Goal: Information Seeking & Learning: Learn about a topic

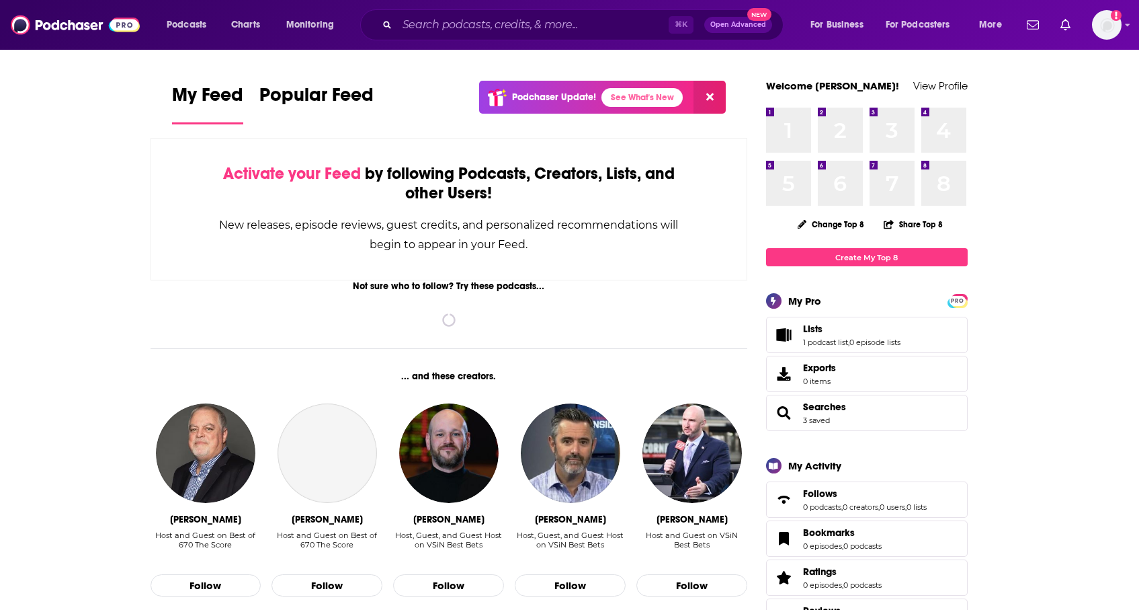
click at [544, 25] on input "Search podcasts, credits, & more..." at bounding box center [533, 25] width 272 height 22
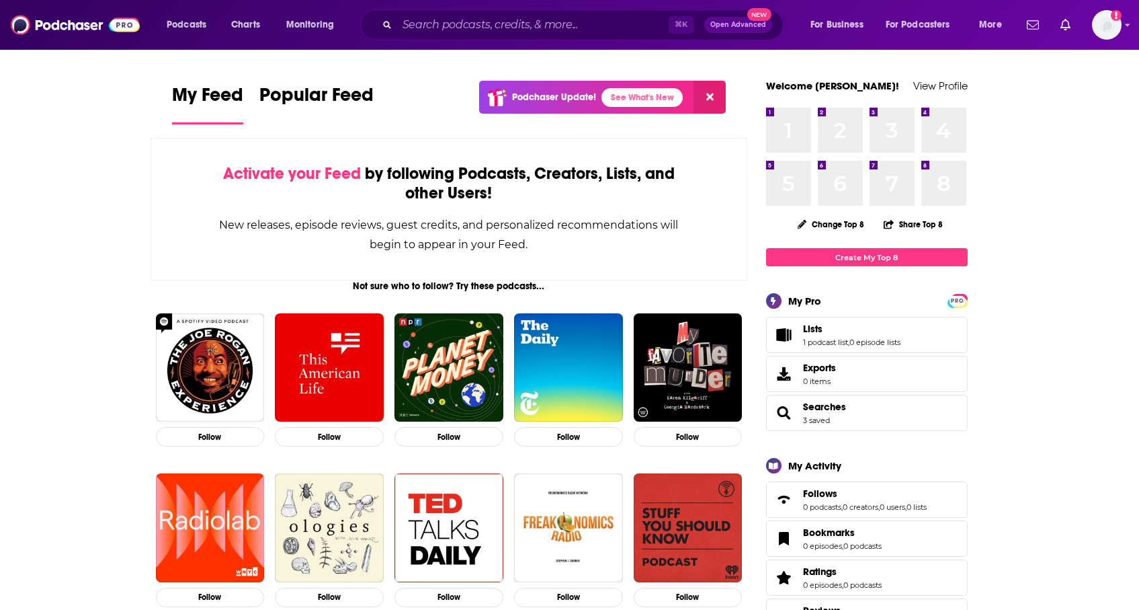
click at [522, 28] on input "Search podcasts, credits, & more..." at bounding box center [533, 25] width 272 height 22
click at [629, 27] on input "Search podcasts, credits, & more..." at bounding box center [533, 25] width 272 height 22
click at [498, 34] on input "Search podcasts, credits, & more..." at bounding box center [533, 25] width 272 height 22
click at [386, 27] on icon "Search podcasts, credits, & more..." at bounding box center [386, 24] width 7 height 7
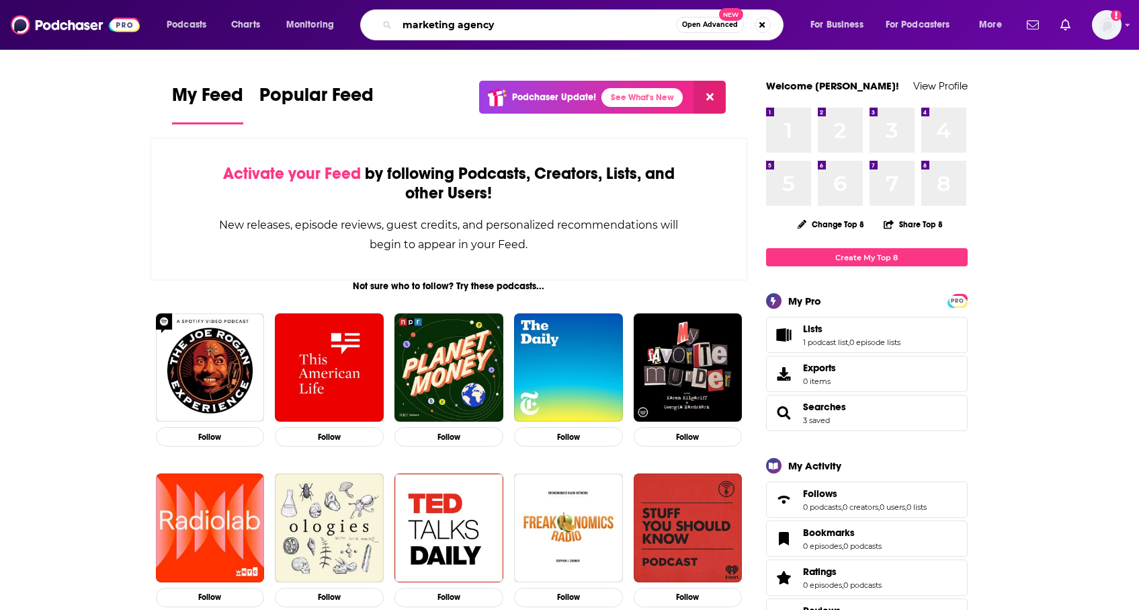
type input "marketing agency"
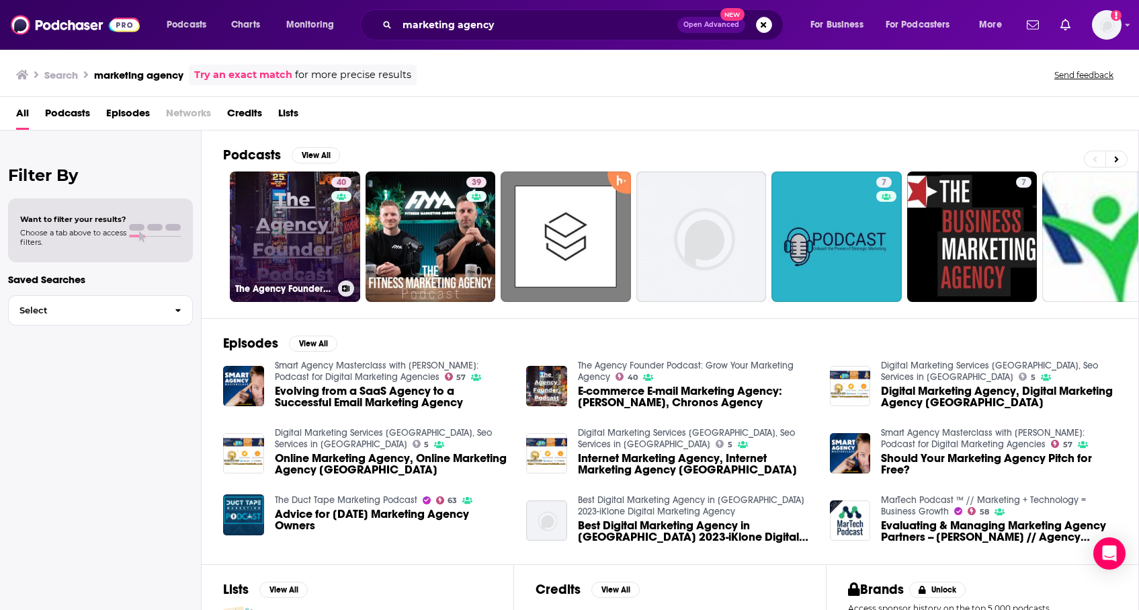
click at [335, 218] on div "40" at bounding box center [343, 229] width 24 height 104
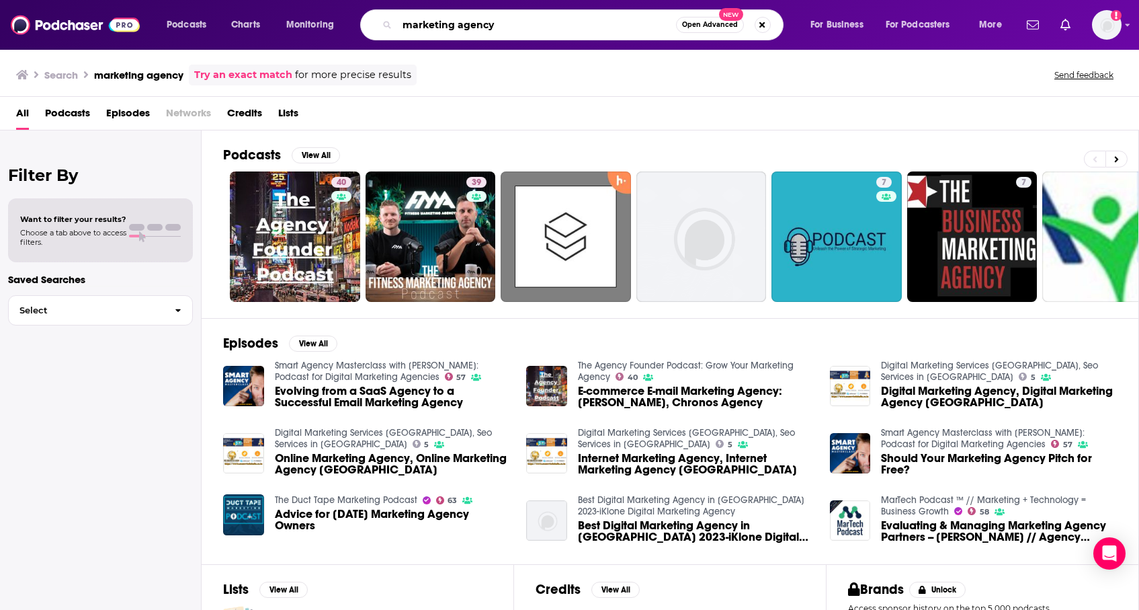
drag, startPoint x: 509, startPoint y: 29, endPoint x: 352, endPoint y: 15, distance: 157.9
click at [352, 15] on div "Podcasts Charts Monitoring marketing agency Open Advanced New For Business For …" at bounding box center [586, 24] width 858 height 31
type input "healthcare marketing"
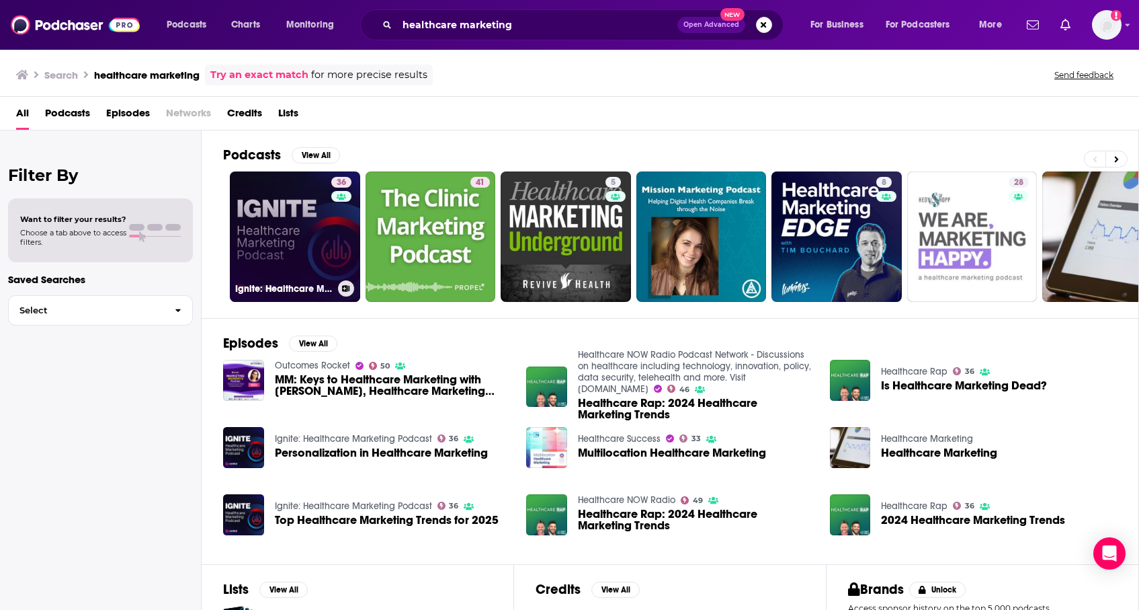
click at [303, 251] on link "36 Ignite: Healthcare Marketing Podcast" at bounding box center [295, 236] width 130 height 130
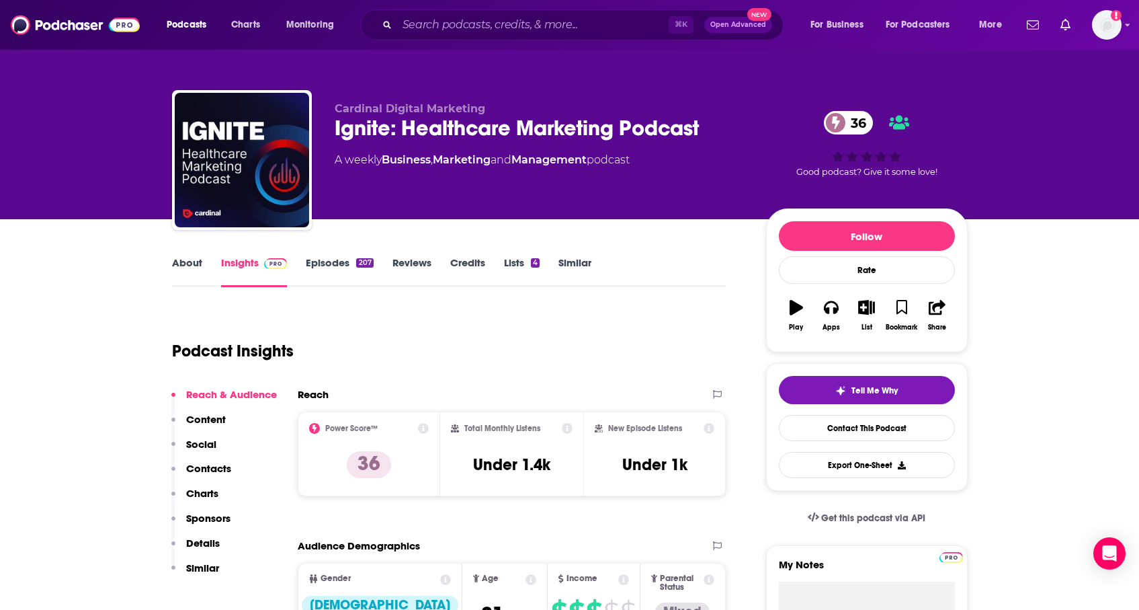
click at [340, 262] on link "Episodes 207" at bounding box center [339, 271] width 67 height 31
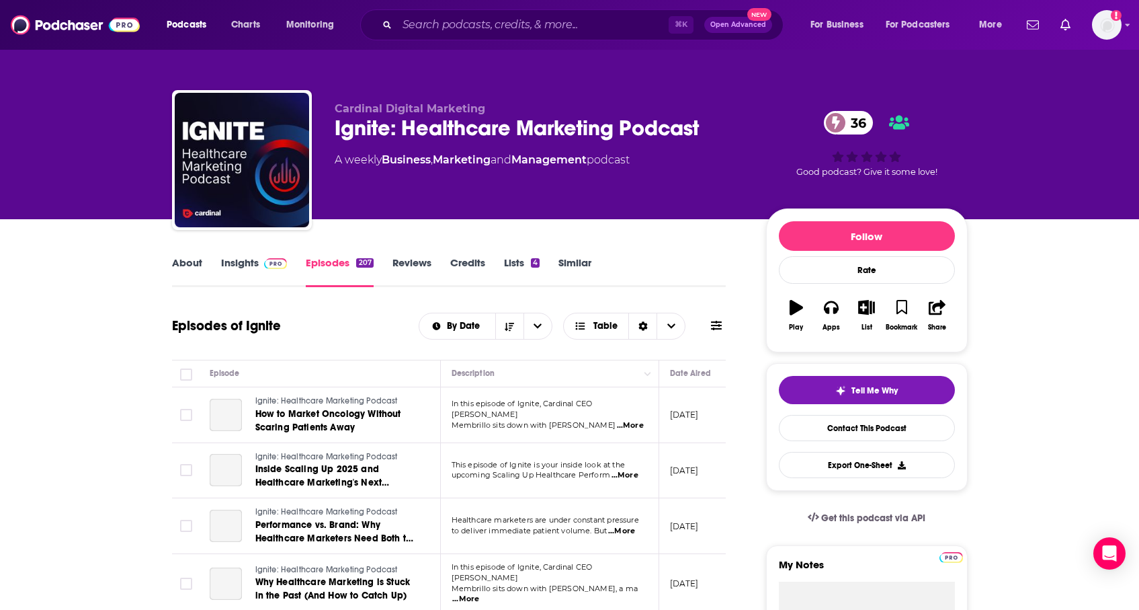
click at [198, 261] on link "About" at bounding box center [187, 271] width 30 height 31
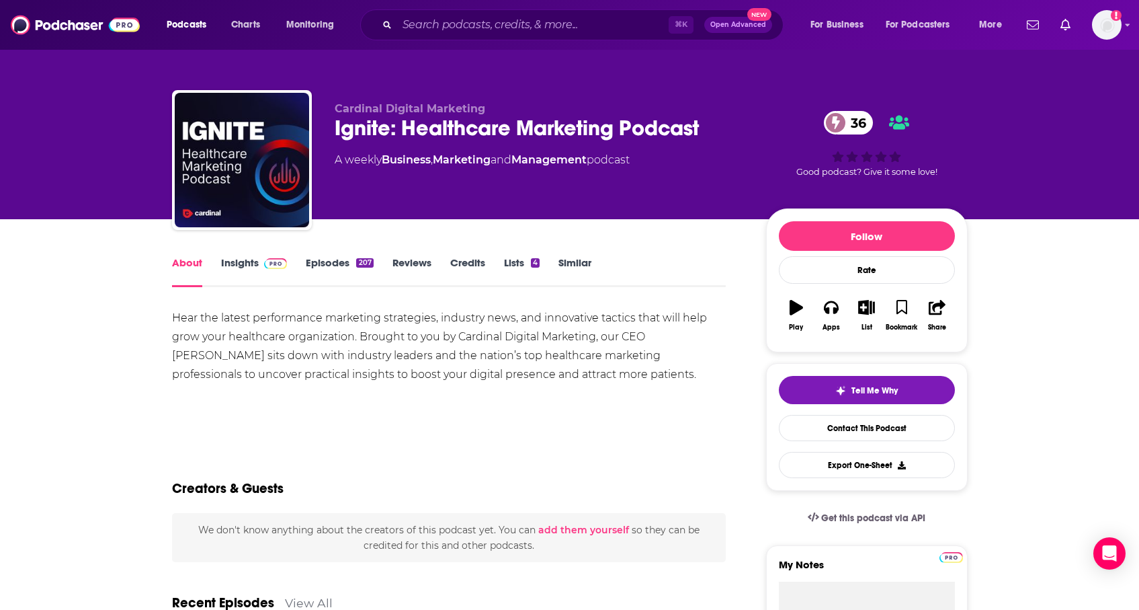
click at [259, 265] on span at bounding box center [273, 262] width 29 height 13
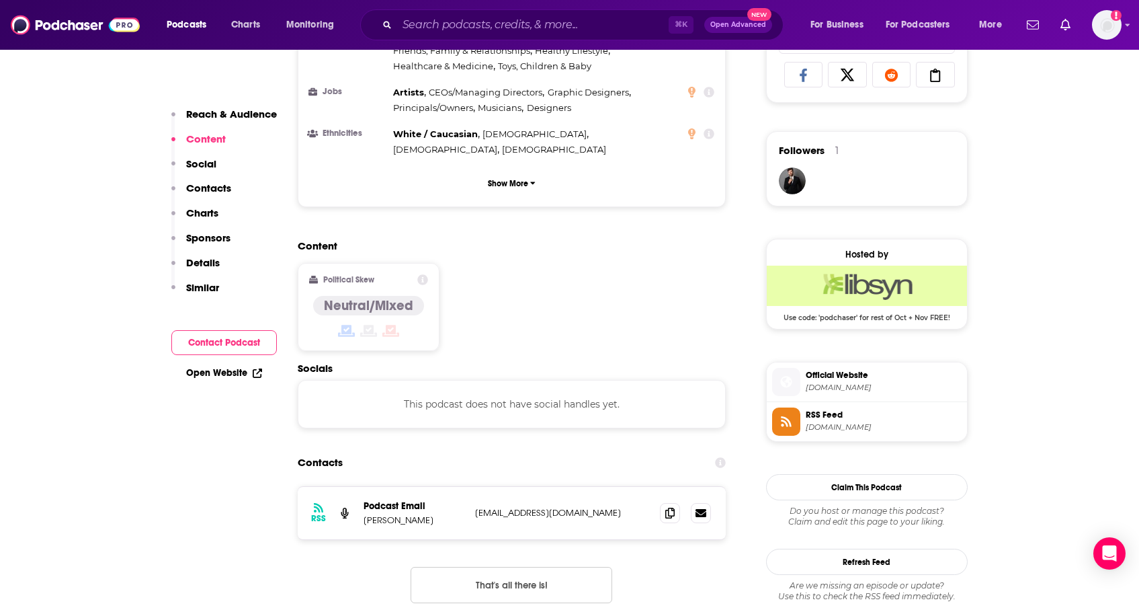
scroll to position [914, 0]
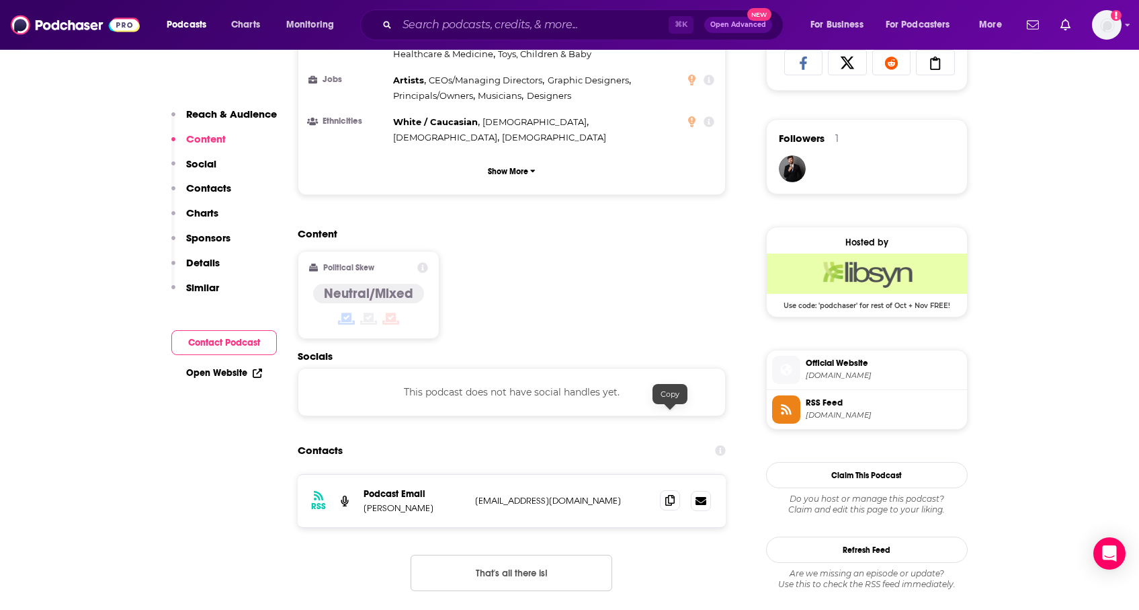
click at [669, 495] on icon at bounding box center [669, 500] width 9 height 11
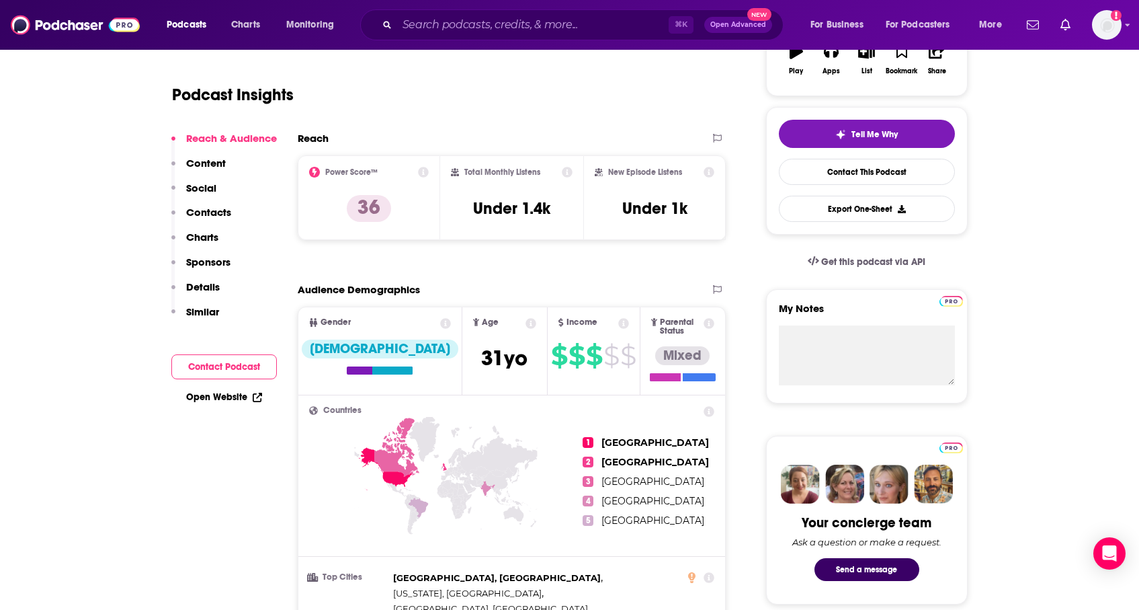
scroll to position [0, 0]
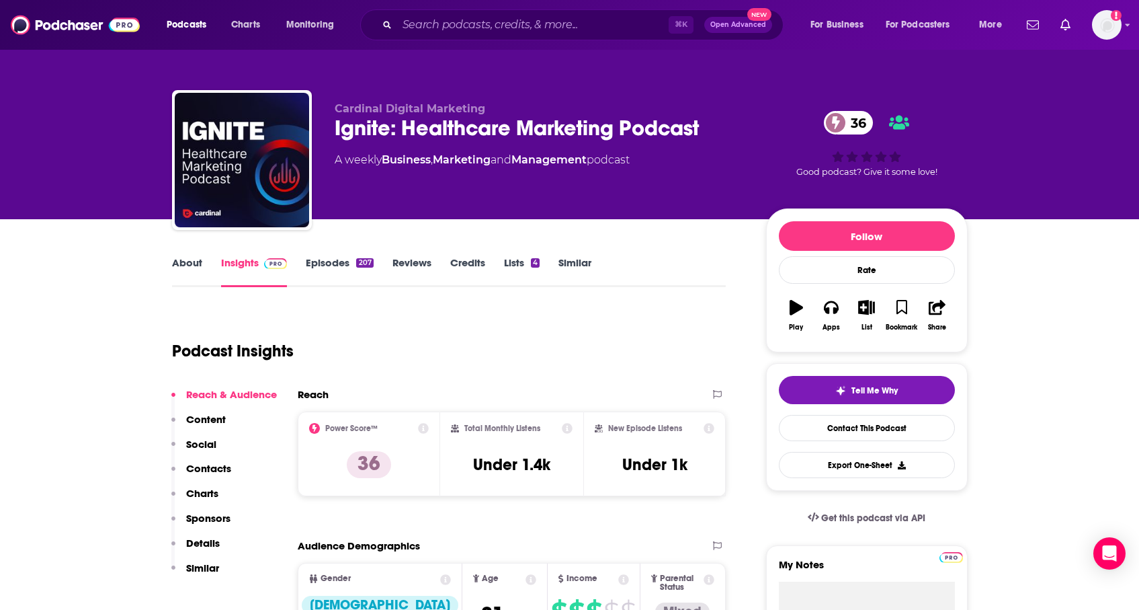
click at [575, 262] on link "Similar" at bounding box center [574, 271] width 33 height 31
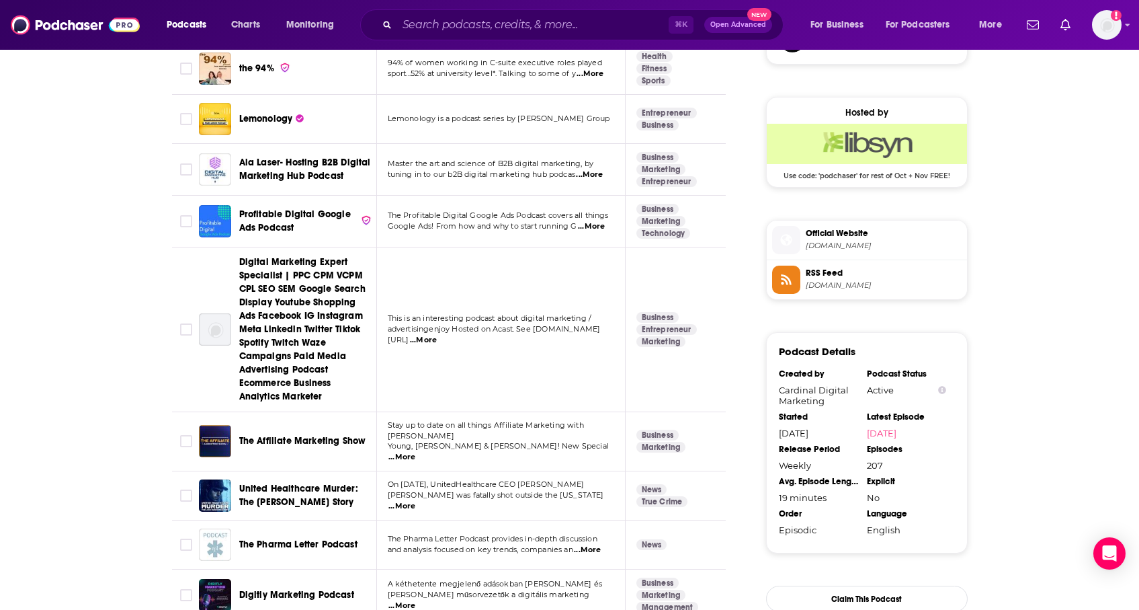
scroll to position [1071, 0]
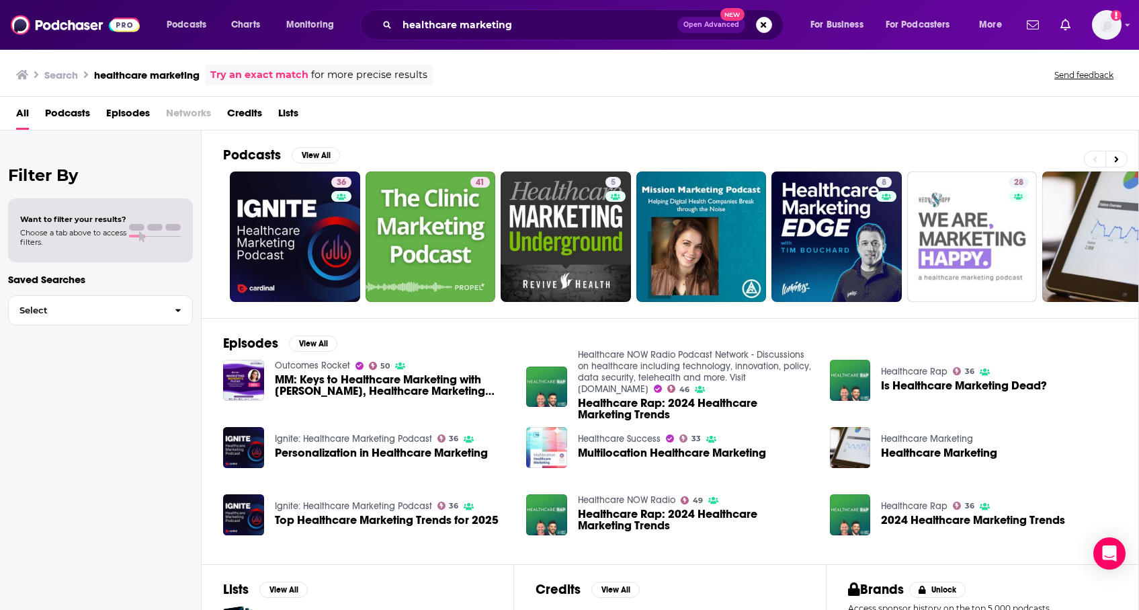
click at [79, 113] on span "Podcasts" at bounding box center [67, 116] width 45 height 28
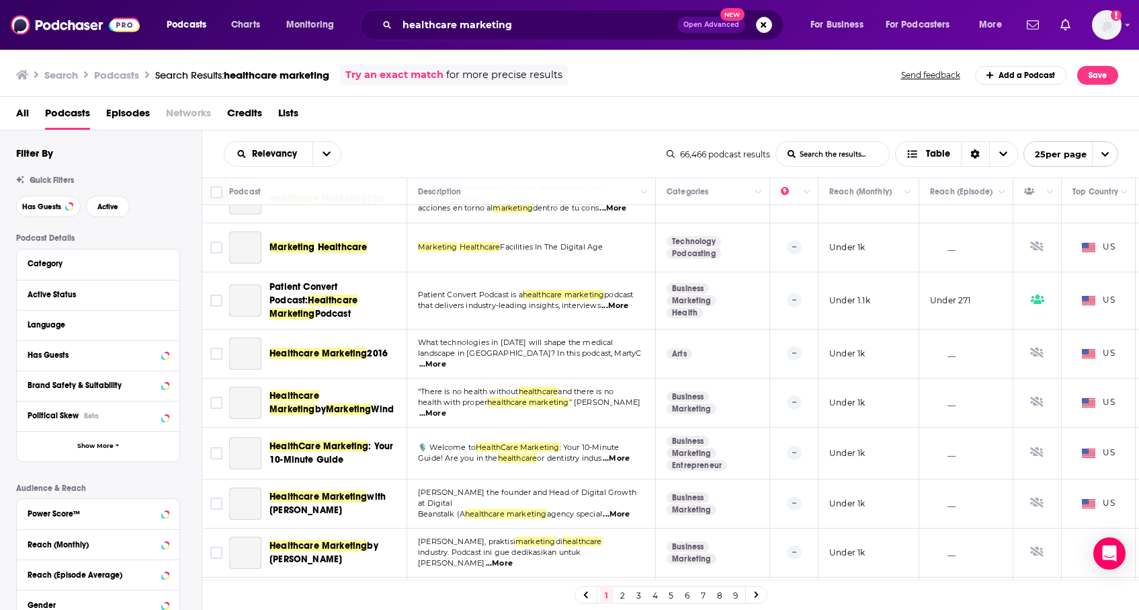
scroll to position [932, 0]
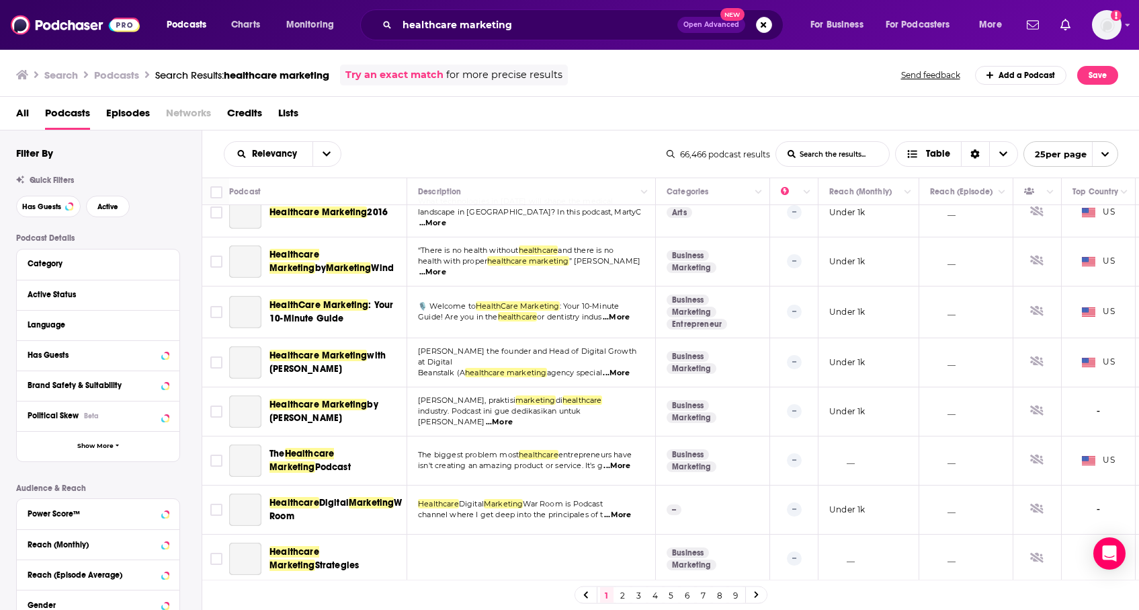
click at [620, 591] on link "2" at bounding box center [622, 595] width 13 height 16
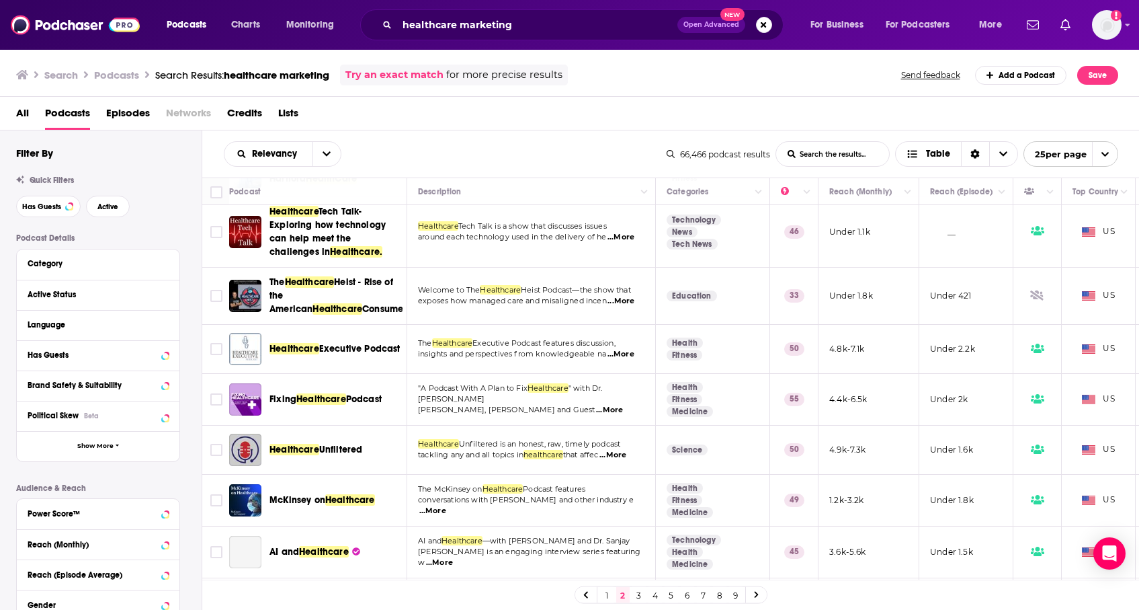
scroll to position [984, 0]
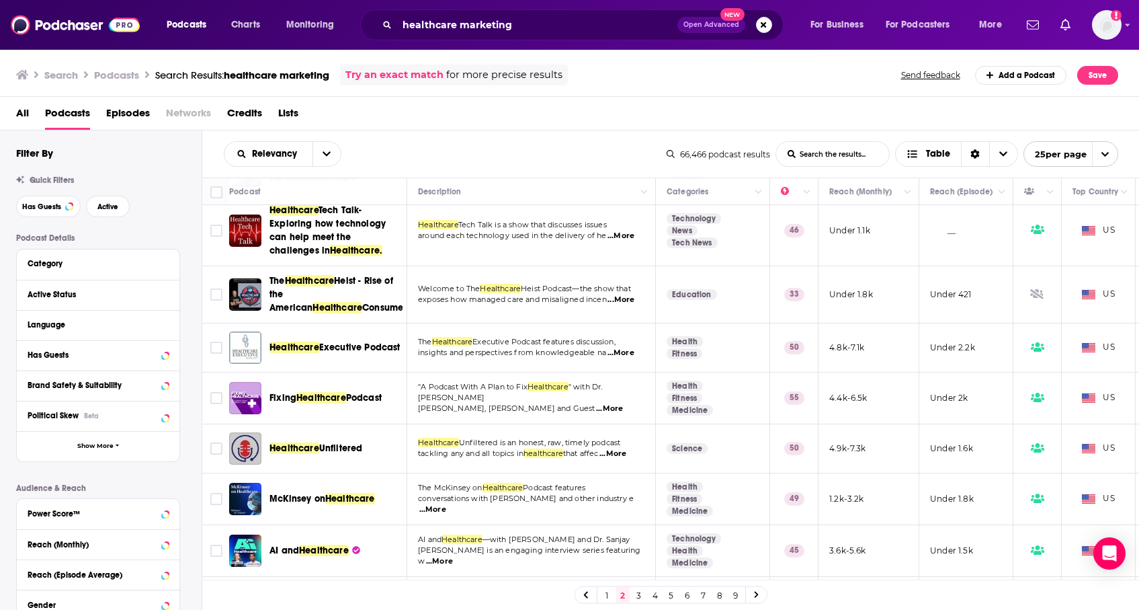
click at [620, 459] on span "...More" at bounding box center [612, 453] width 27 height 11
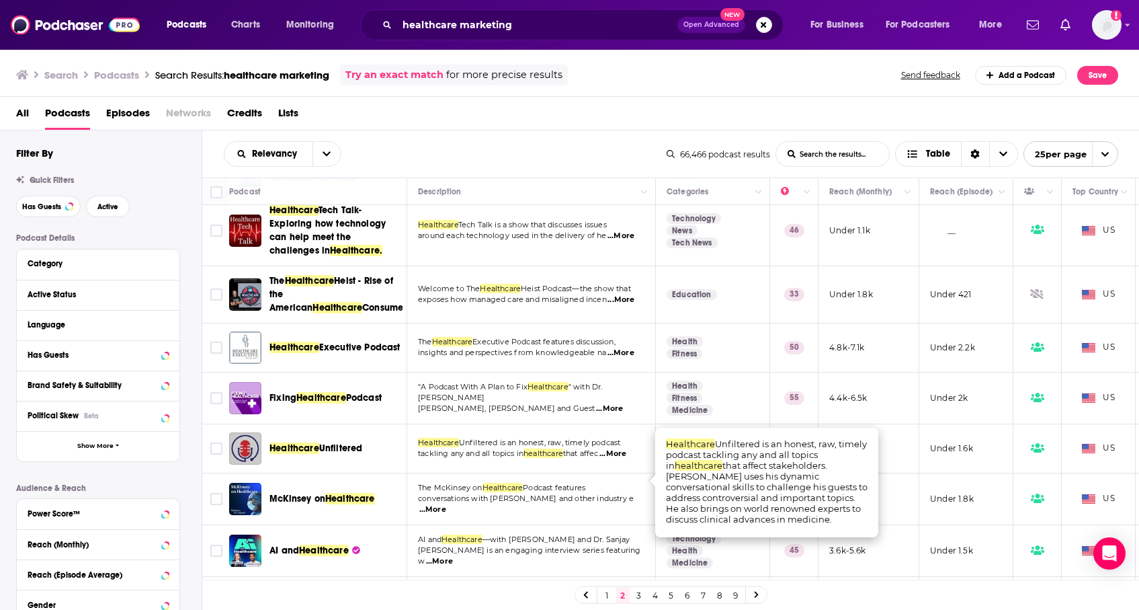
click at [620, 459] on span "...More" at bounding box center [612, 453] width 27 height 11
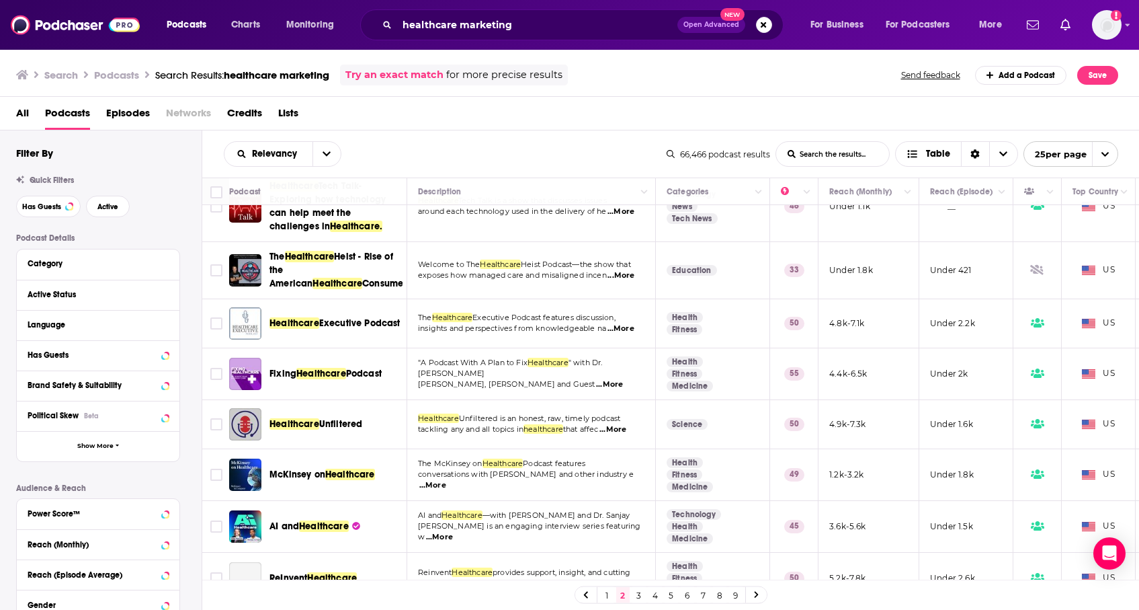
scroll to position [1056, 0]
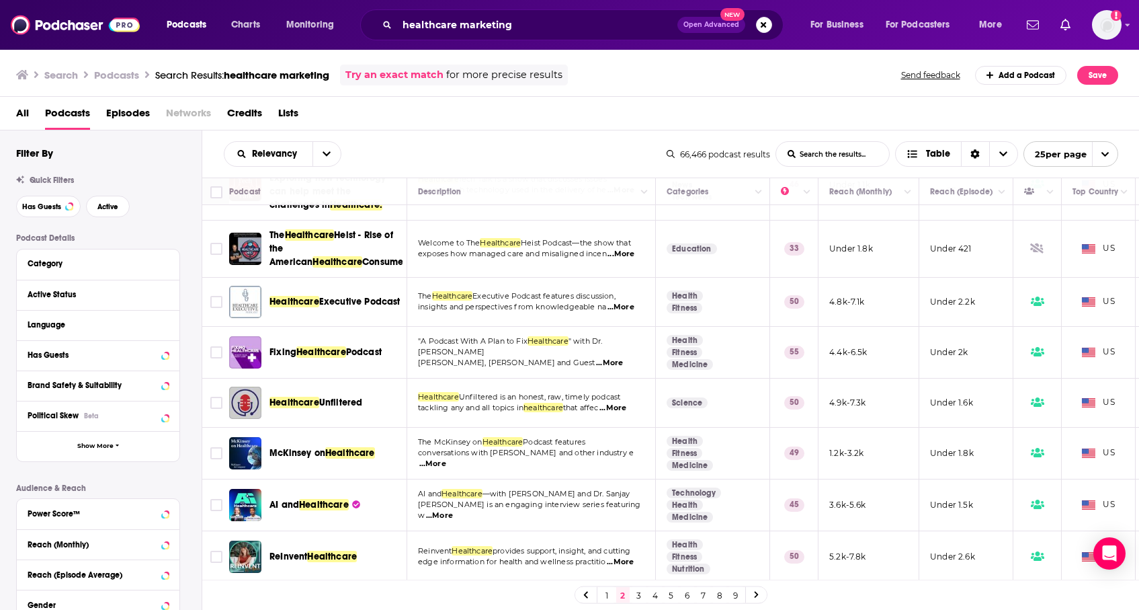
click at [637, 598] on link "3" at bounding box center [638, 595] width 13 height 16
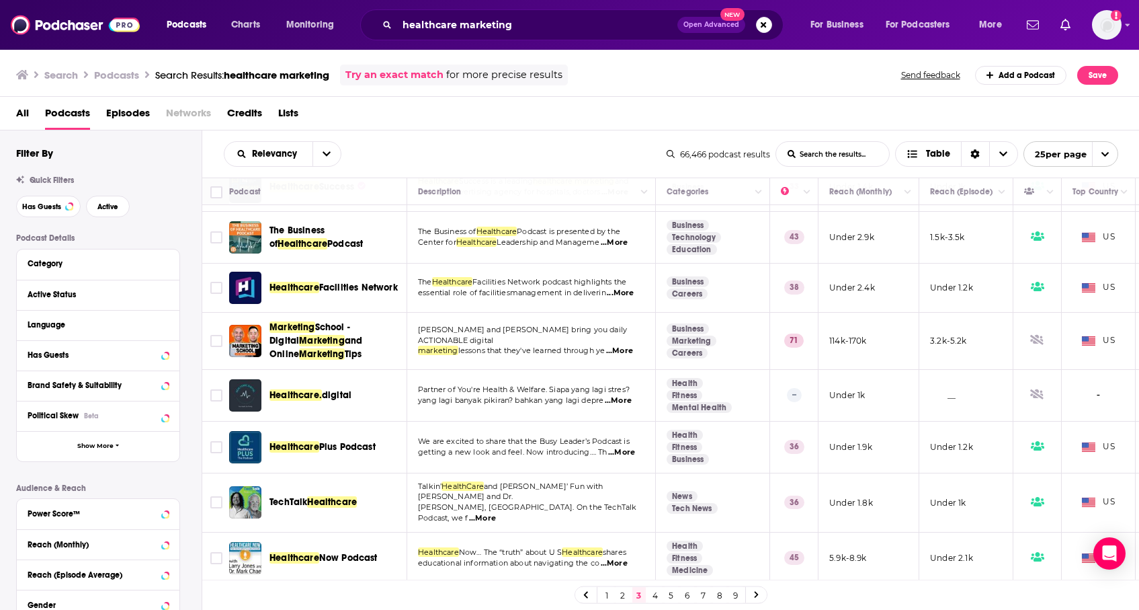
scroll to position [905, 0]
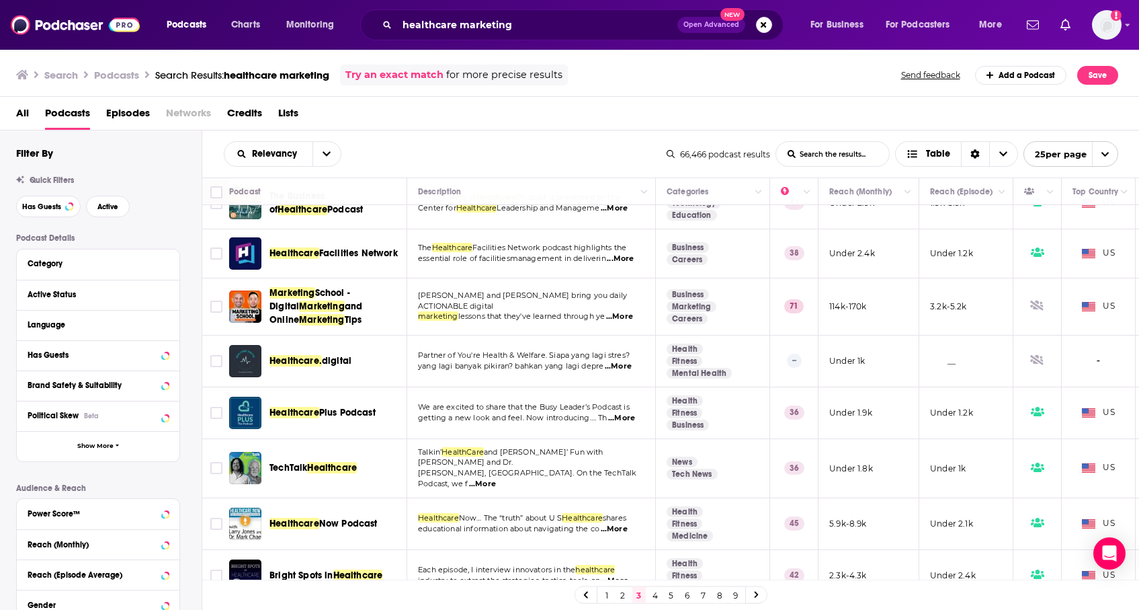
click at [626, 515] on td "Healthcare Now… The “truth” about U S Healthcare shares educational information…" at bounding box center [531, 524] width 249 height 52
click at [623, 524] on span "...More" at bounding box center [614, 529] width 27 height 11
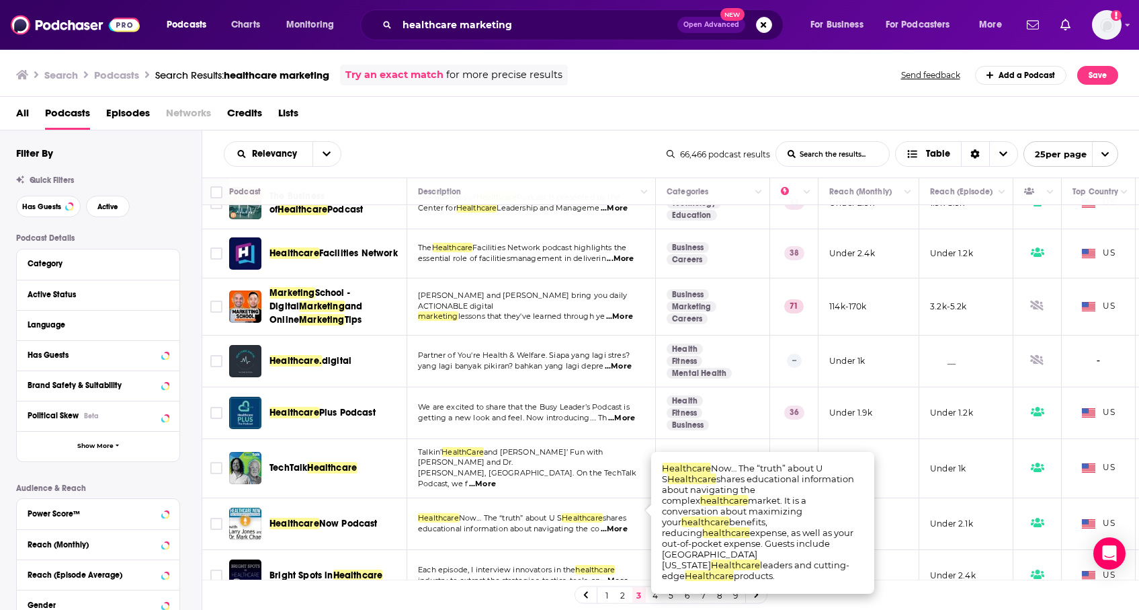
click at [623, 524] on span "...More" at bounding box center [614, 529] width 27 height 11
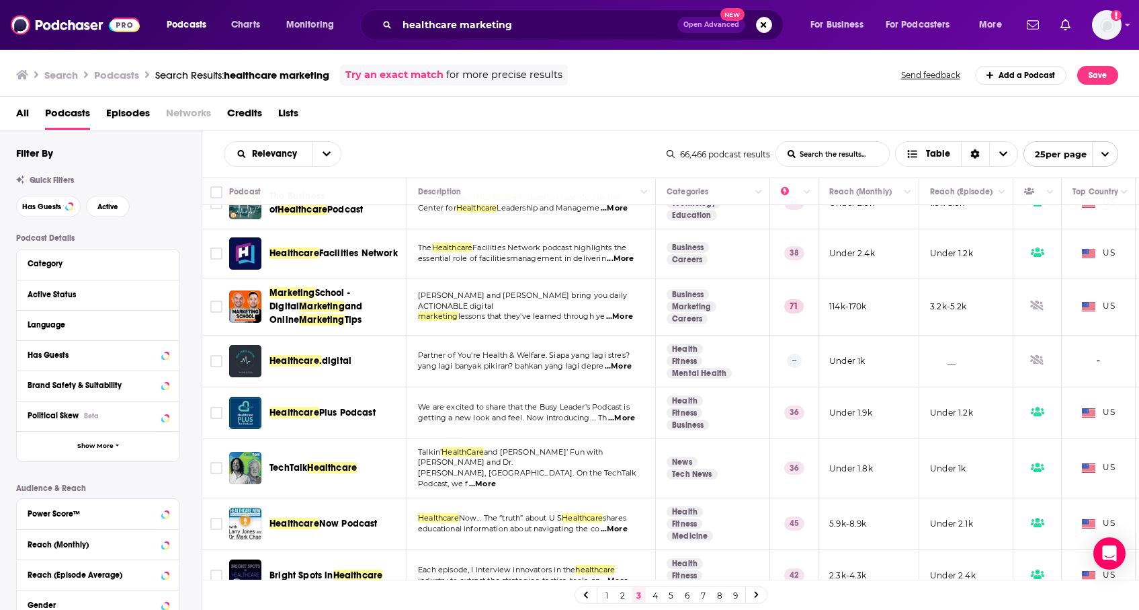
click at [623, 575] on span "...More" at bounding box center [615, 580] width 27 height 11
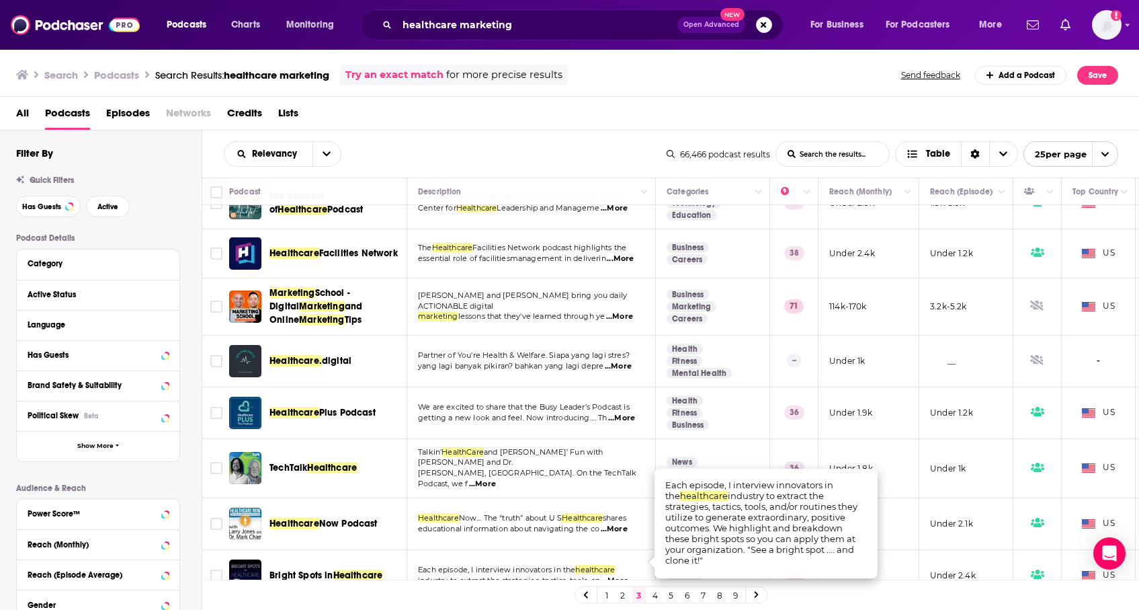
click at [623, 575] on span "...More" at bounding box center [615, 580] width 27 height 11
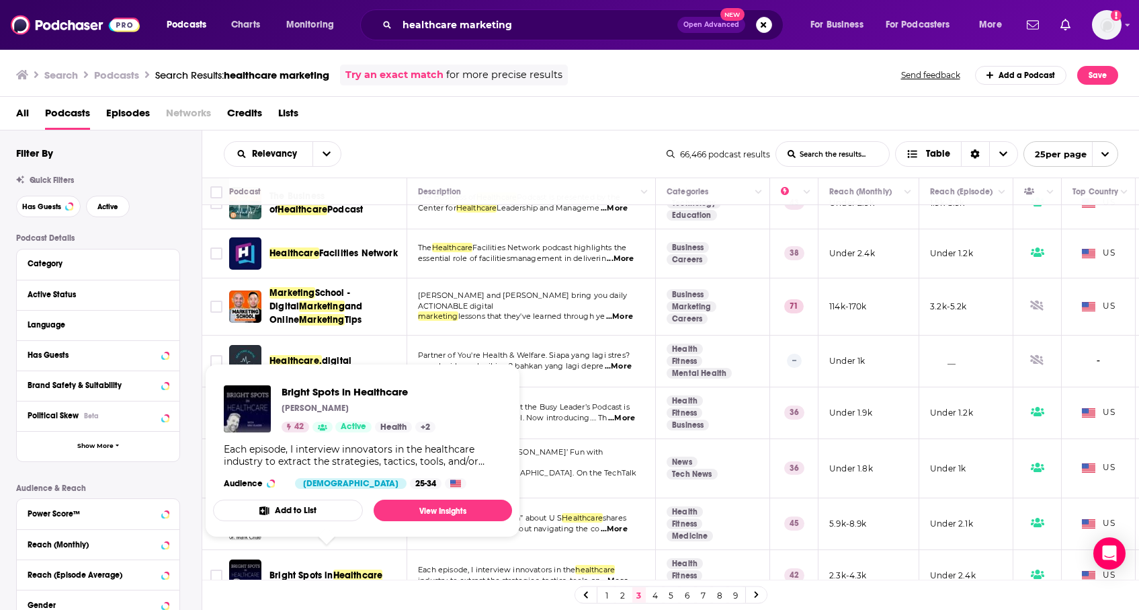
click at [403, 325] on td "Marketing School - Digital Marketing and Online Marketing Tips" at bounding box center [318, 306] width 178 height 57
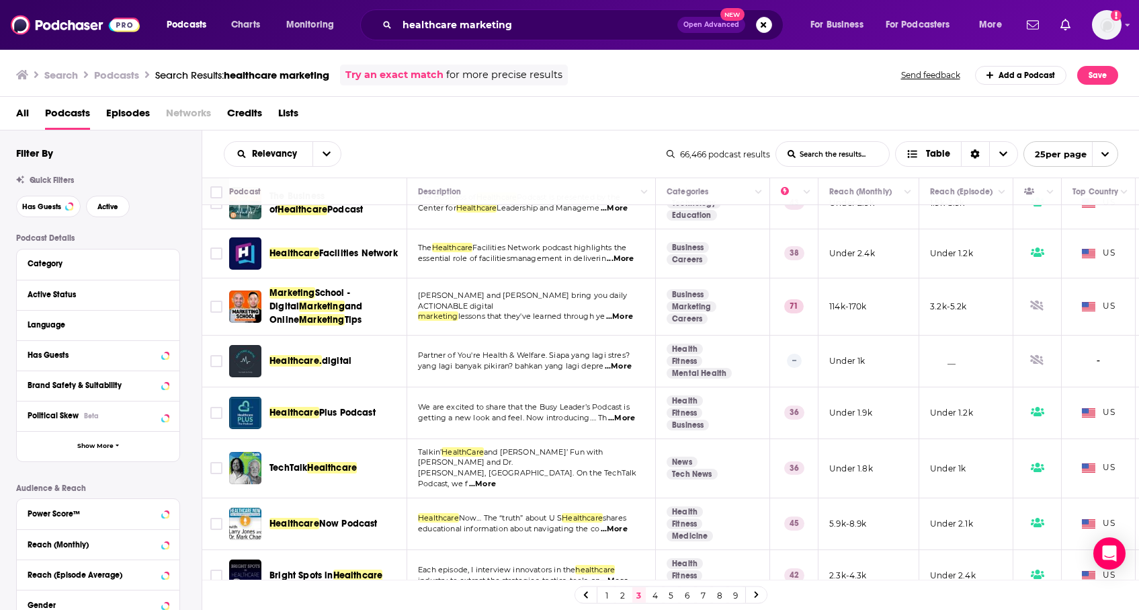
click at [656, 591] on link "4" at bounding box center [655, 595] width 13 height 16
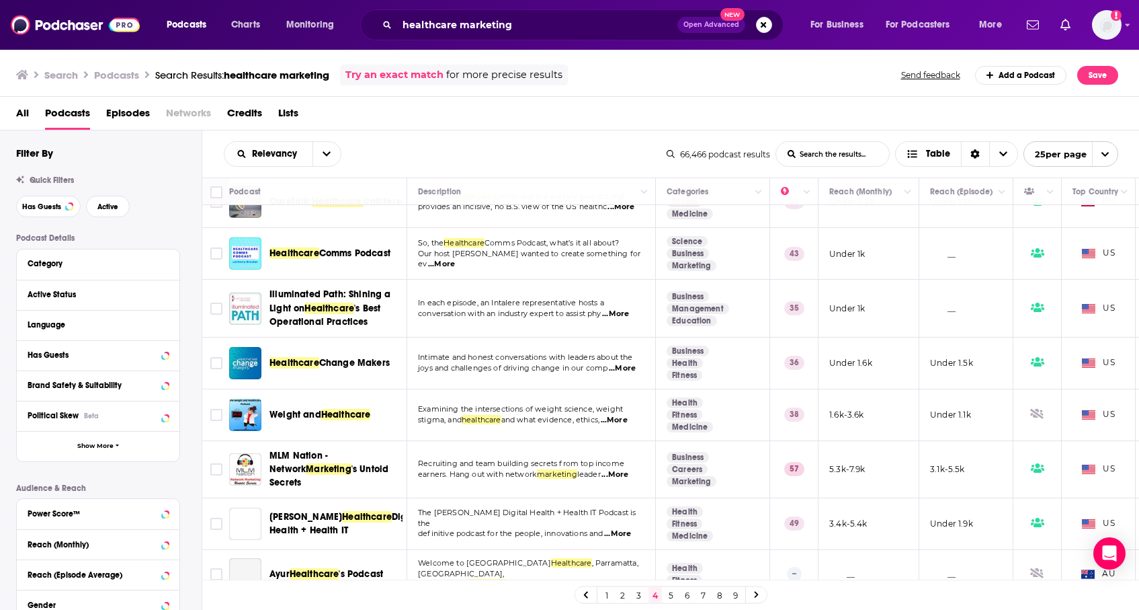
scroll to position [339, 0]
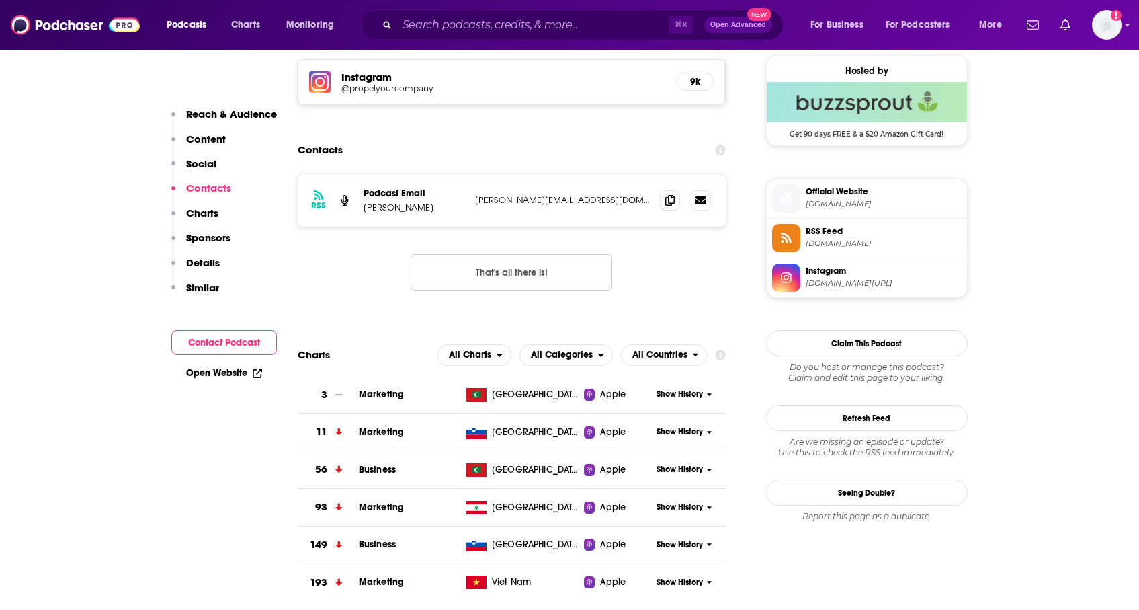
scroll to position [1065, 0]
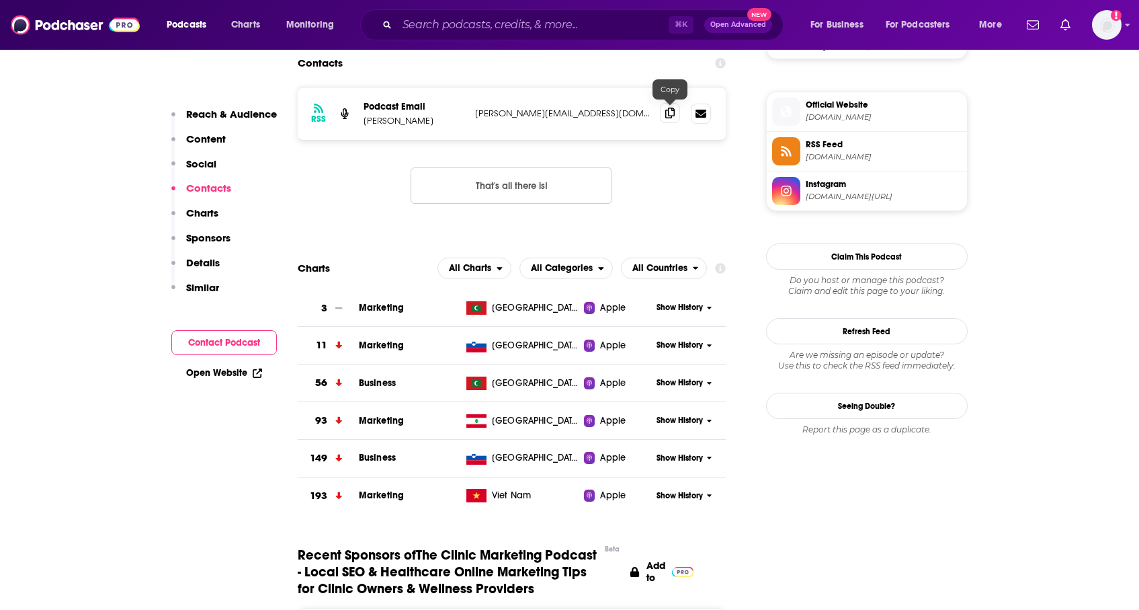
click at [668, 112] on icon at bounding box center [669, 113] width 9 height 11
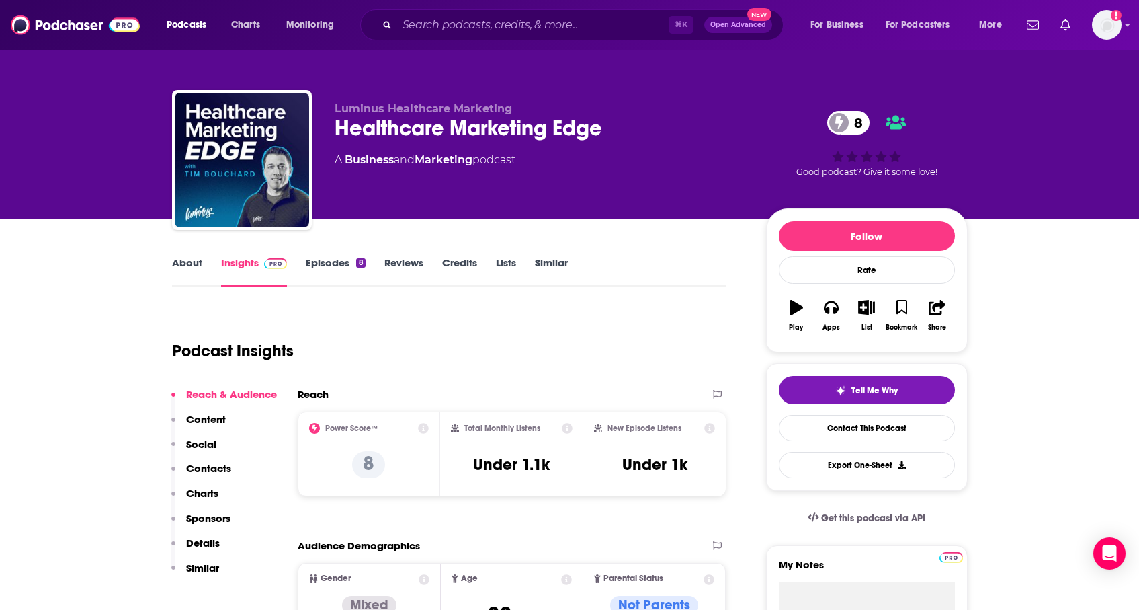
click at [350, 256] on link "Episodes 8" at bounding box center [335, 271] width 59 height 31
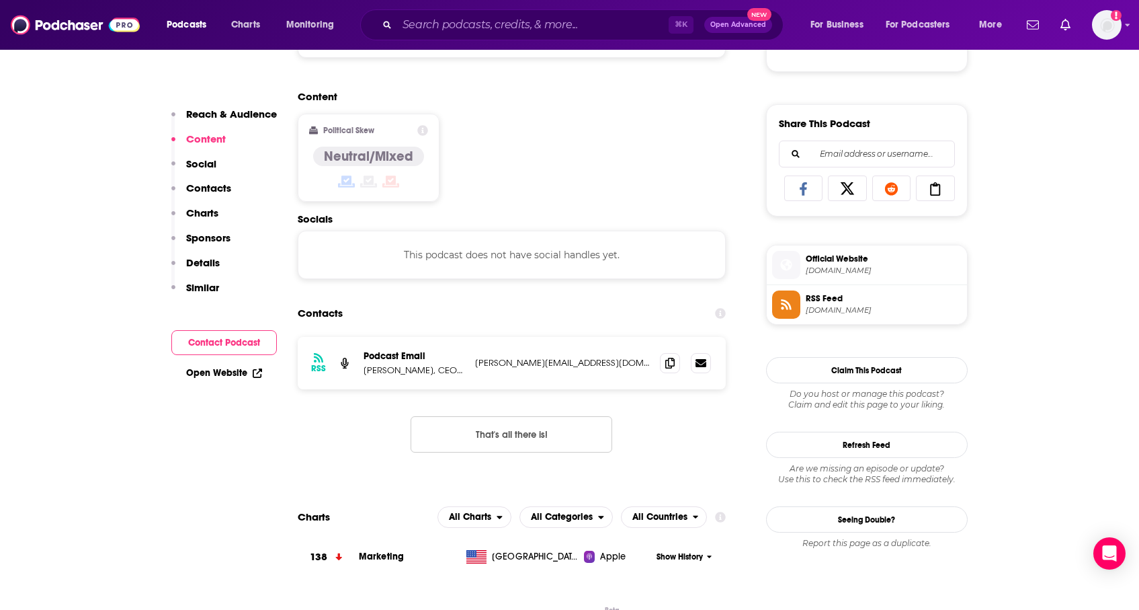
scroll to position [790, 0]
click at [667, 363] on icon at bounding box center [669, 361] width 9 height 11
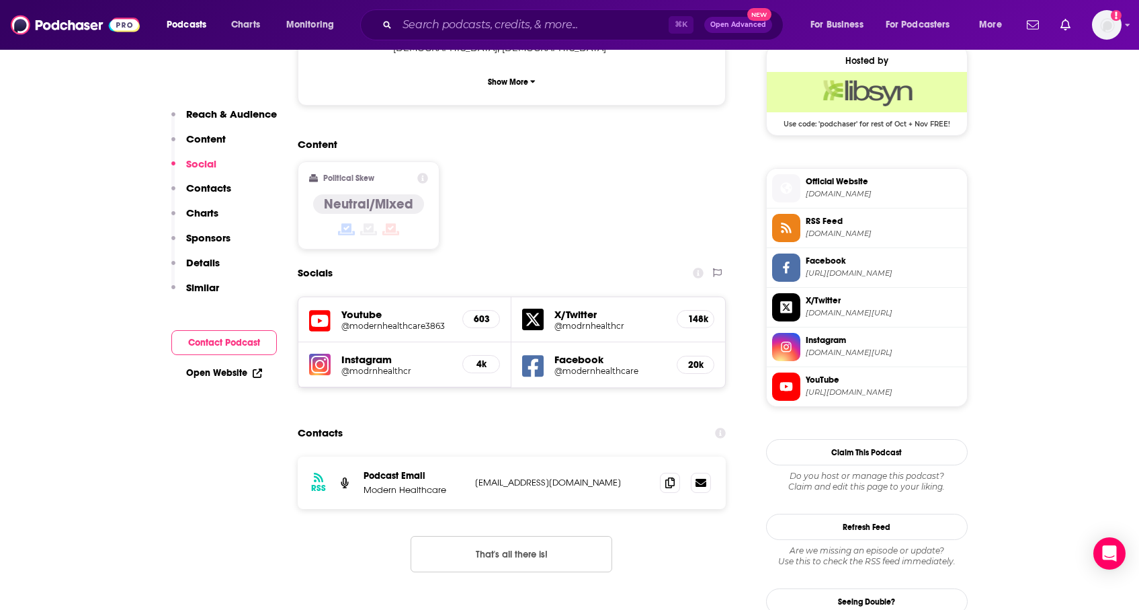
scroll to position [1001, 0]
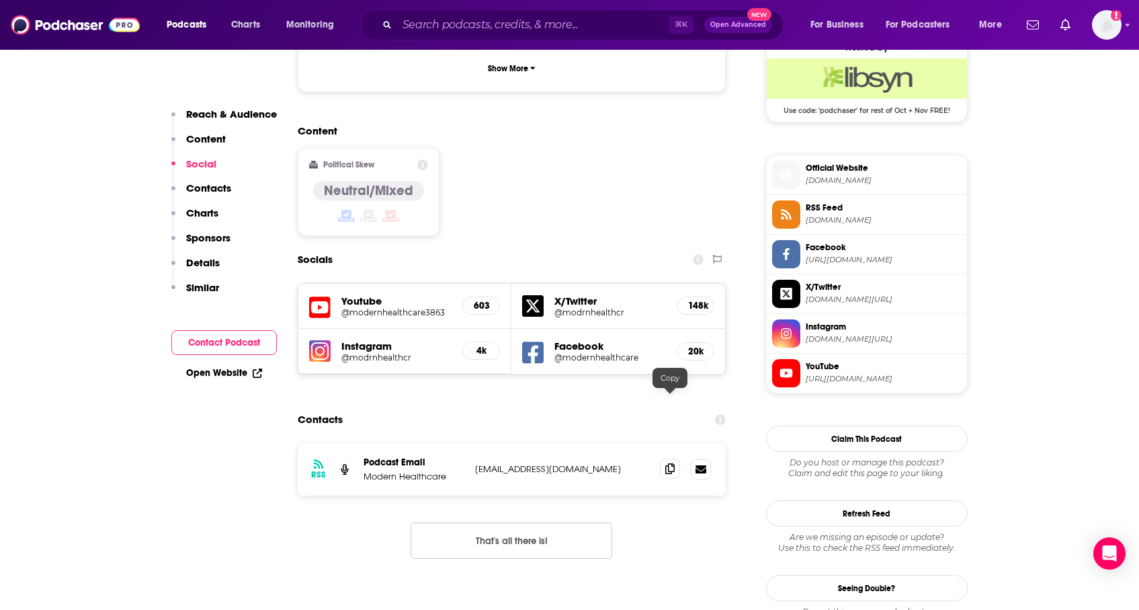
click at [669, 458] on span at bounding box center [670, 468] width 20 height 20
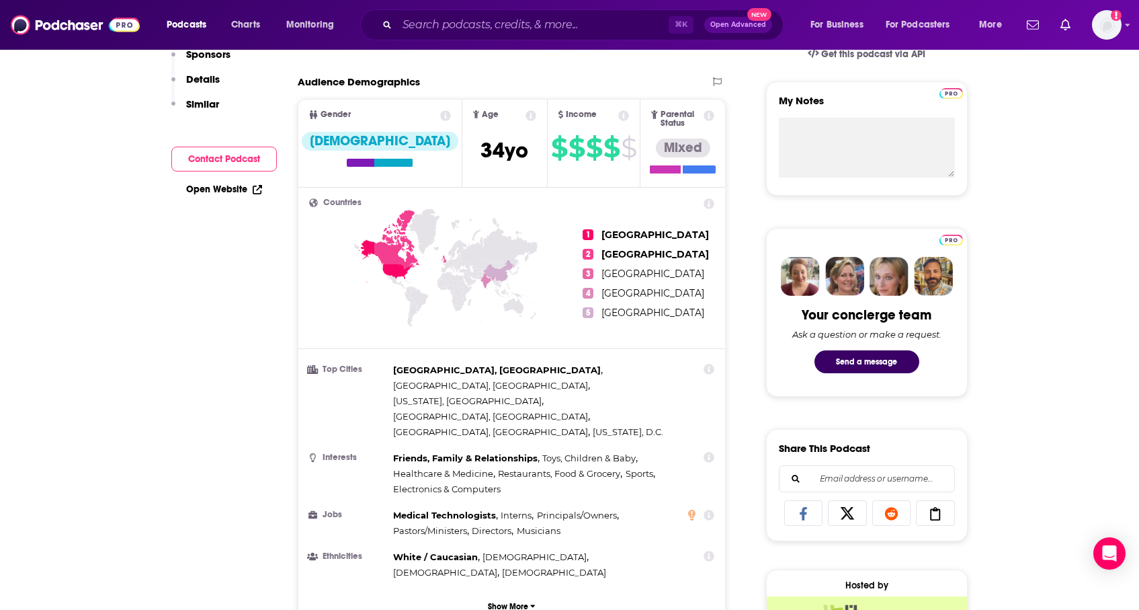
scroll to position [0, 0]
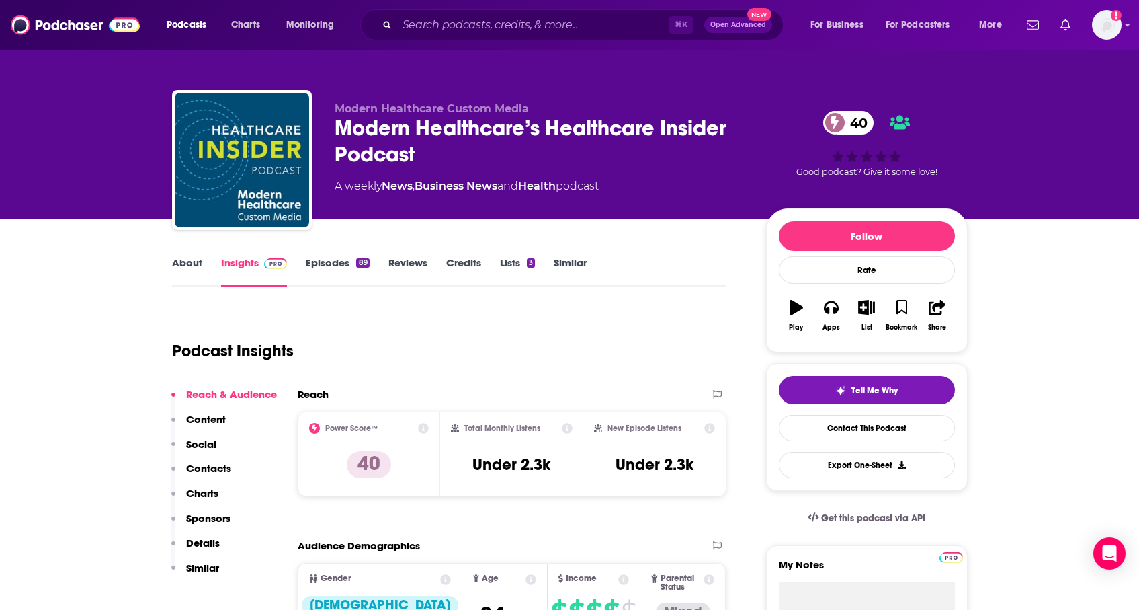
click at [185, 265] on link "About" at bounding box center [187, 271] width 30 height 31
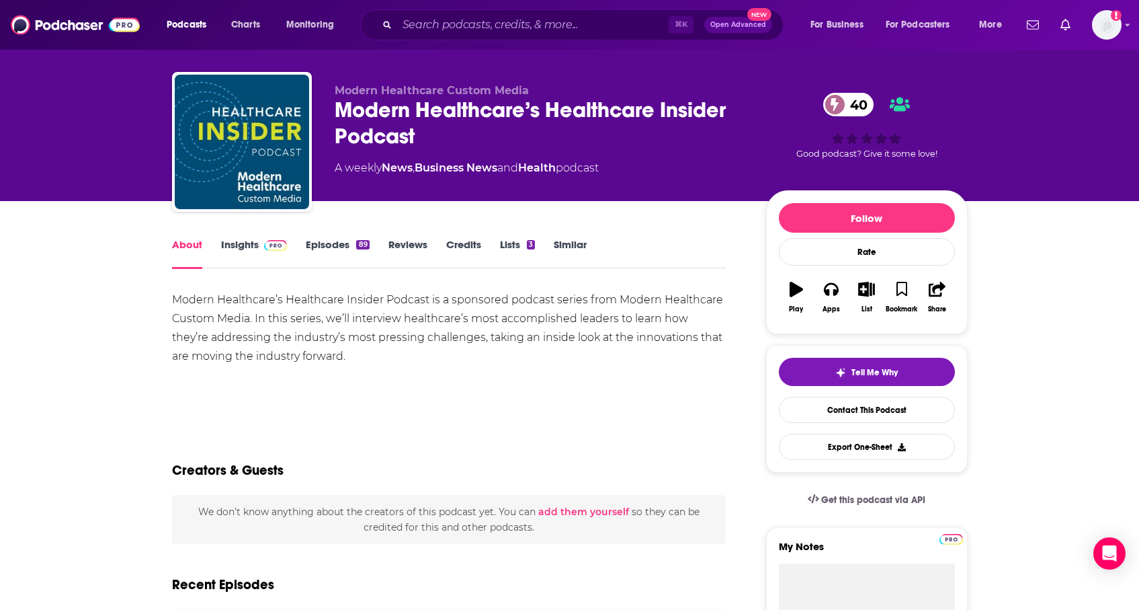
scroll to position [19, 0]
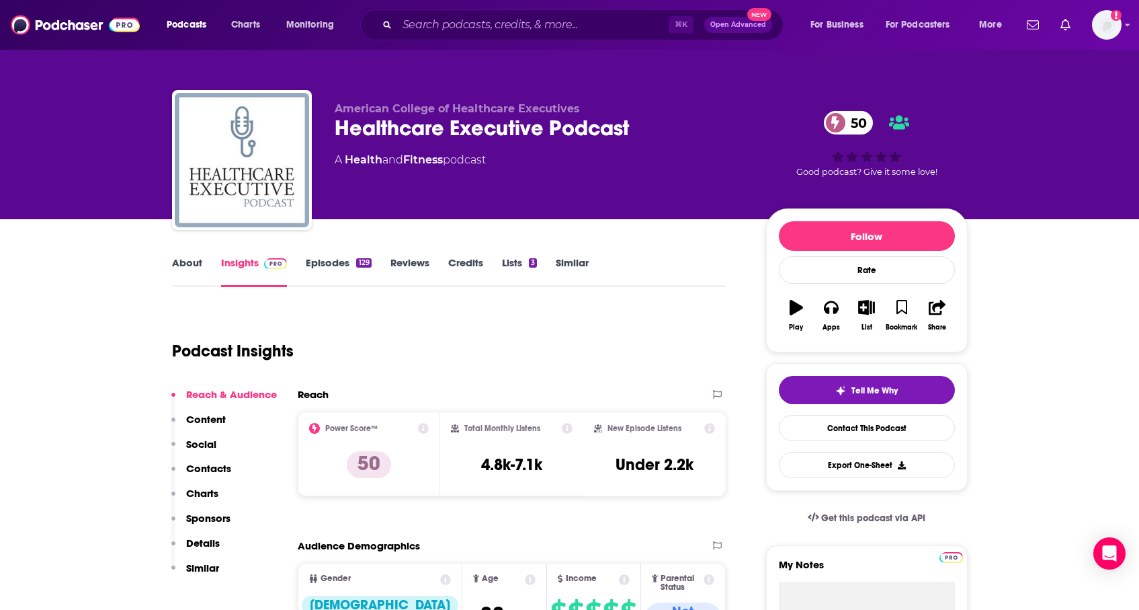
click at [181, 273] on link "About" at bounding box center [187, 271] width 30 height 31
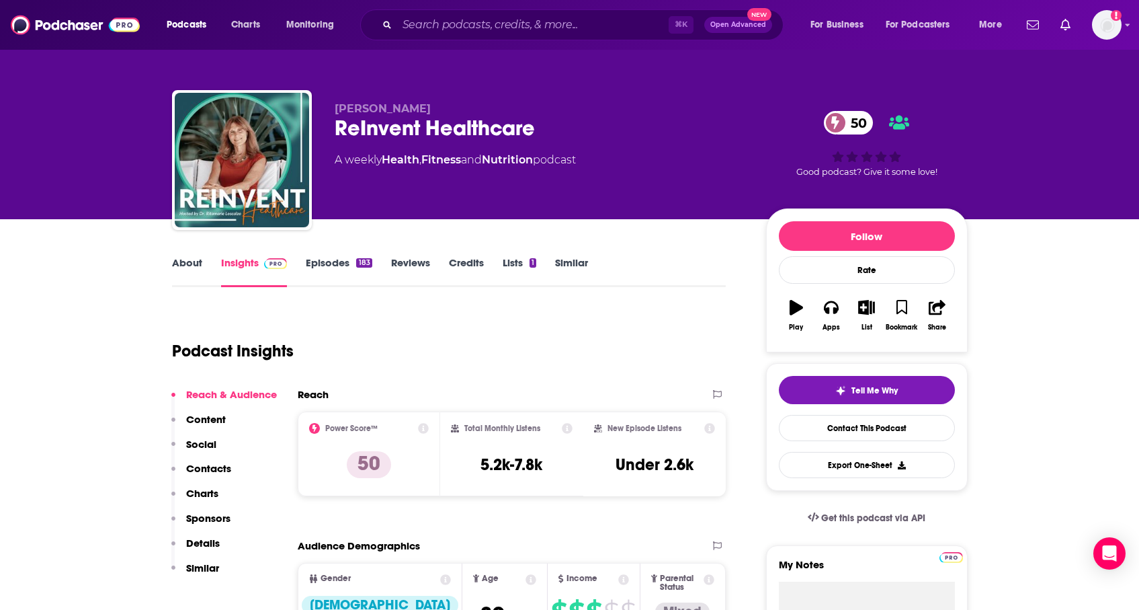
click at [196, 266] on link "About" at bounding box center [187, 271] width 30 height 31
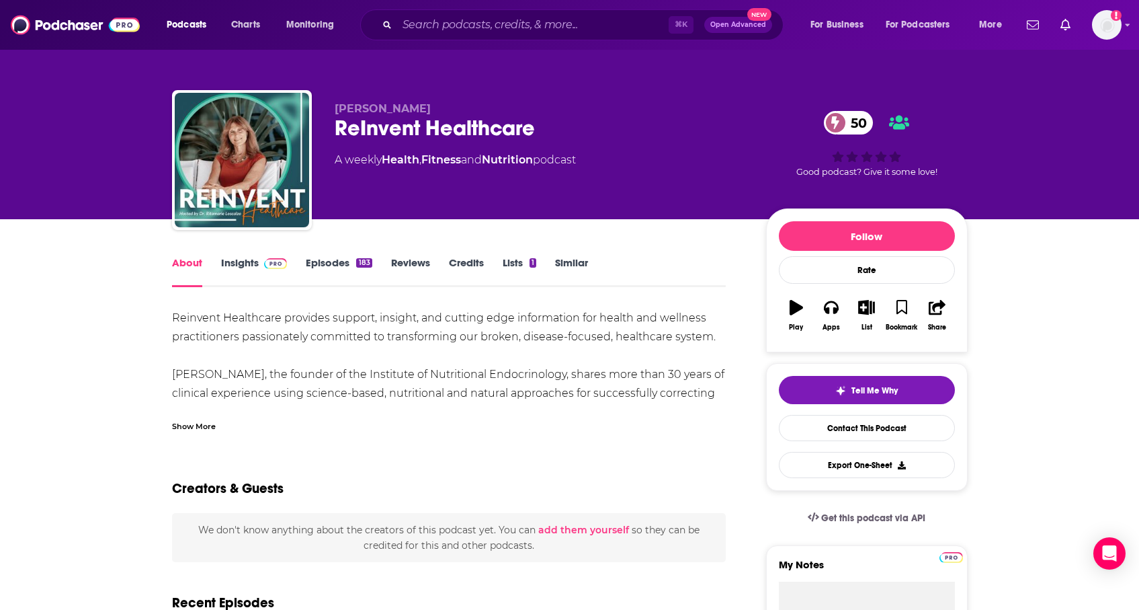
click at [249, 262] on link "Insights" at bounding box center [254, 271] width 67 height 31
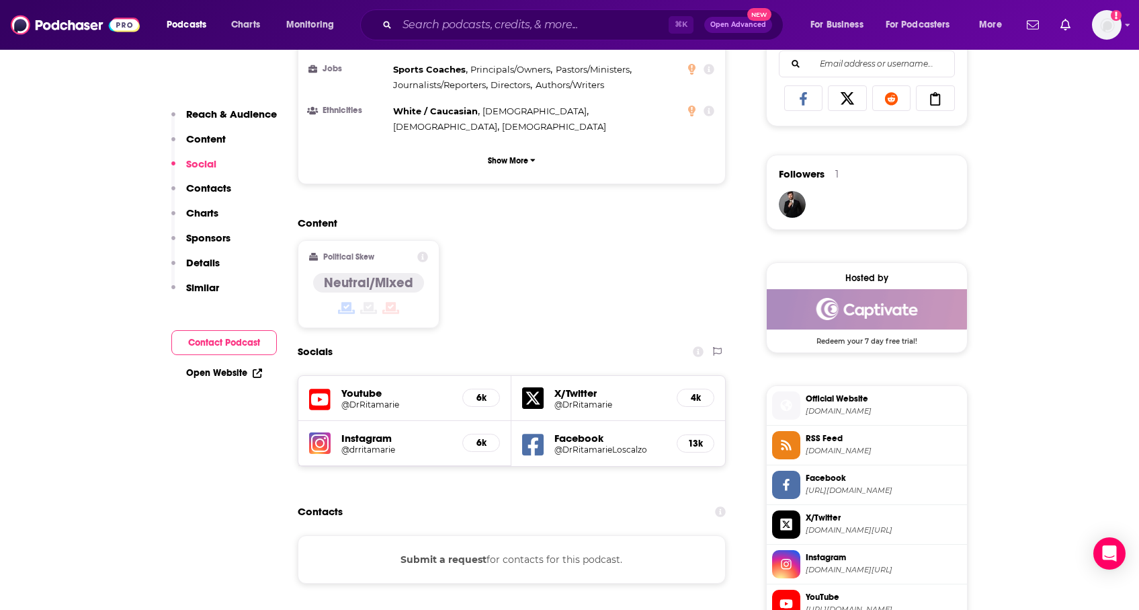
scroll to position [875, 0]
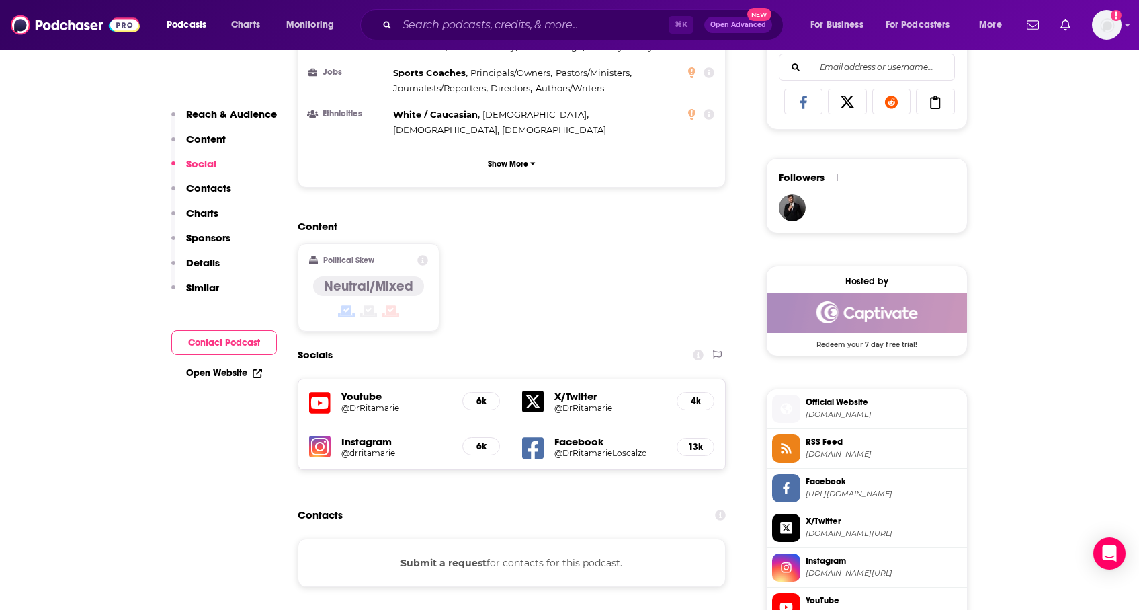
click at [331, 379] on div "Youtube @DrRitamarie 6k" at bounding box center [405, 401] width 214 height 45
click at [368, 403] on h5 "@DrRitamarie" at bounding box center [396, 408] width 111 height 10
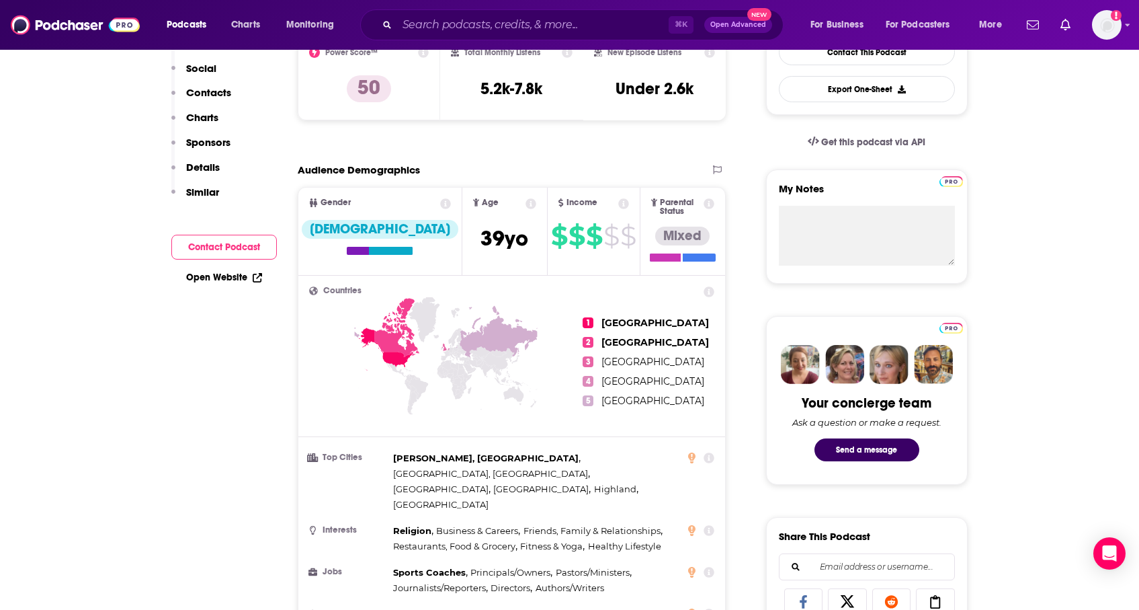
scroll to position [0, 0]
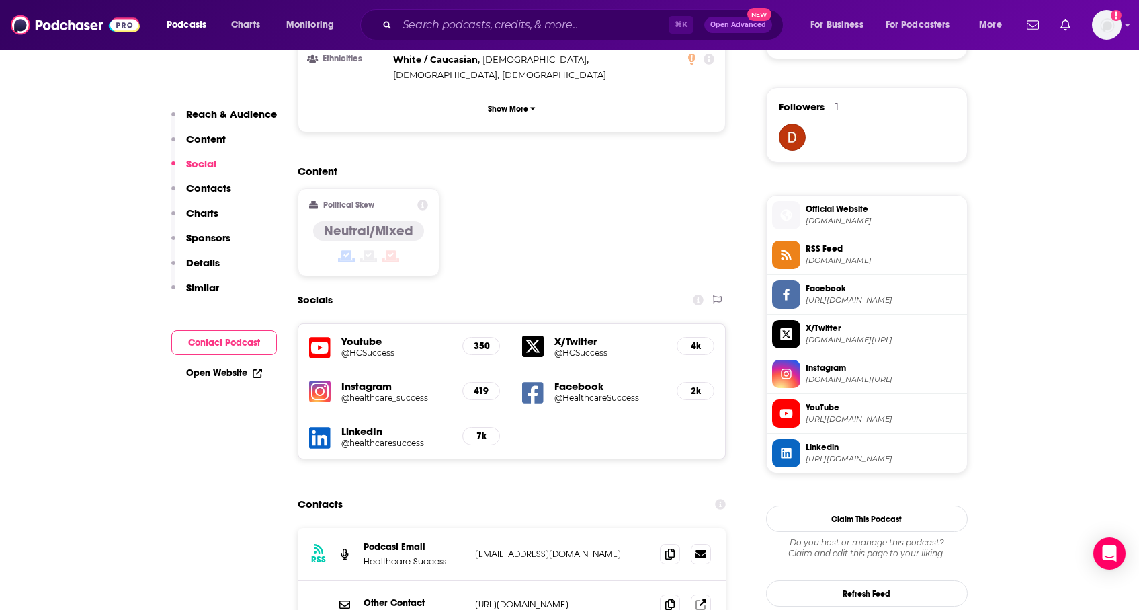
scroll to position [964, 0]
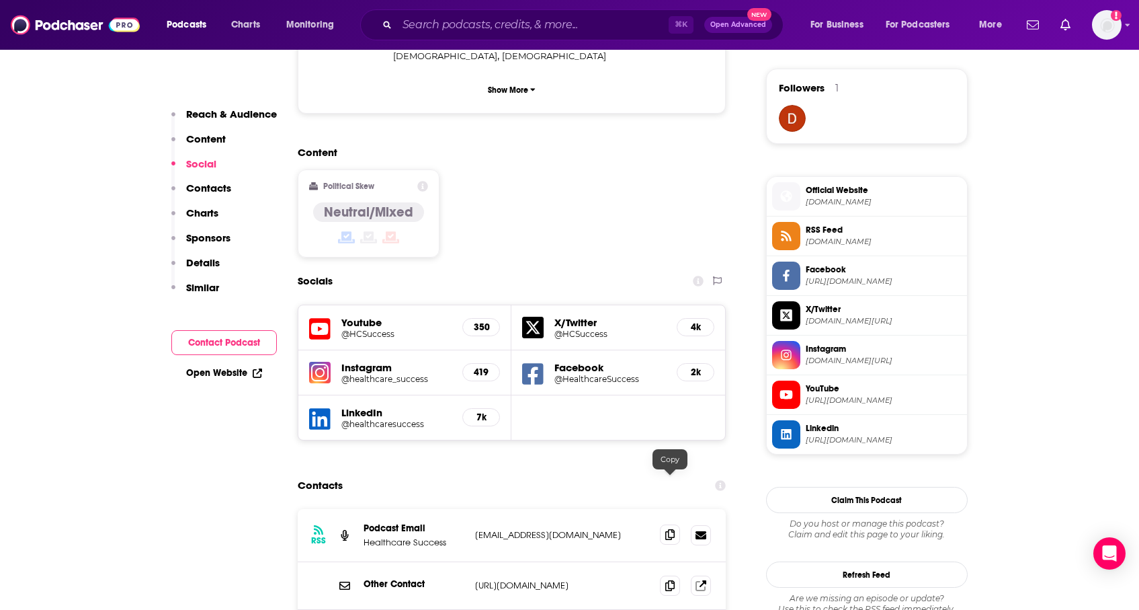
click at [665, 524] on span at bounding box center [670, 534] width 20 height 20
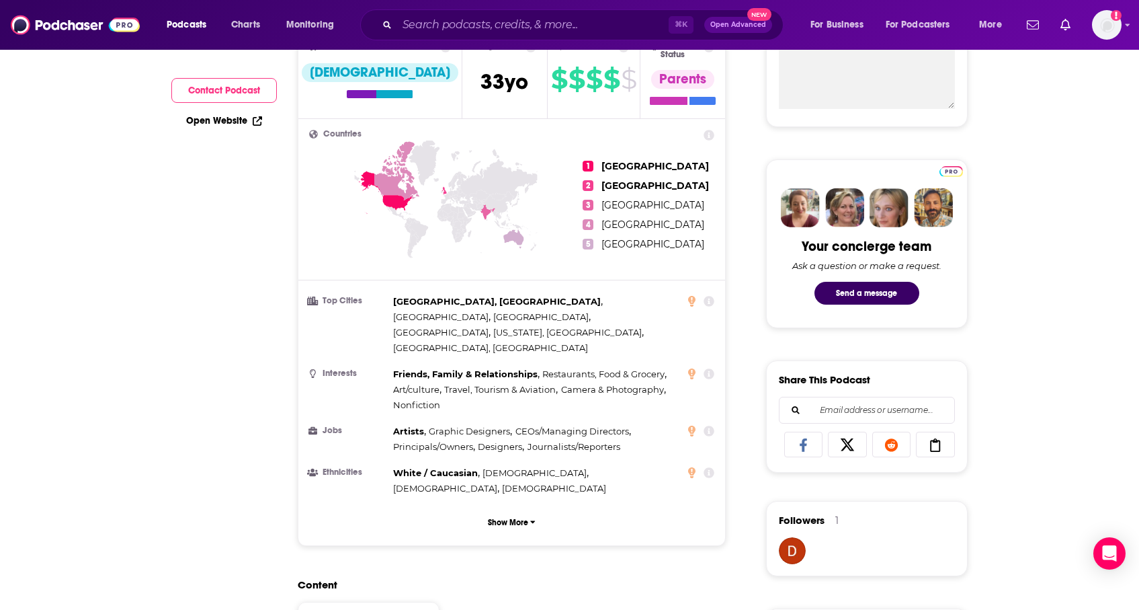
scroll to position [0, 0]
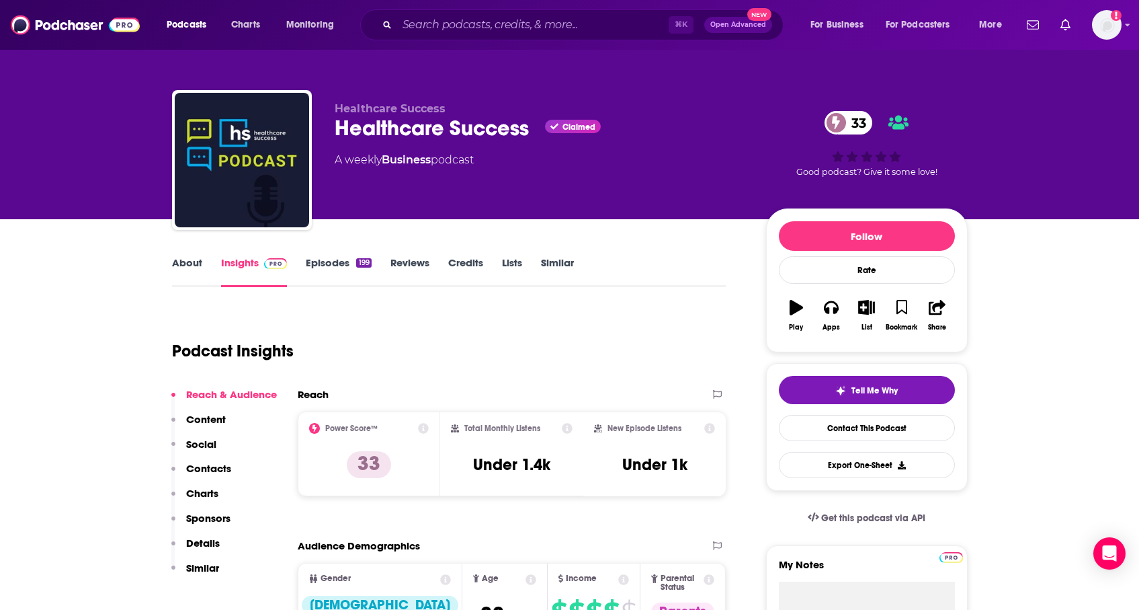
click at [197, 275] on link "About" at bounding box center [187, 271] width 30 height 31
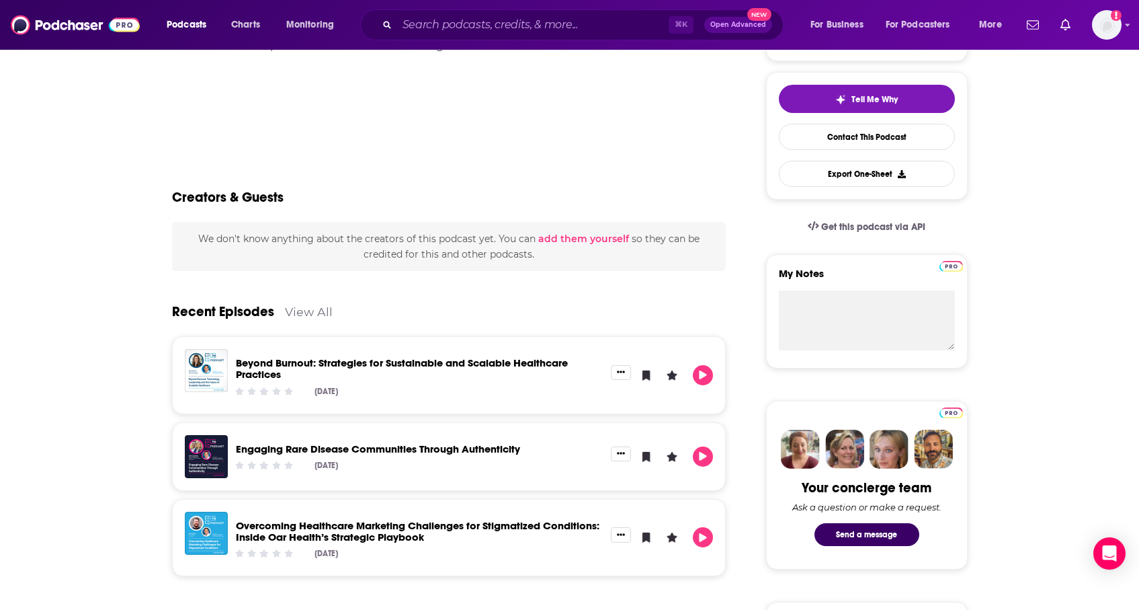
scroll to position [298, 0]
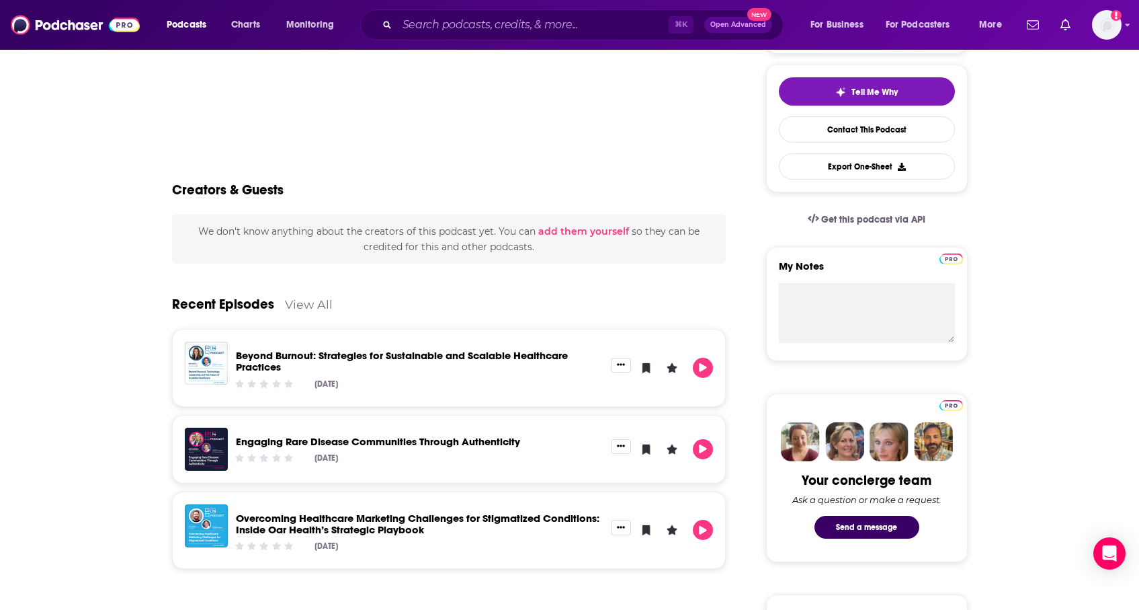
click at [289, 454] on icon "Community Rating: 0 out of 5" at bounding box center [288, 458] width 9 height 8
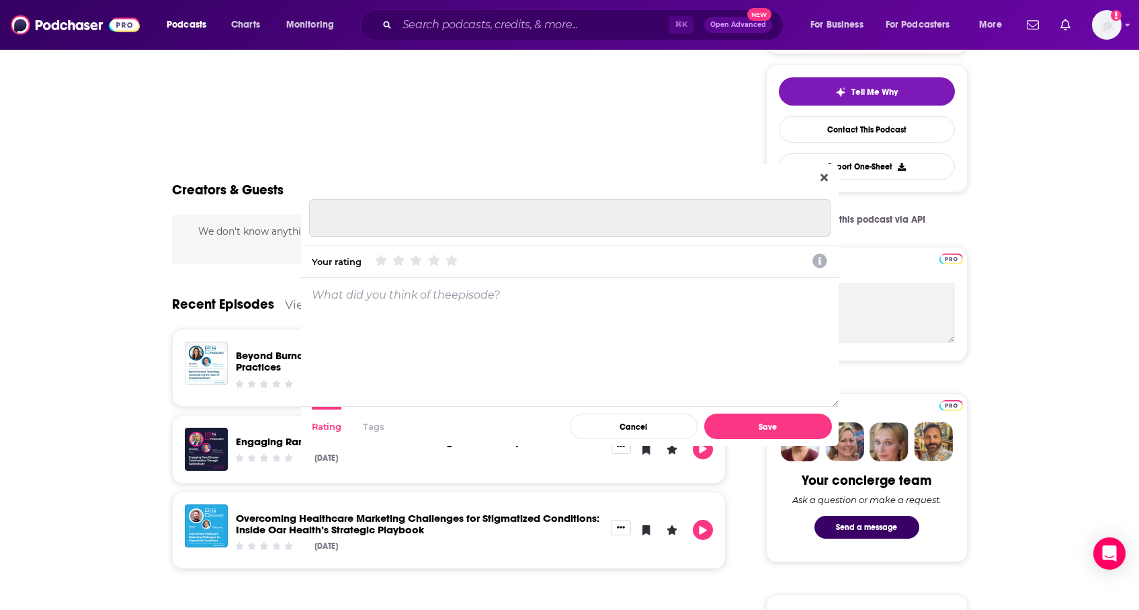
scroll to position [0, 0]
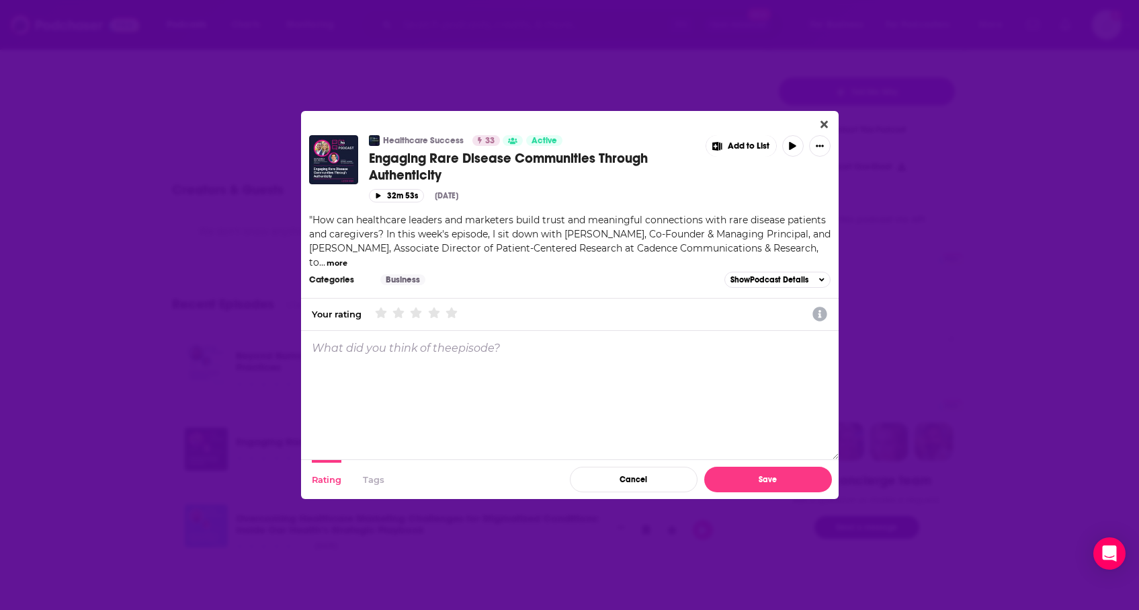
click at [242, 399] on div "Healthcare Success 33 Active Engaging Rare Disease Communities Through Authenti…" at bounding box center [569, 305] width 1139 height 610
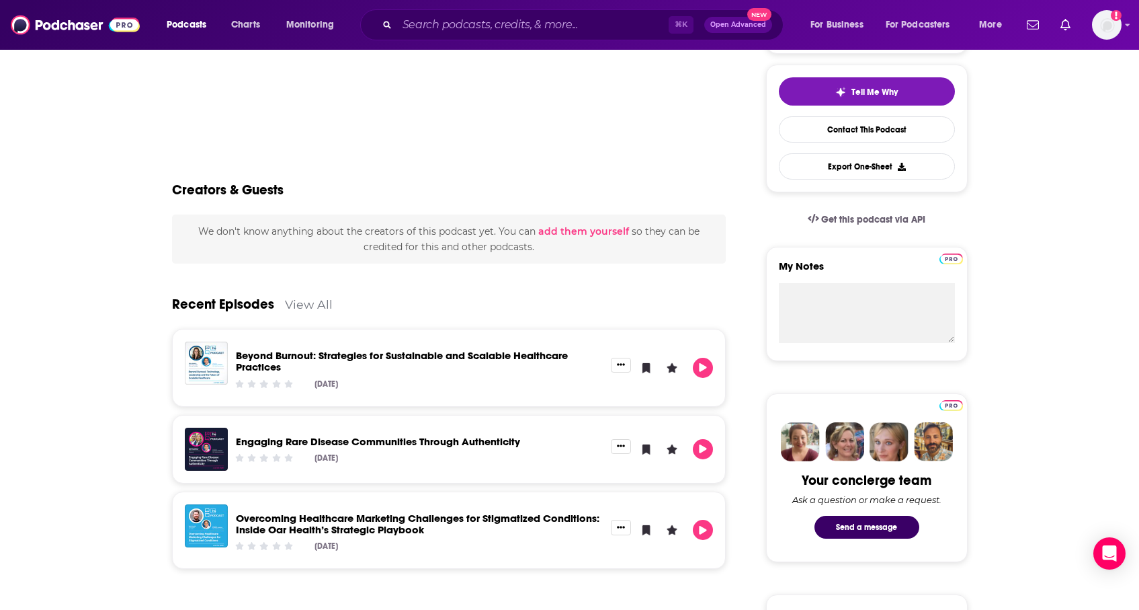
scroll to position [298, 0]
click at [280, 360] on link "Beyond Burnout: Strategies for Sustainable and Scalable Healthcare Practices" at bounding box center [402, 361] width 332 height 24
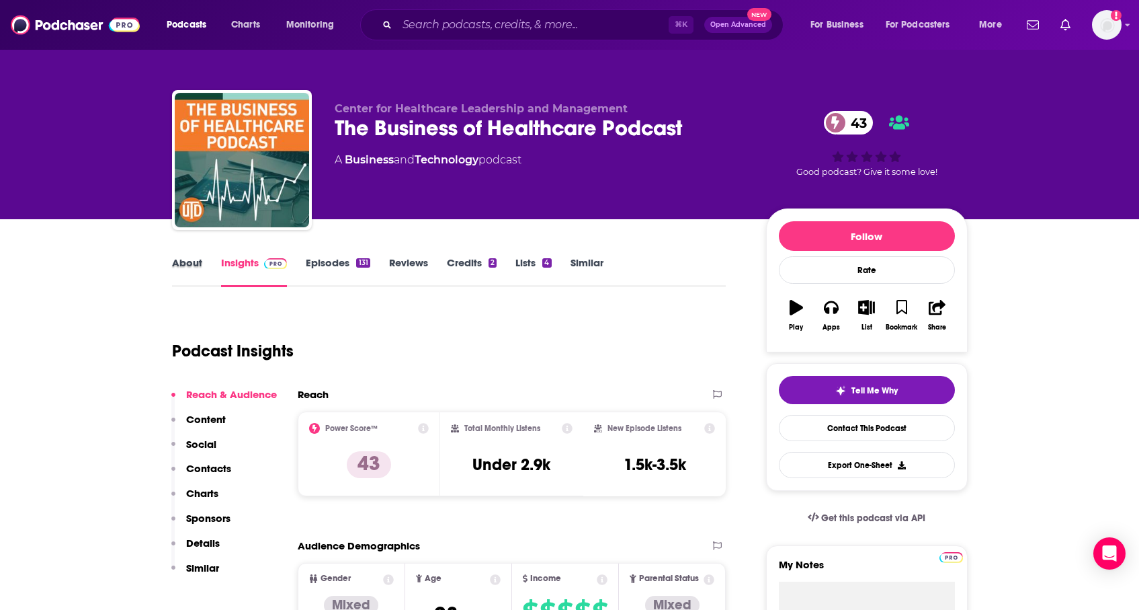
click at [204, 259] on div "About" at bounding box center [196, 271] width 49 height 31
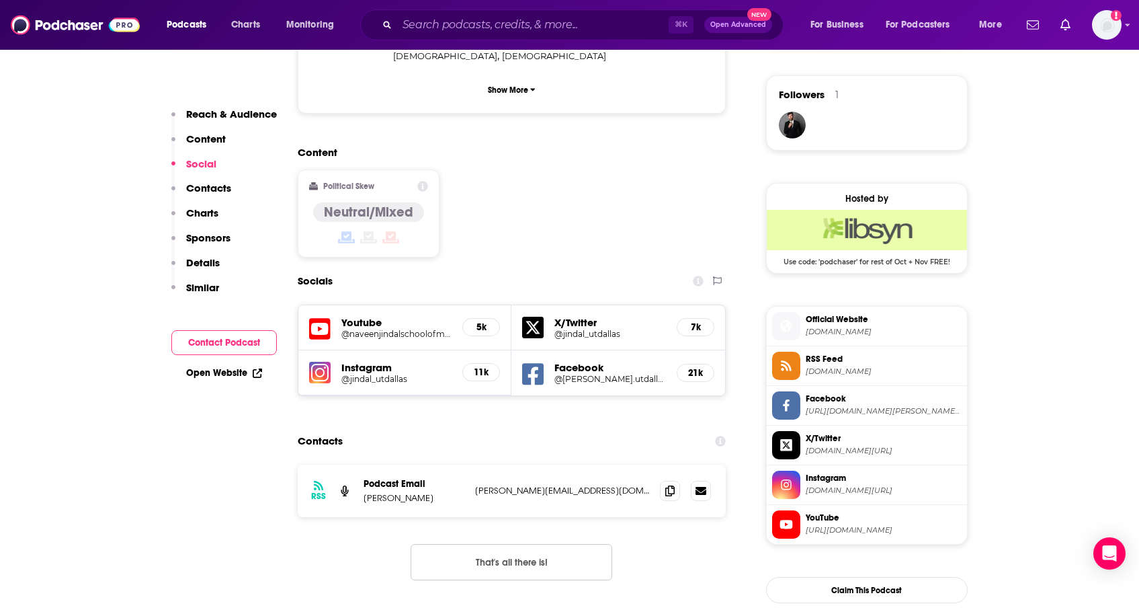
scroll to position [961, 0]
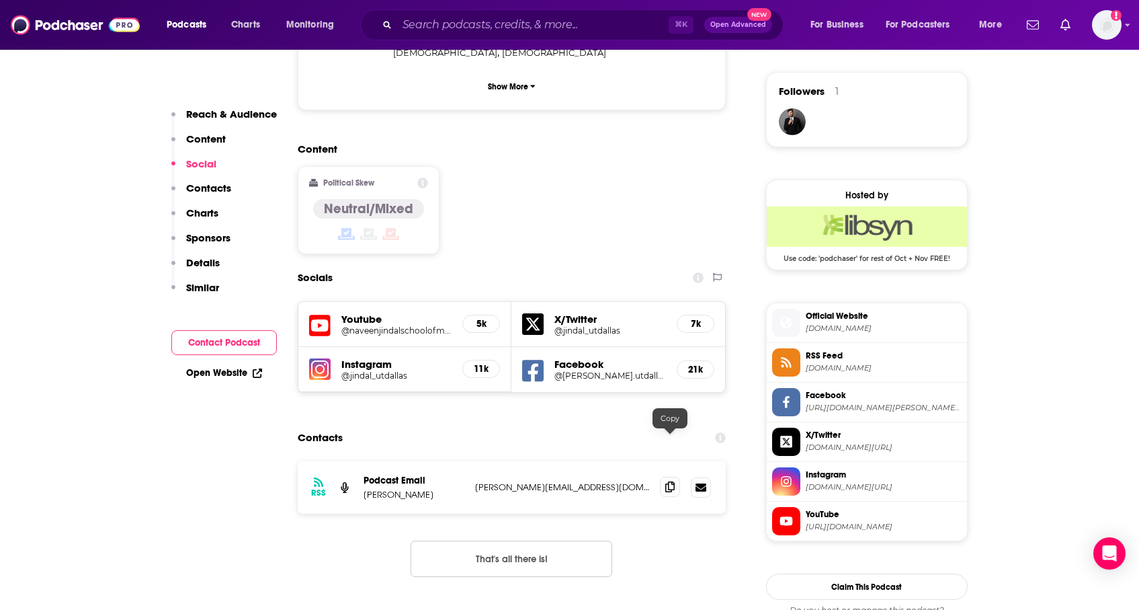
click at [673, 481] on icon at bounding box center [669, 486] width 9 height 11
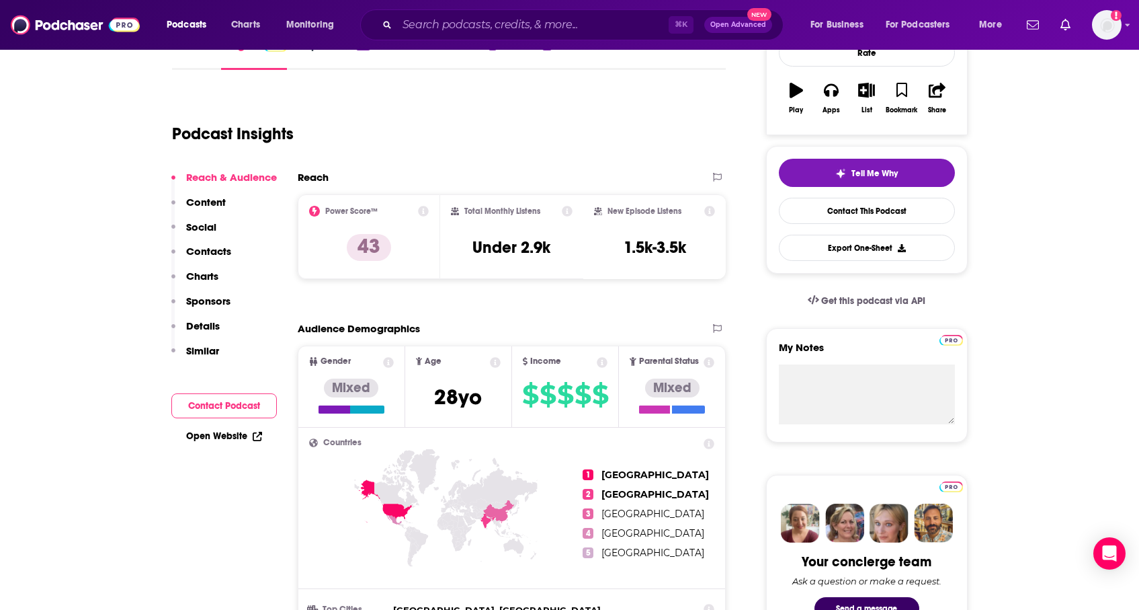
scroll to position [0, 0]
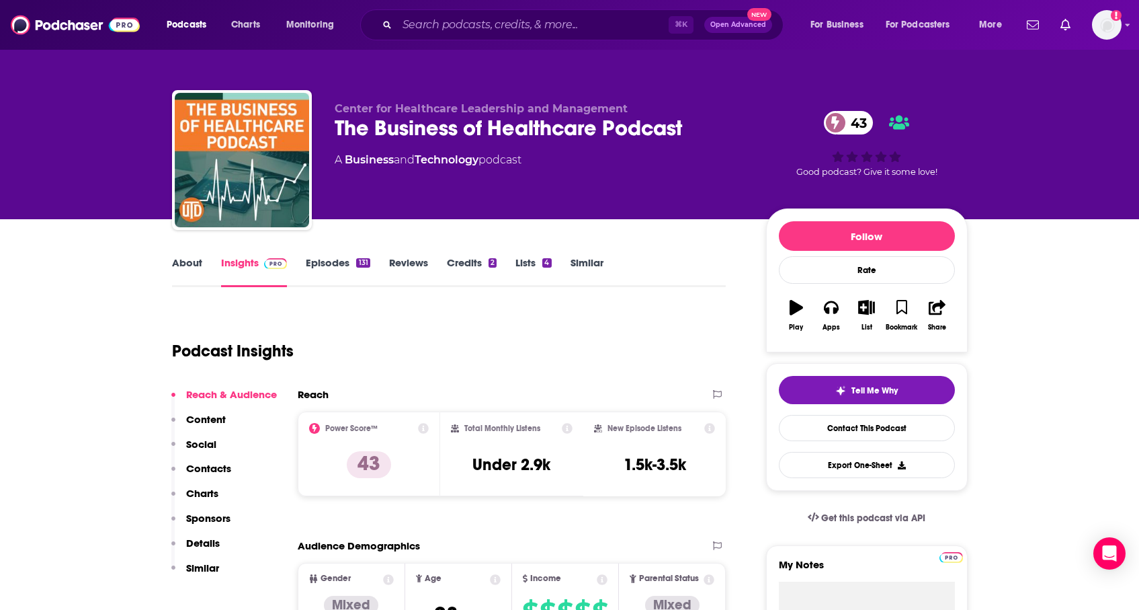
click at [196, 263] on link "About" at bounding box center [187, 271] width 30 height 31
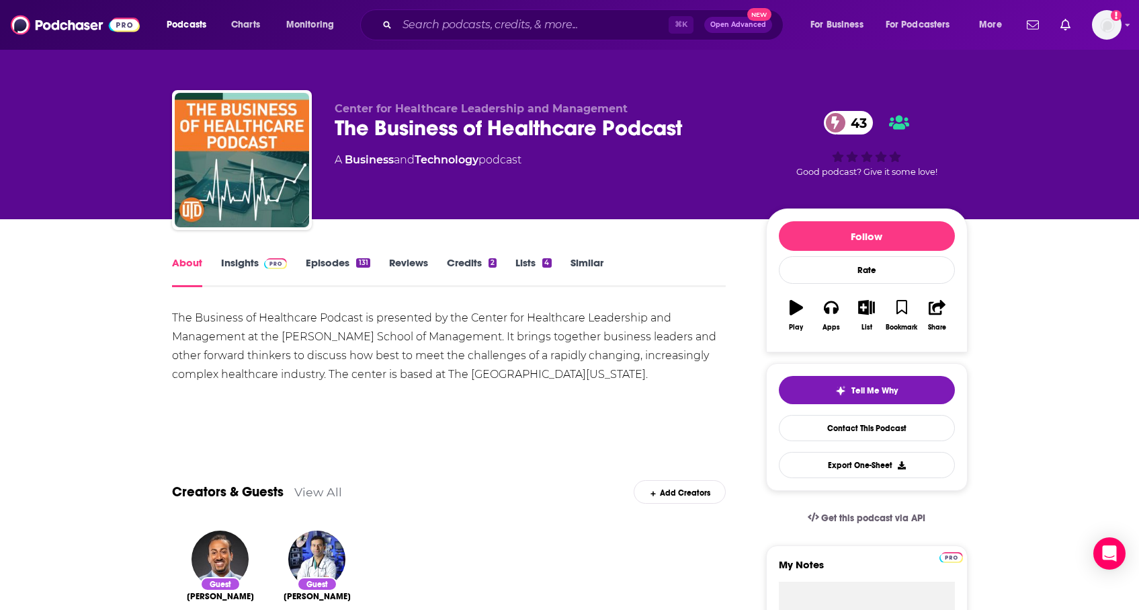
click at [253, 270] on link "Insights" at bounding box center [254, 271] width 67 height 31
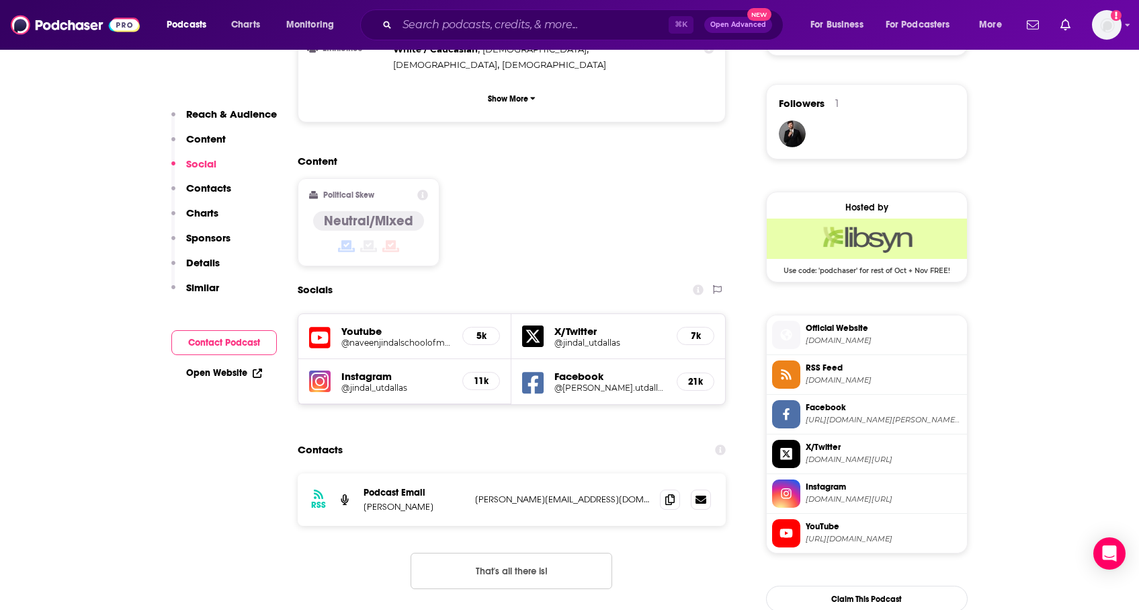
scroll to position [950, 0]
click at [671, 492] on icon at bounding box center [669, 497] width 9 height 11
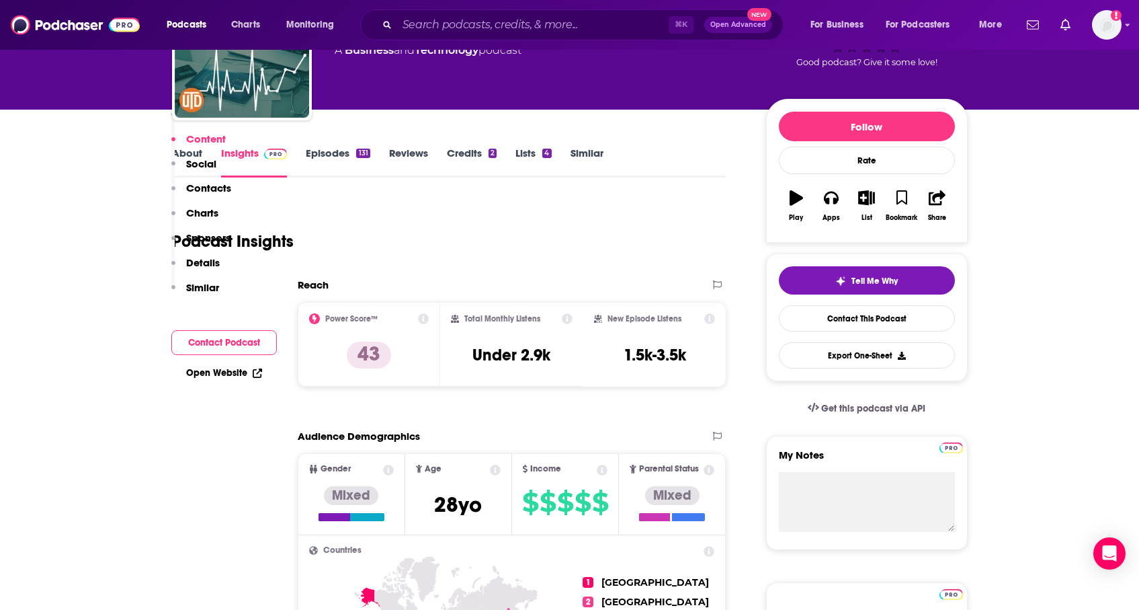
scroll to position [0, 0]
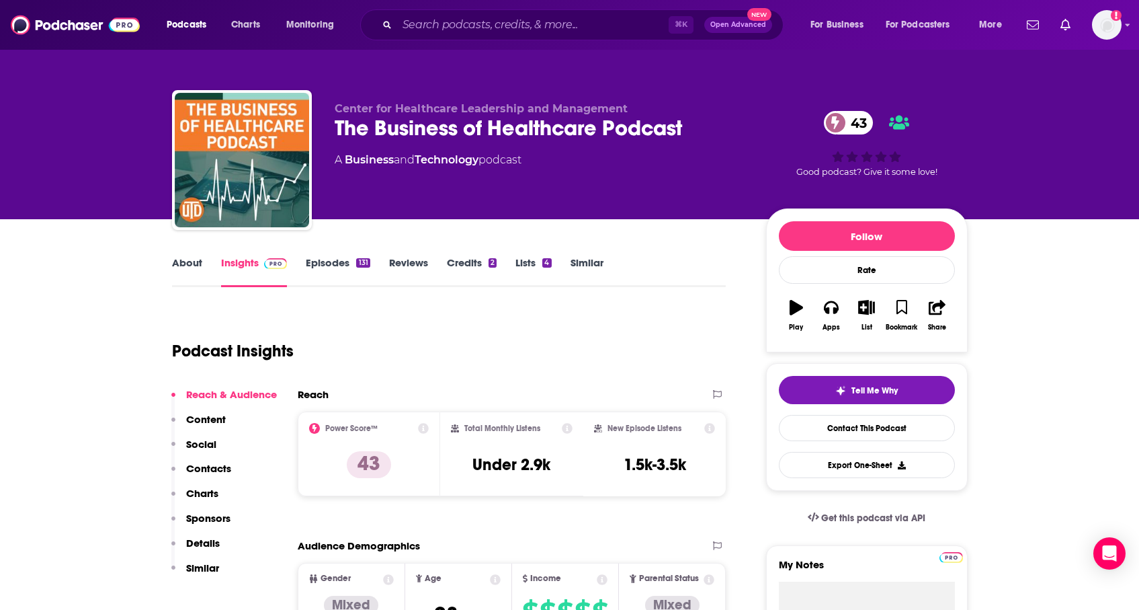
click at [358, 258] on div "131" at bounding box center [362, 262] width 13 height 9
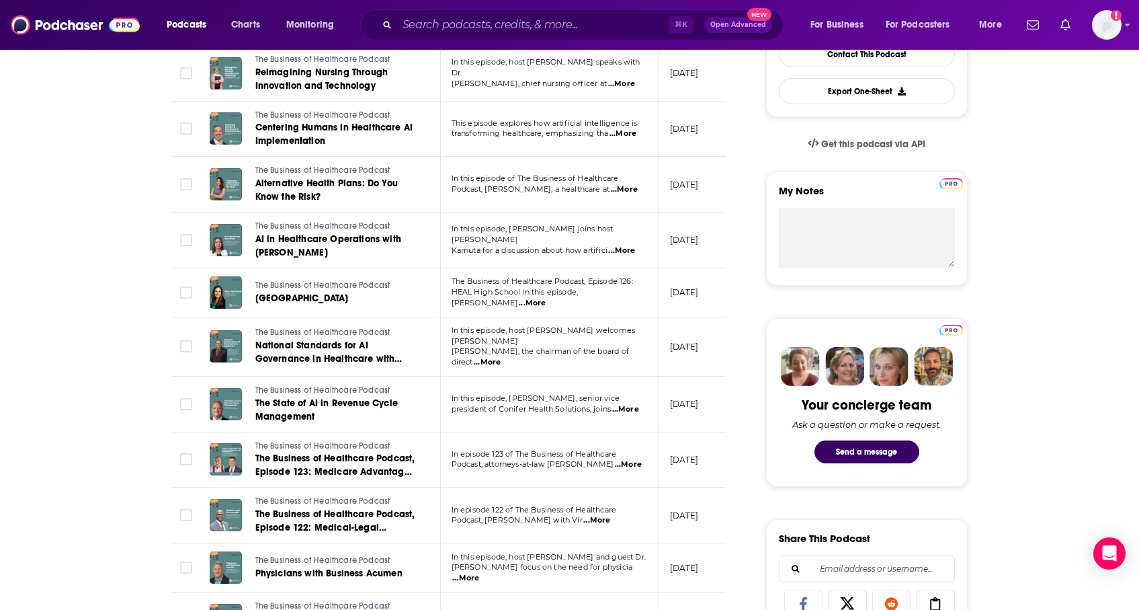
scroll to position [374, 0]
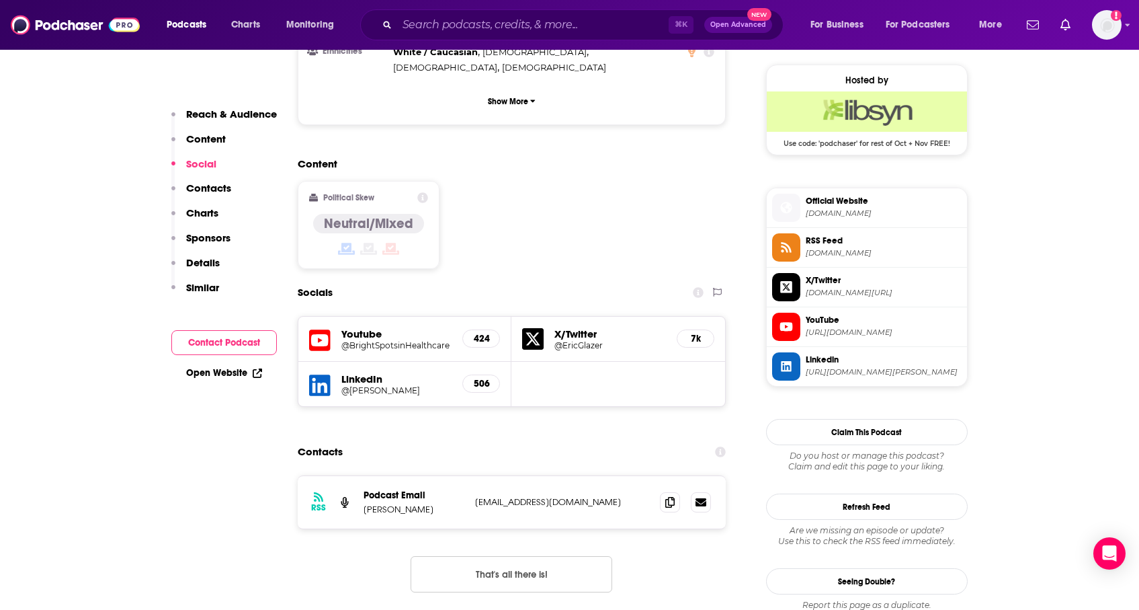
scroll to position [972, 0]
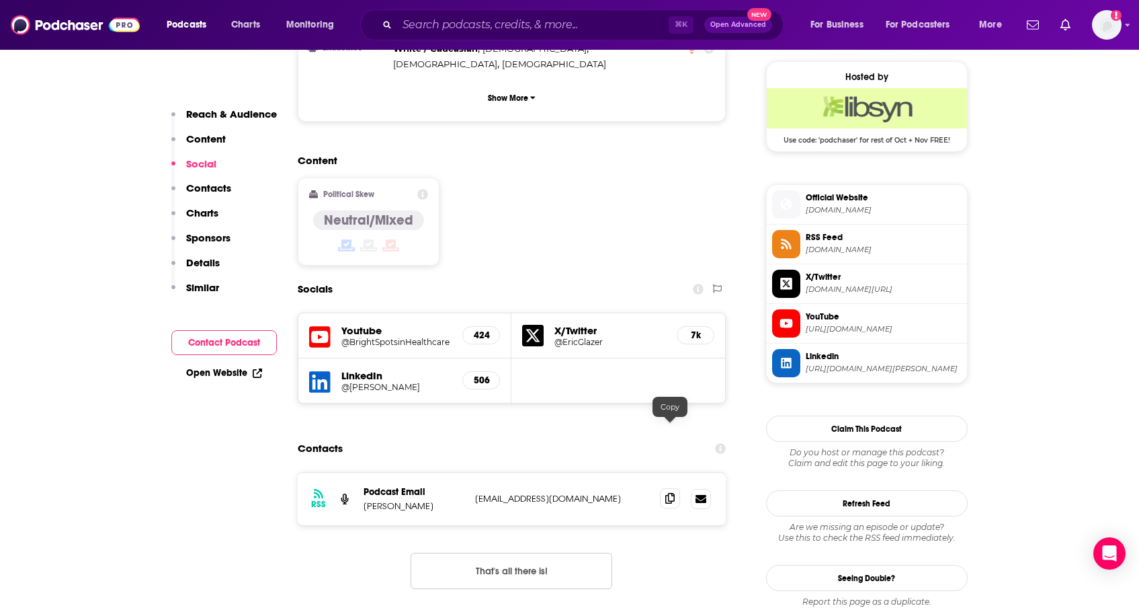
click at [676, 488] on span at bounding box center [670, 498] width 20 height 20
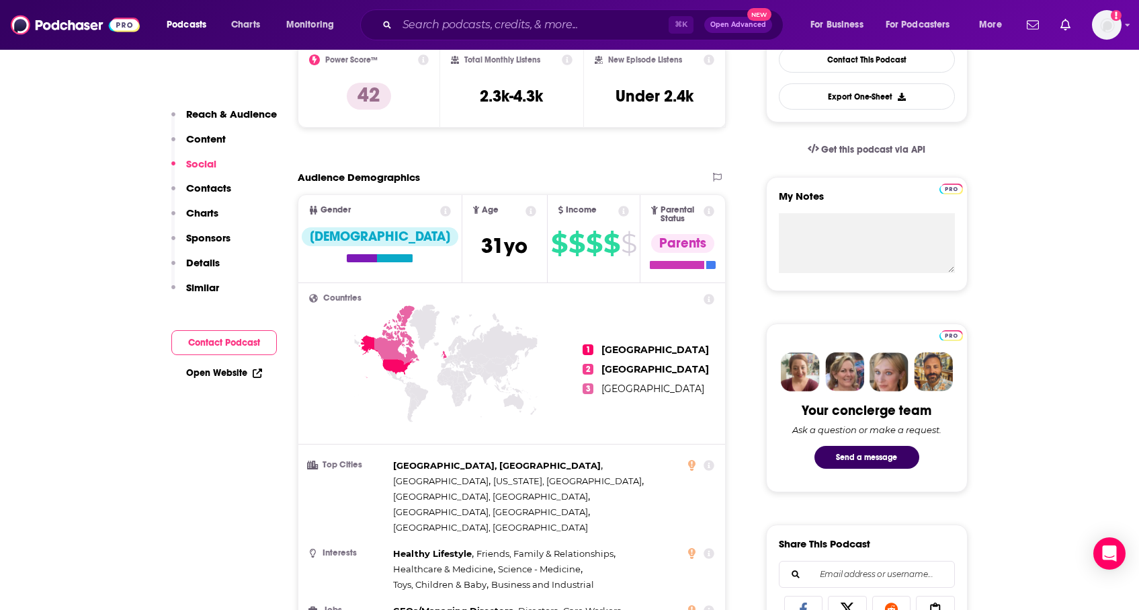
scroll to position [0, 0]
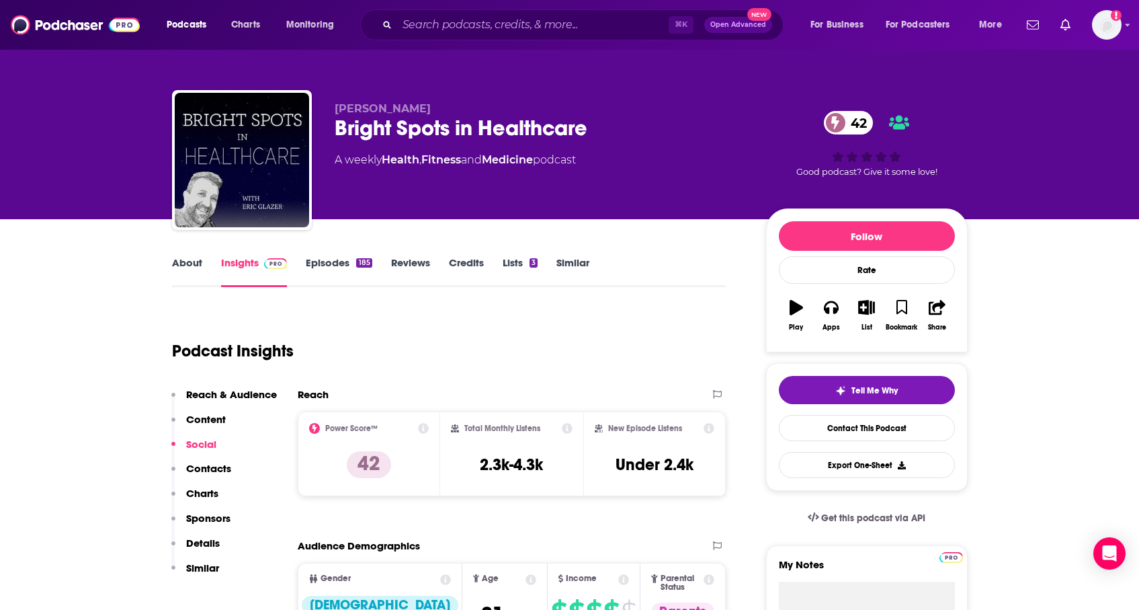
click at [341, 269] on link "Episodes 185" at bounding box center [339, 271] width 66 height 31
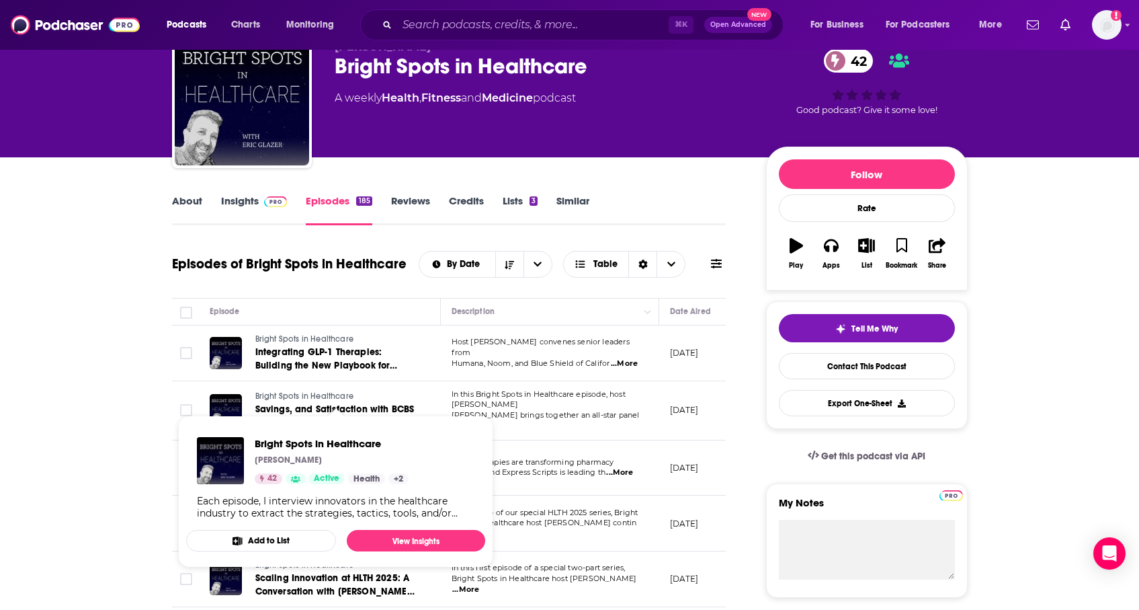
scroll to position [63, 0]
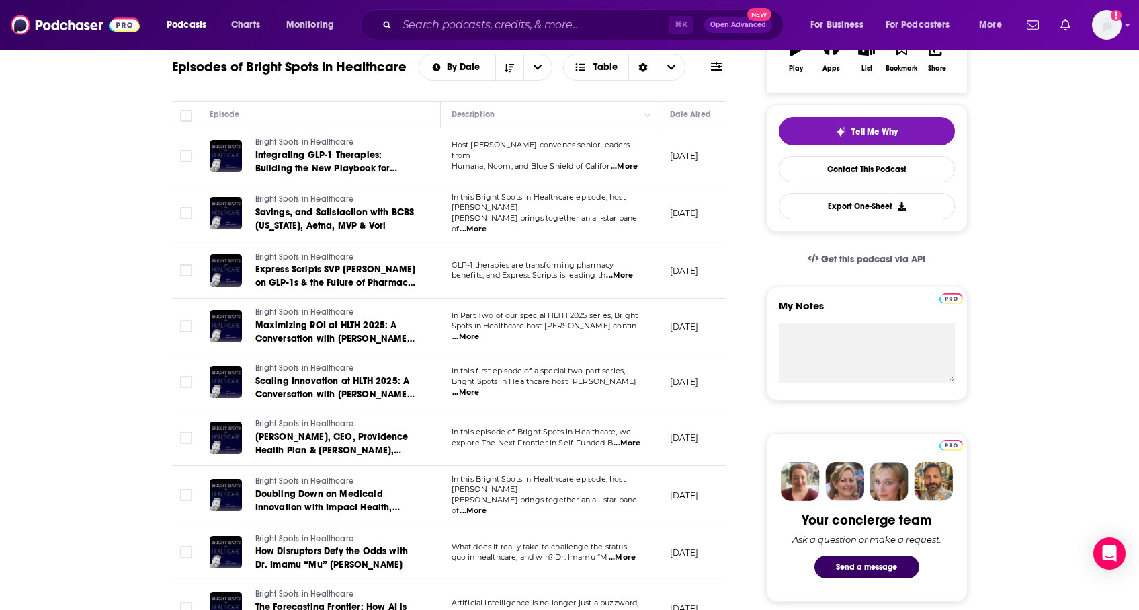
scroll to position [268, 0]
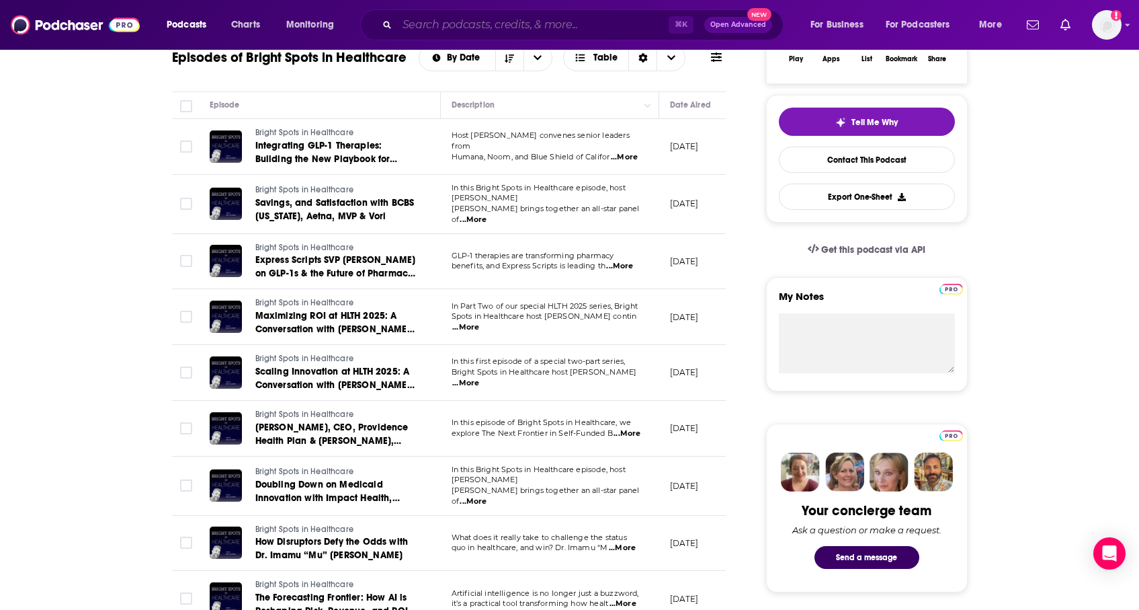
click at [516, 34] on input "Search podcasts, credits, & more..." at bounding box center [533, 25] width 272 height 22
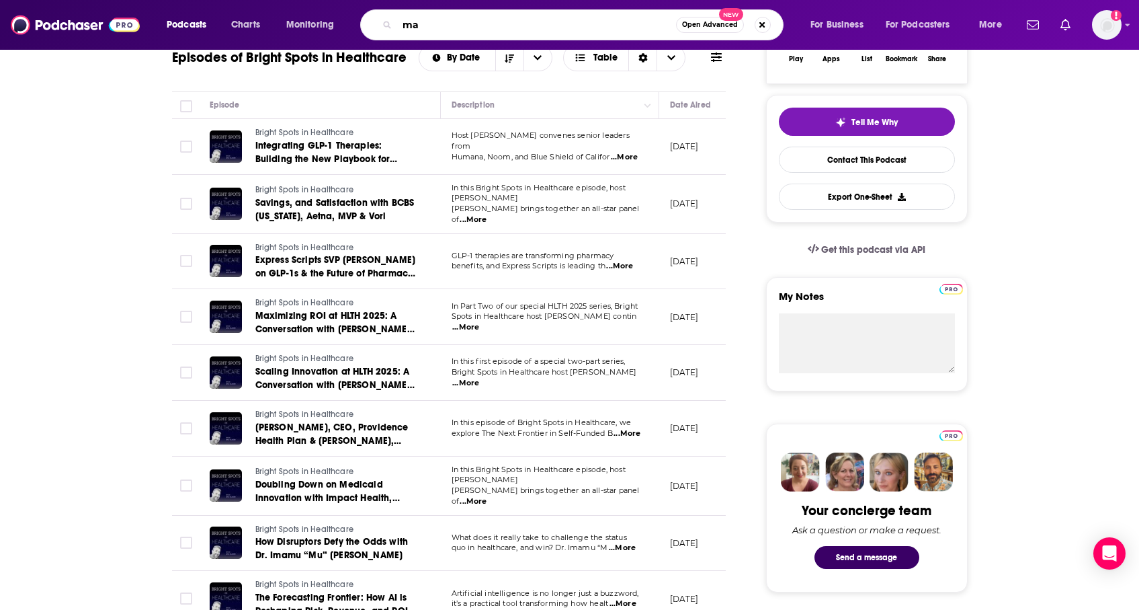
type input "m"
type input "healthcare brands"
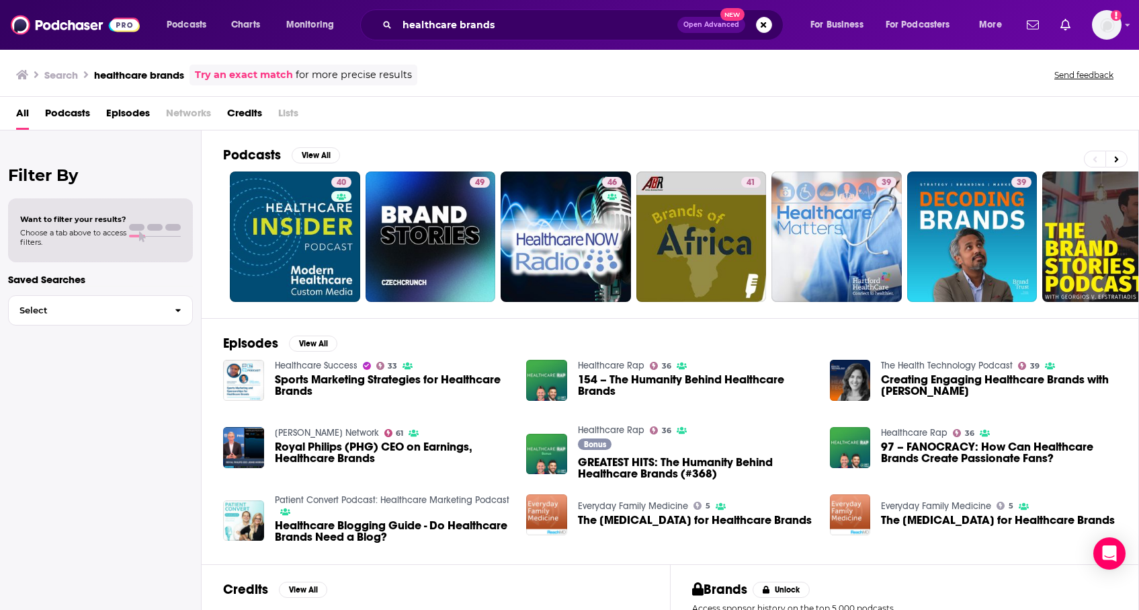
click at [67, 106] on span "Podcasts" at bounding box center [67, 116] width 45 height 28
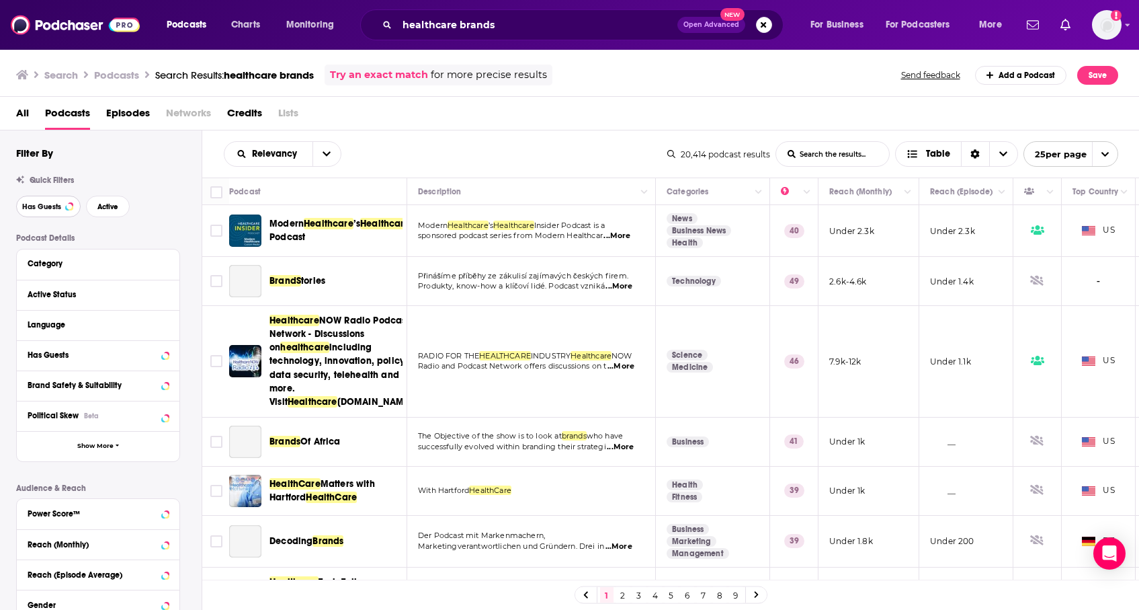
click at [56, 215] on button "Has Guests" at bounding box center [48, 207] width 65 height 22
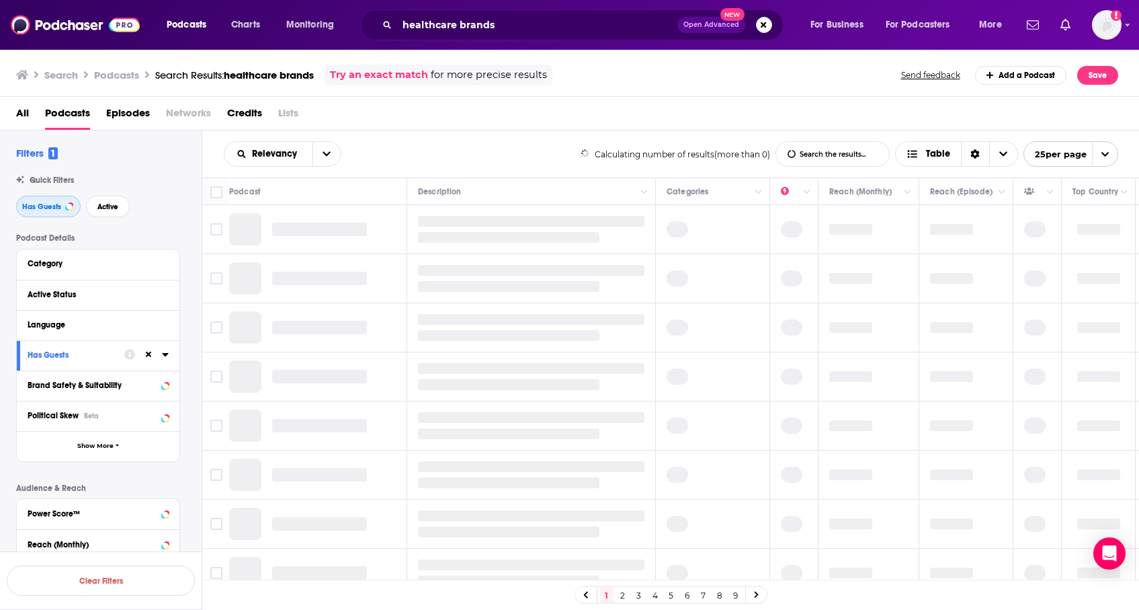
click at [67, 212] on button "Has Guests" at bounding box center [48, 207] width 65 height 22
click at [92, 212] on button "Active" at bounding box center [108, 207] width 44 height 22
click at [43, 210] on span "Has Guests" at bounding box center [41, 206] width 39 height 7
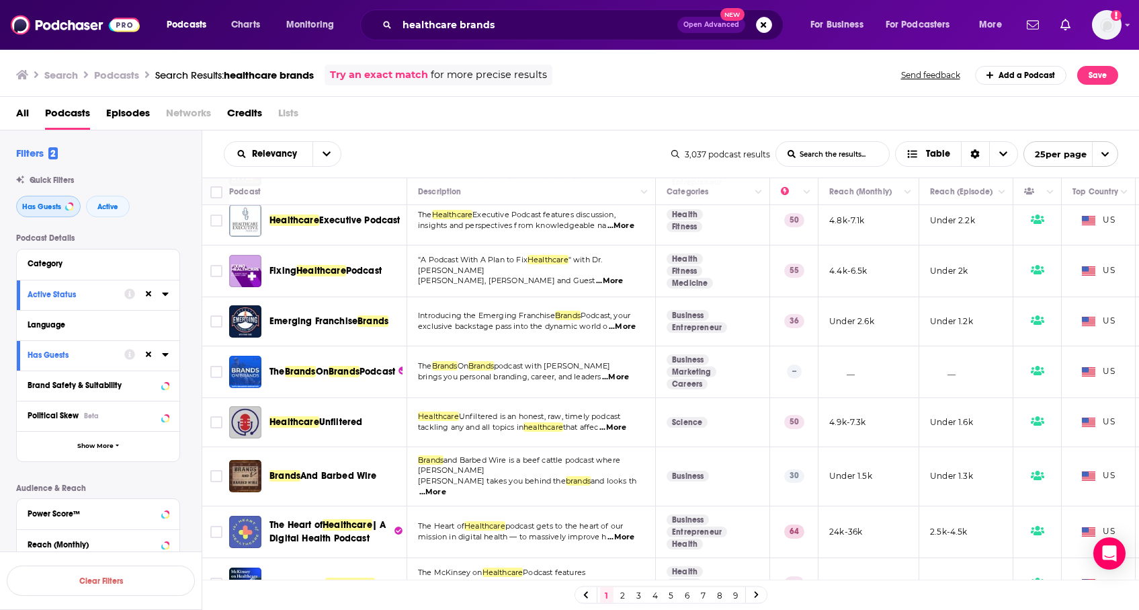
scroll to position [324, 0]
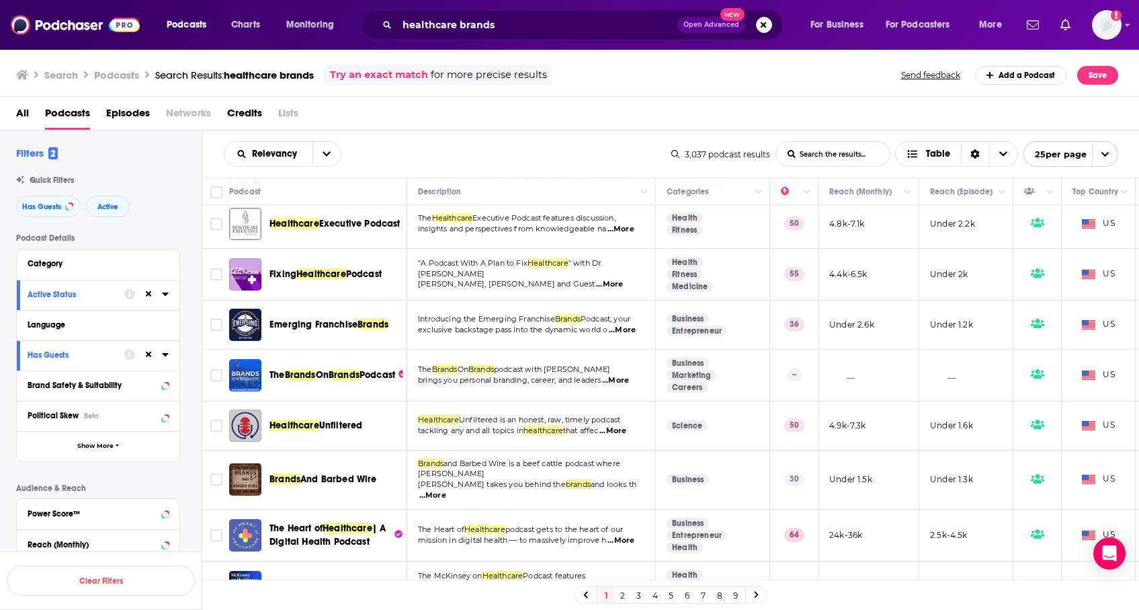
click at [596, 290] on span "...More" at bounding box center [609, 284] width 27 height 11
click at [626, 436] on span "...More" at bounding box center [612, 430] width 27 height 11
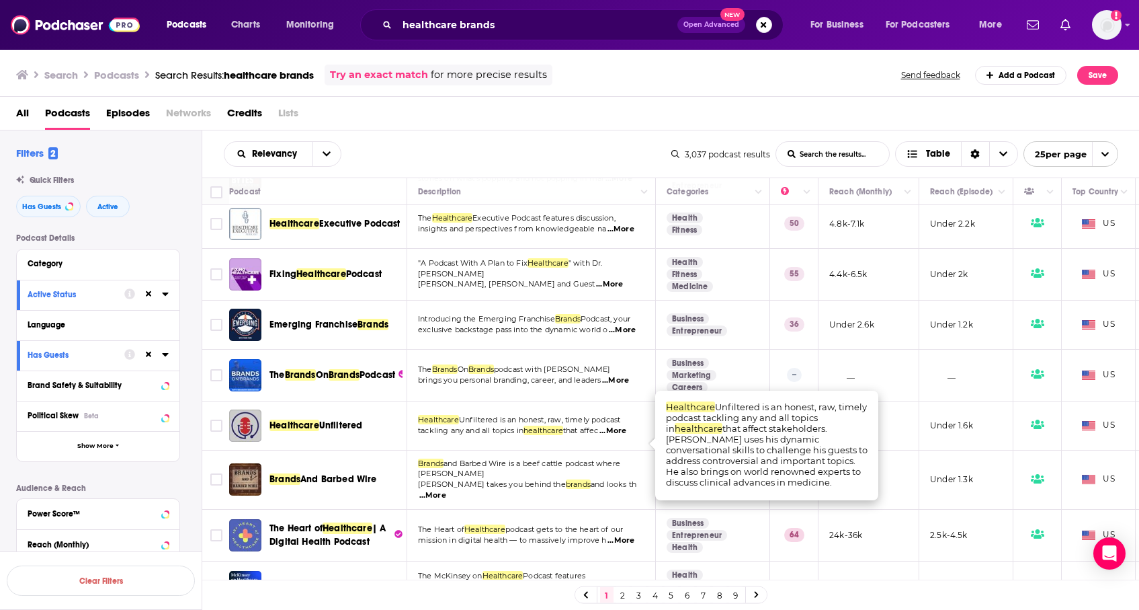
click at [626, 436] on span "...More" at bounding box center [612, 430] width 27 height 11
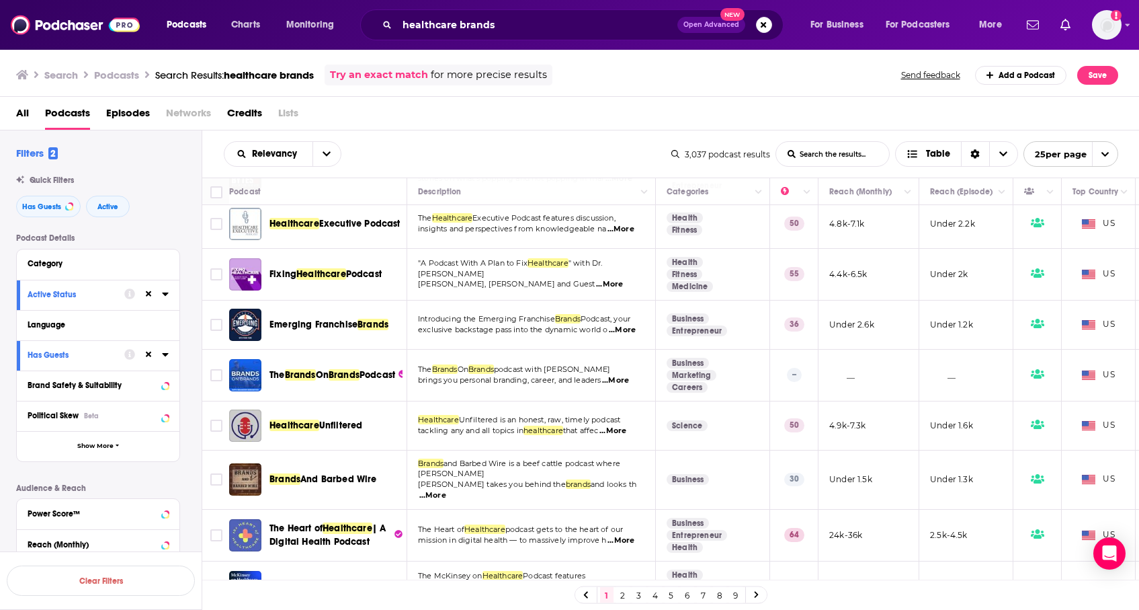
click at [624, 436] on span "...More" at bounding box center [612, 430] width 27 height 11
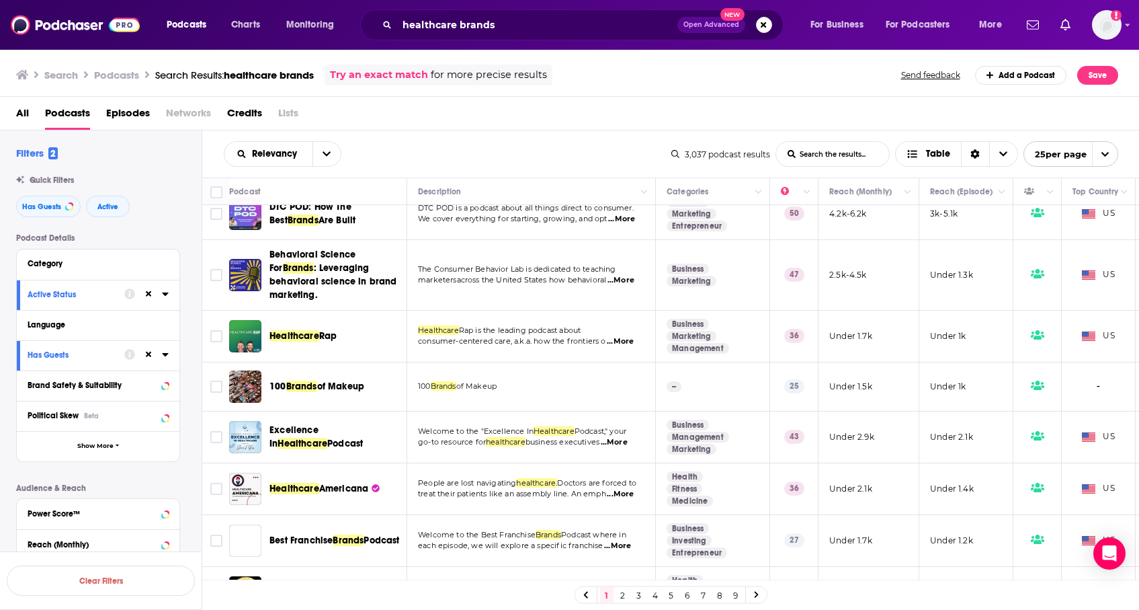
scroll to position [906, 0]
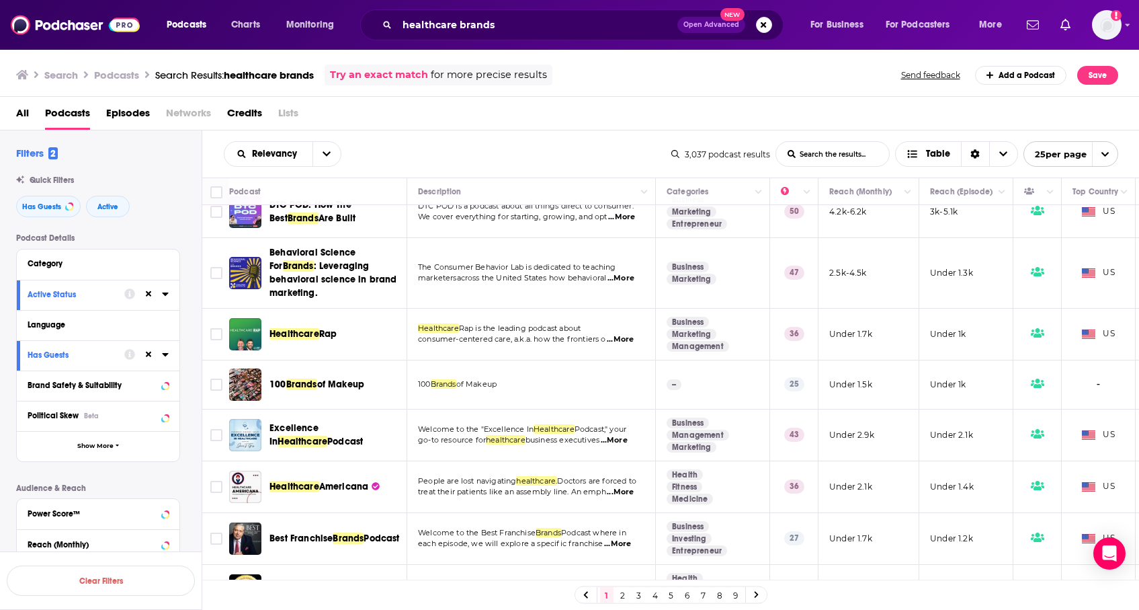
click at [628, 442] on span "...More" at bounding box center [614, 440] width 27 height 11
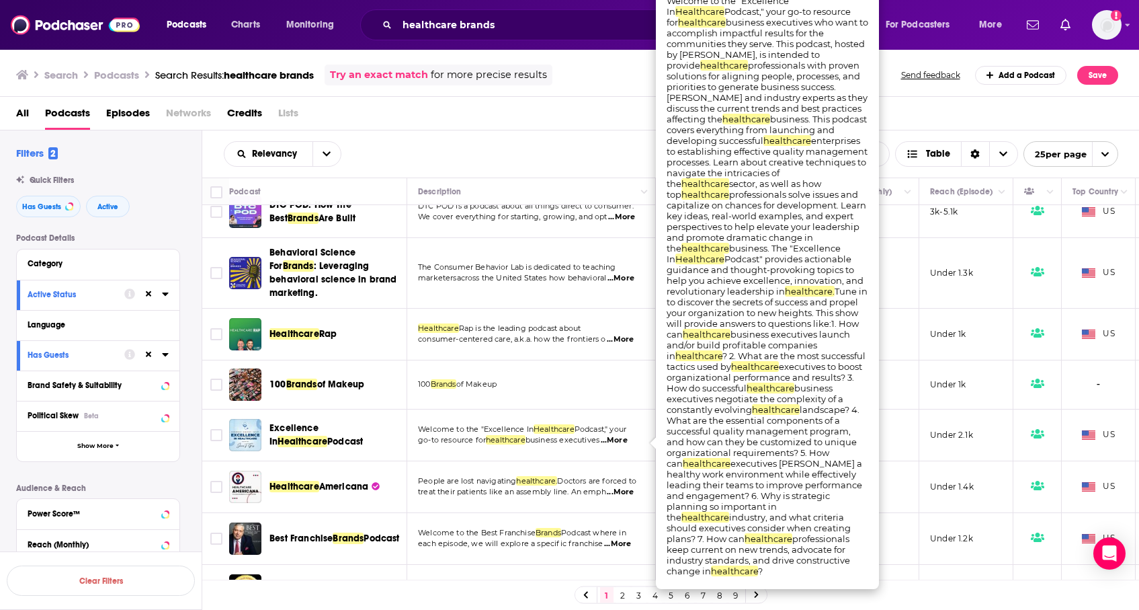
click at [628, 442] on span "...More" at bounding box center [614, 440] width 27 height 11
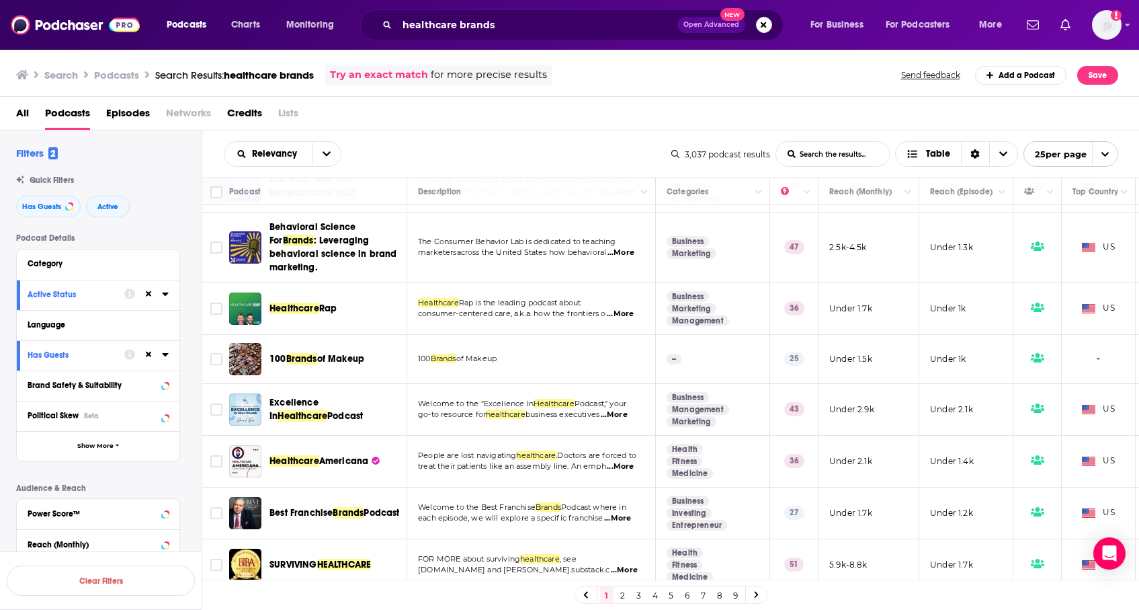
scroll to position [934, 0]
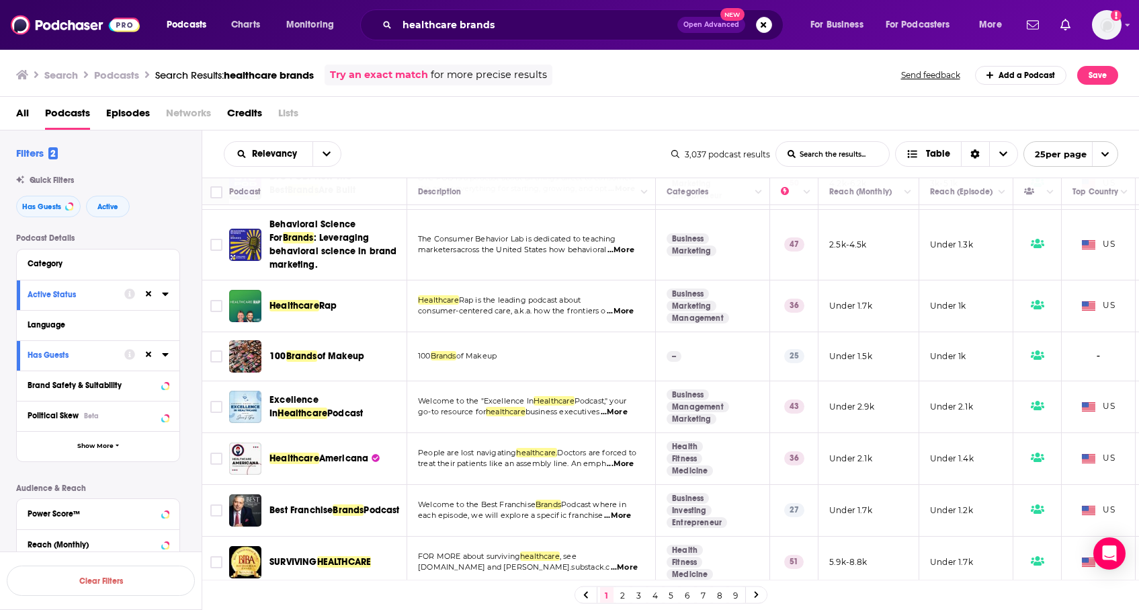
click at [630, 469] on span "...More" at bounding box center [620, 463] width 27 height 11
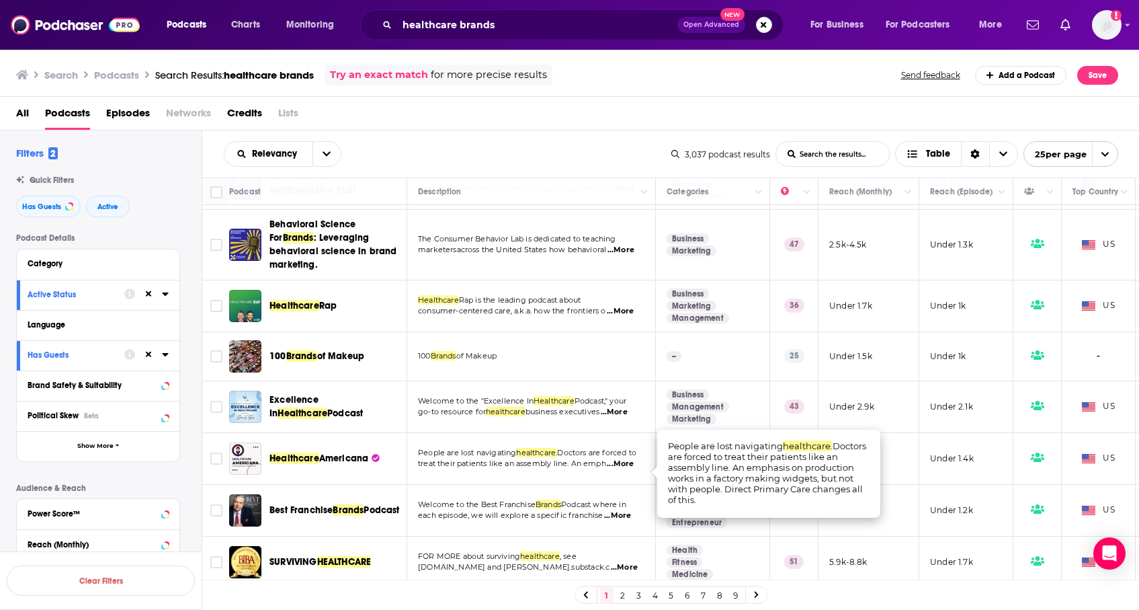
click at [630, 469] on span "...More" at bounding box center [620, 463] width 27 height 11
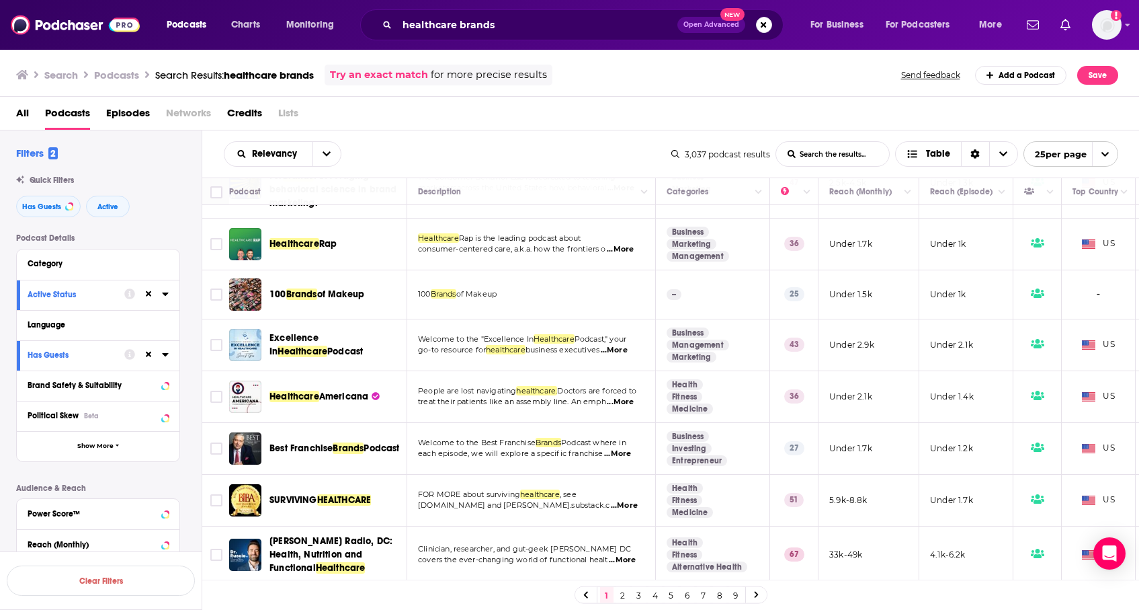
scroll to position [999, 0]
click at [622, 595] on link "2" at bounding box center [622, 595] width 13 height 16
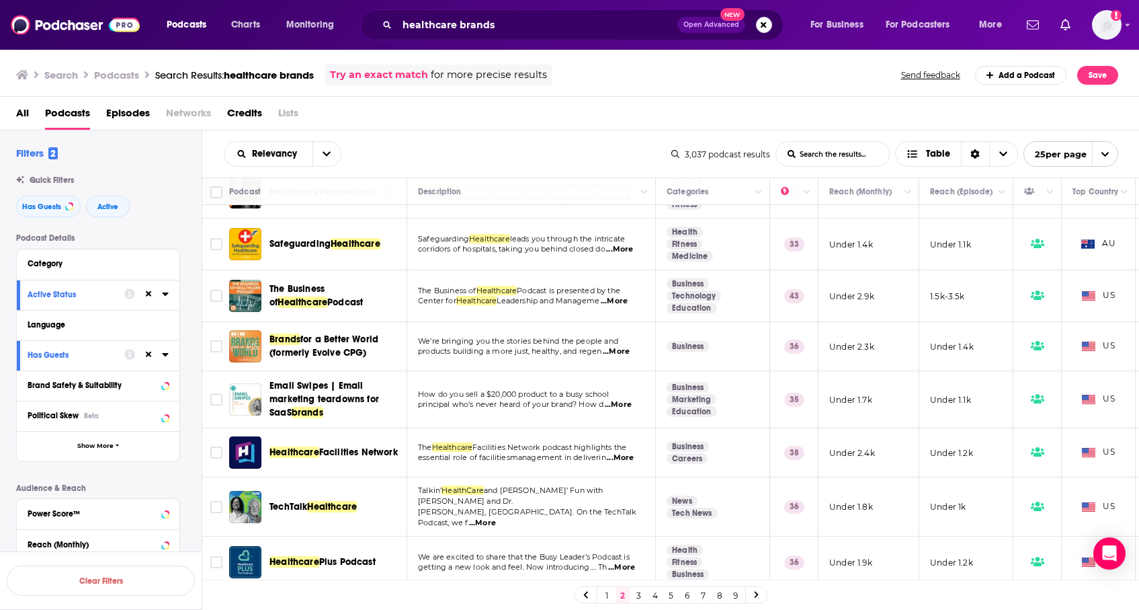
scroll to position [91, 0]
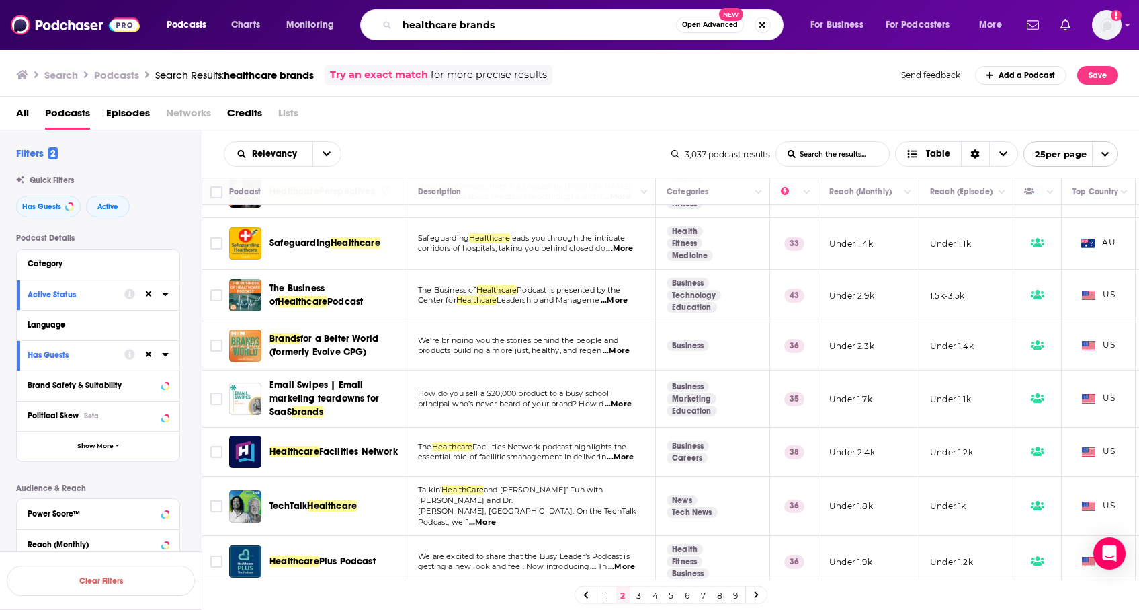
drag, startPoint x: 523, startPoint y: 30, endPoint x: 461, endPoint y: 26, distance: 62.0
click at [461, 26] on input "healthcare brands" at bounding box center [536, 25] width 279 height 22
type input "healthcare business"
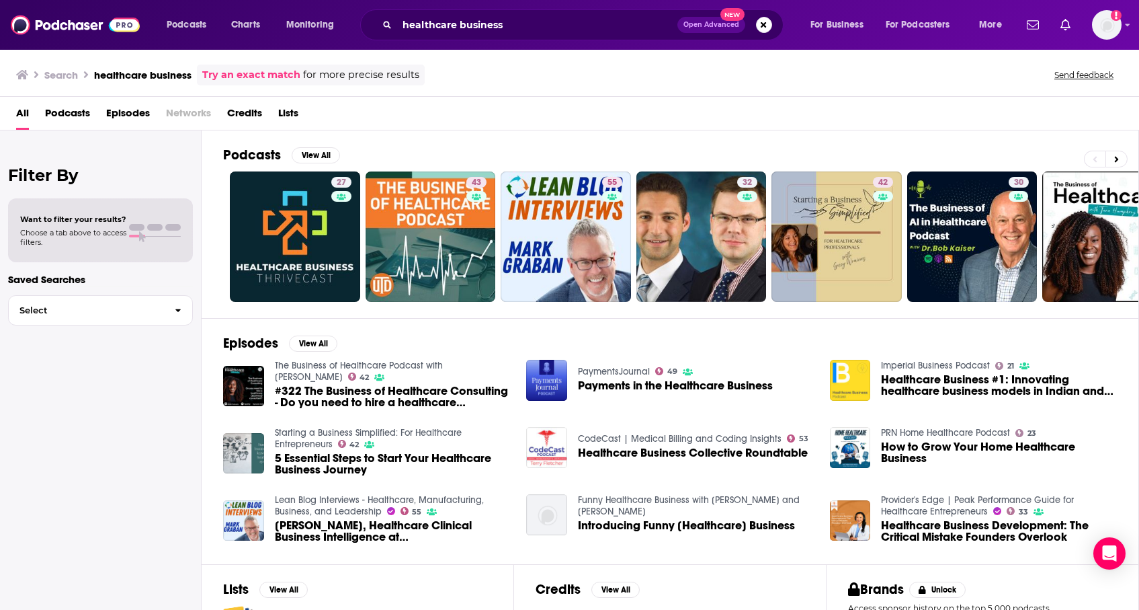
click at [73, 113] on span "Podcasts" at bounding box center [67, 116] width 45 height 28
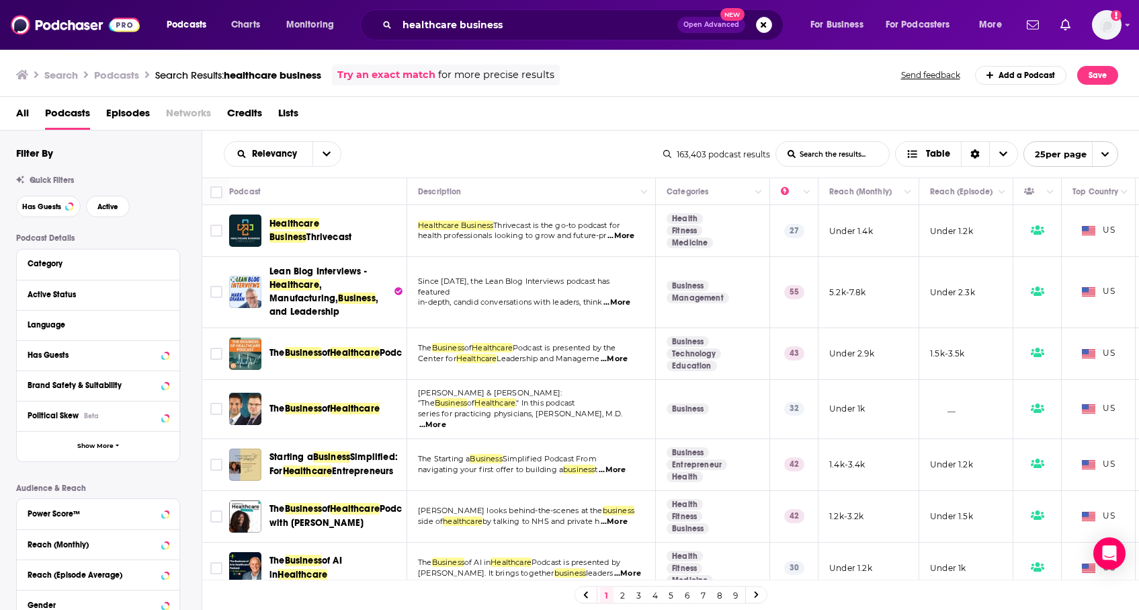
click at [622, 297] on span "...More" at bounding box center [617, 302] width 27 height 11
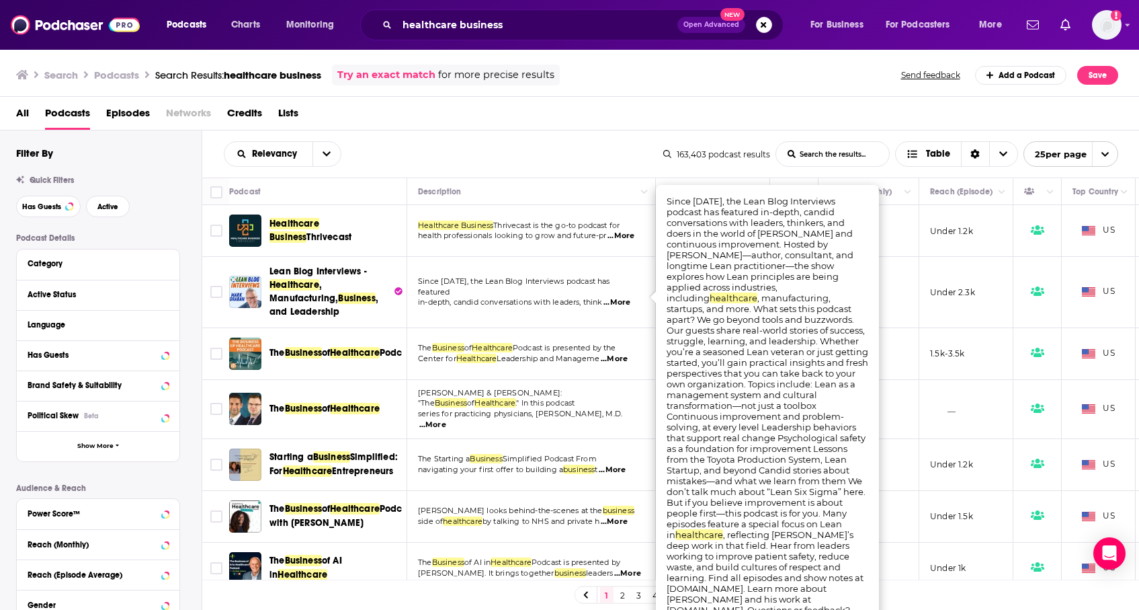
click at [622, 297] on span "...More" at bounding box center [617, 302] width 27 height 11
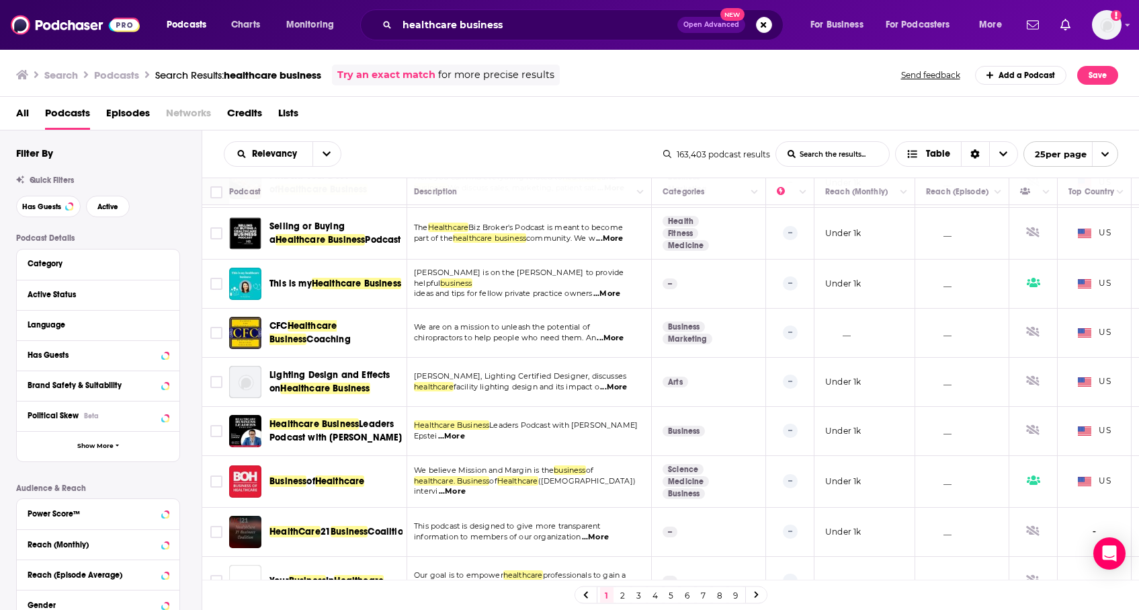
scroll to position [542, 0]
click at [456, 431] on span "...More" at bounding box center [455, 436] width 27 height 11
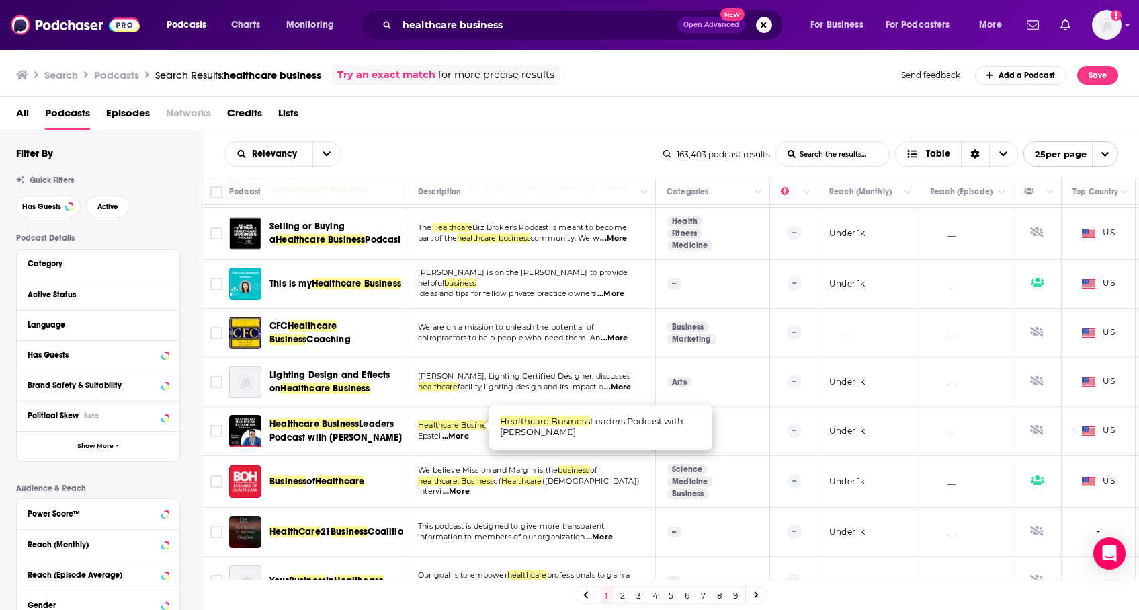
click at [456, 431] on span "...More" at bounding box center [455, 436] width 27 height 11
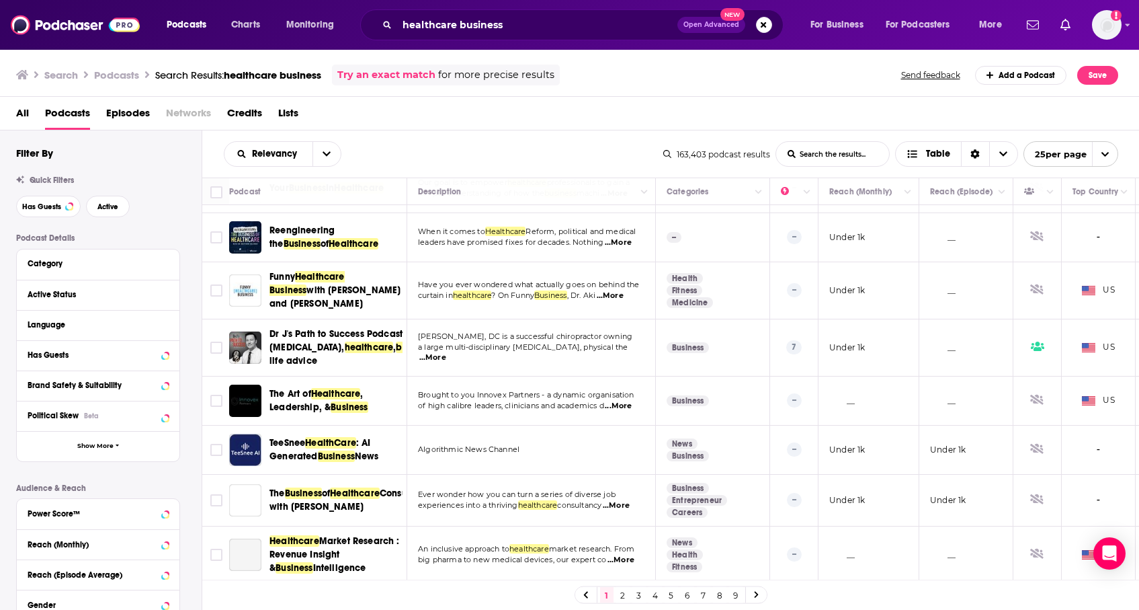
scroll to position [943, 0]
click at [616, 591] on link "2" at bounding box center [622, 595] width 13 height 16
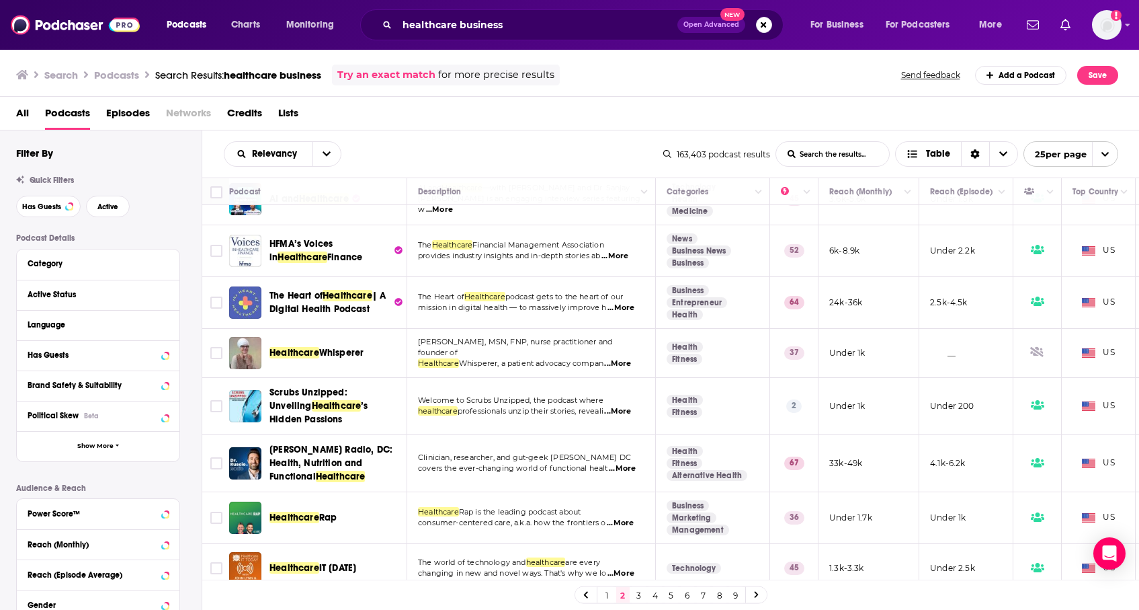
scroll to position [1061, 0]
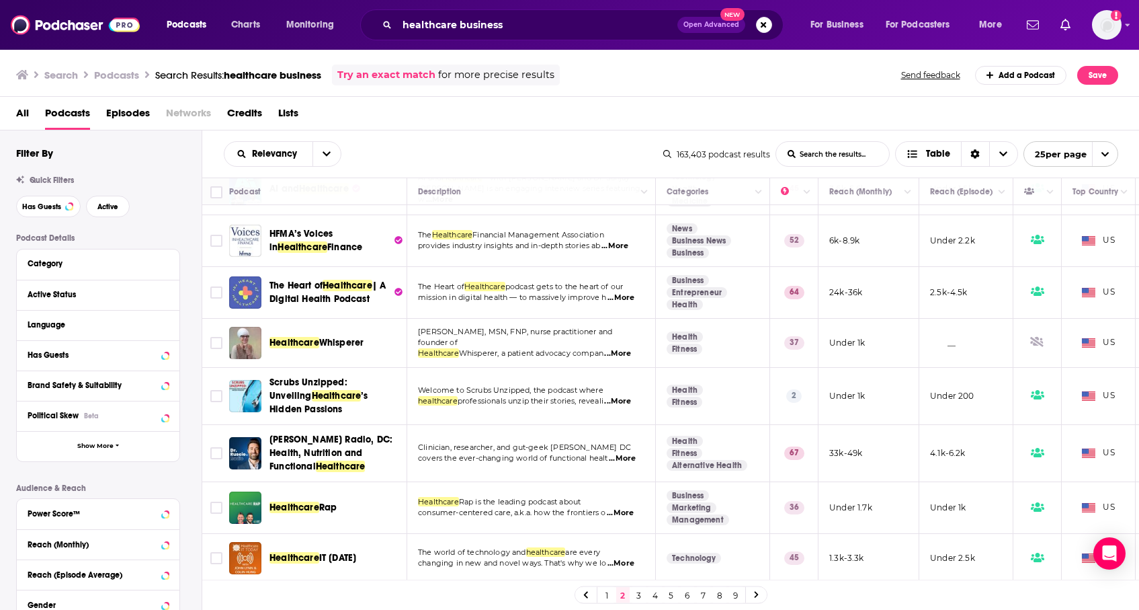
click at [637, 593] on link "3" at bounding box center [638, 595] width 13 height 16
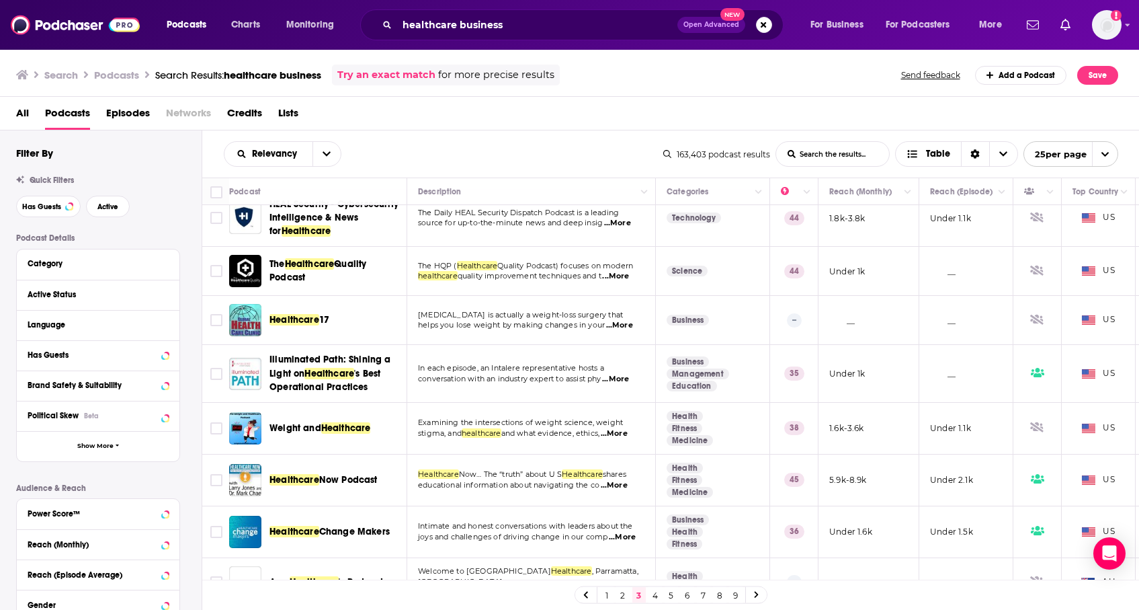
scroll to position [784, 0]
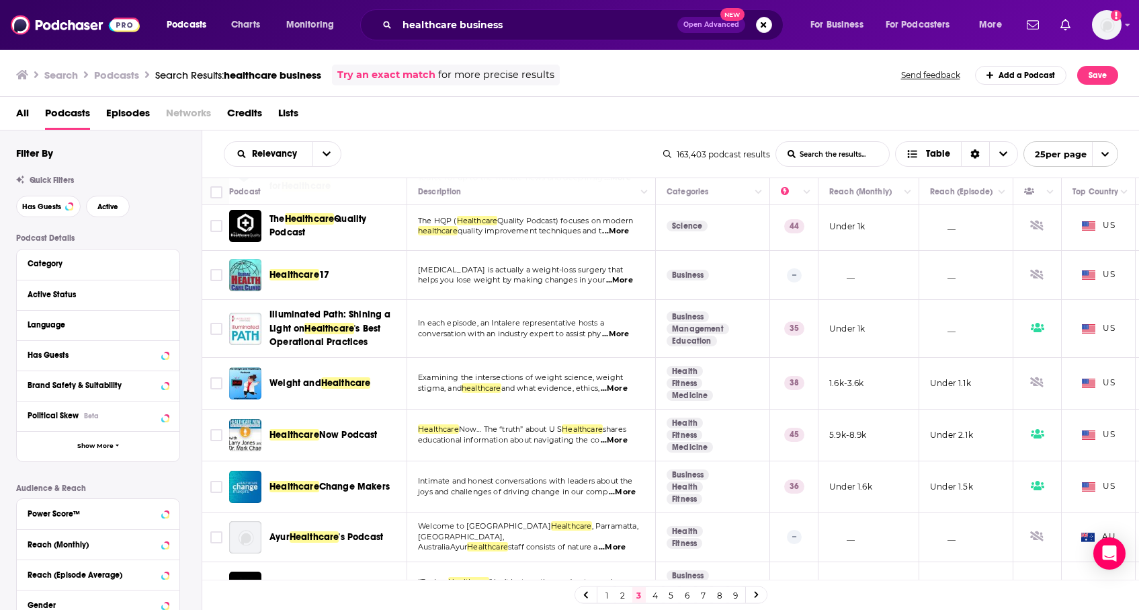
click at [627, 435] on span "...More" at bounding box center [614, 440] width 27 height 11
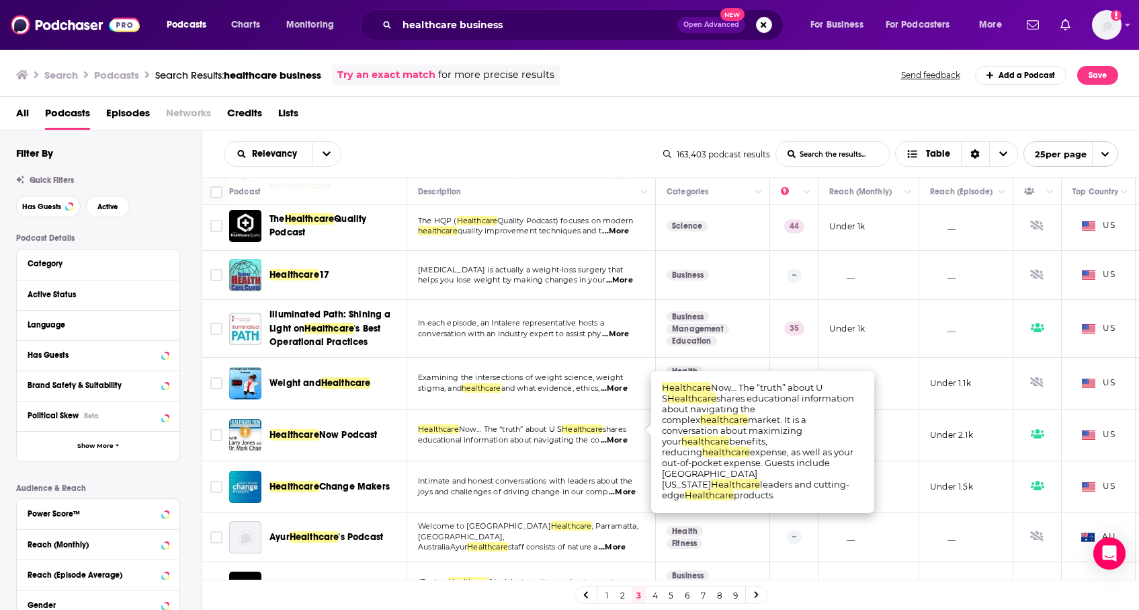
click at [627, 435] on span "...More" at bounding box center [614, 440] width 27 height 11
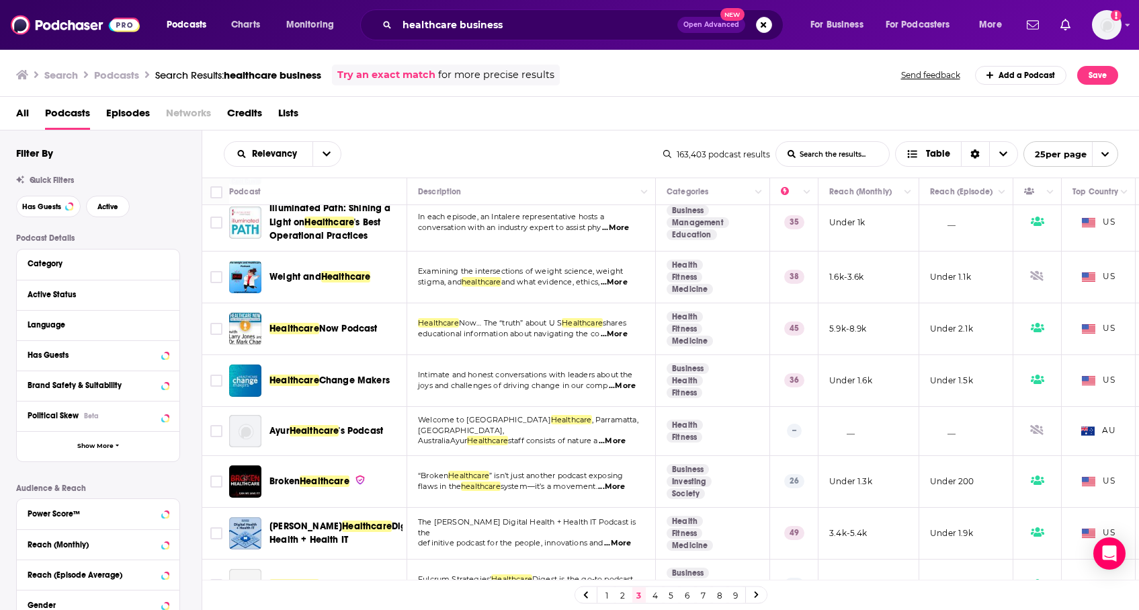
scroll to position [908, 0]
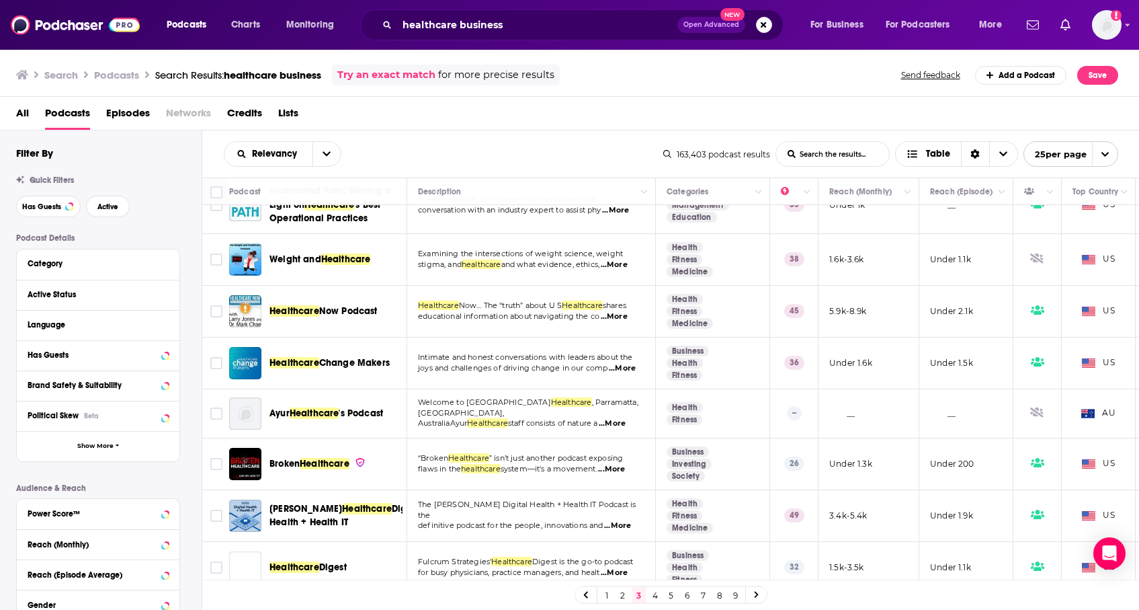
click at [619, 464] on span "...More" at bounding box center [611, 469] width 27 height 11
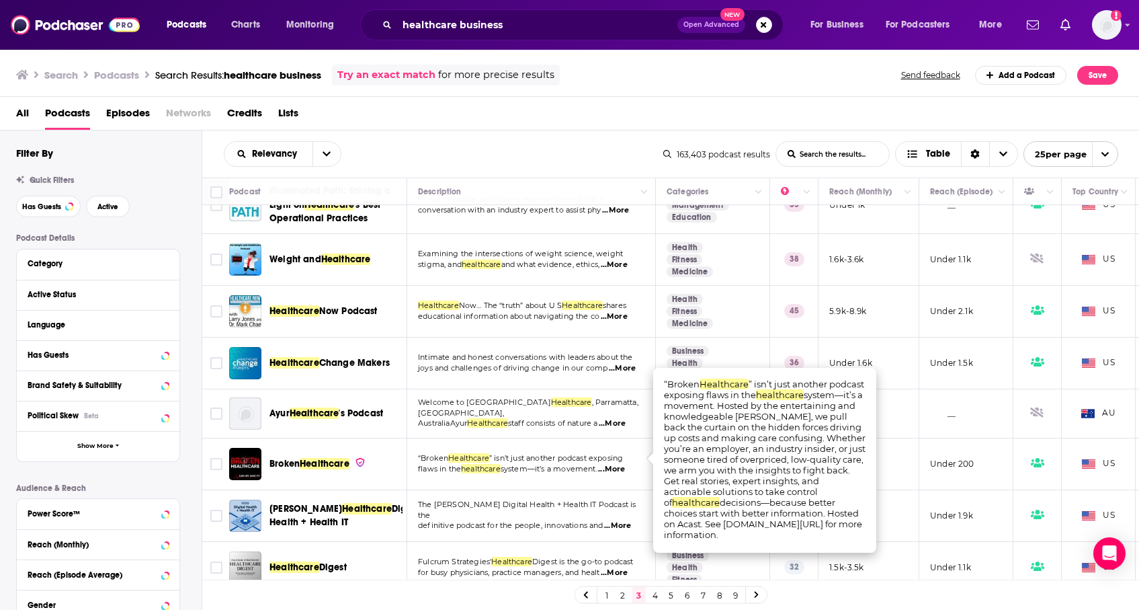
click at [619, 464] on span "...More" at bounding box center [611, 469] width 27 height 11
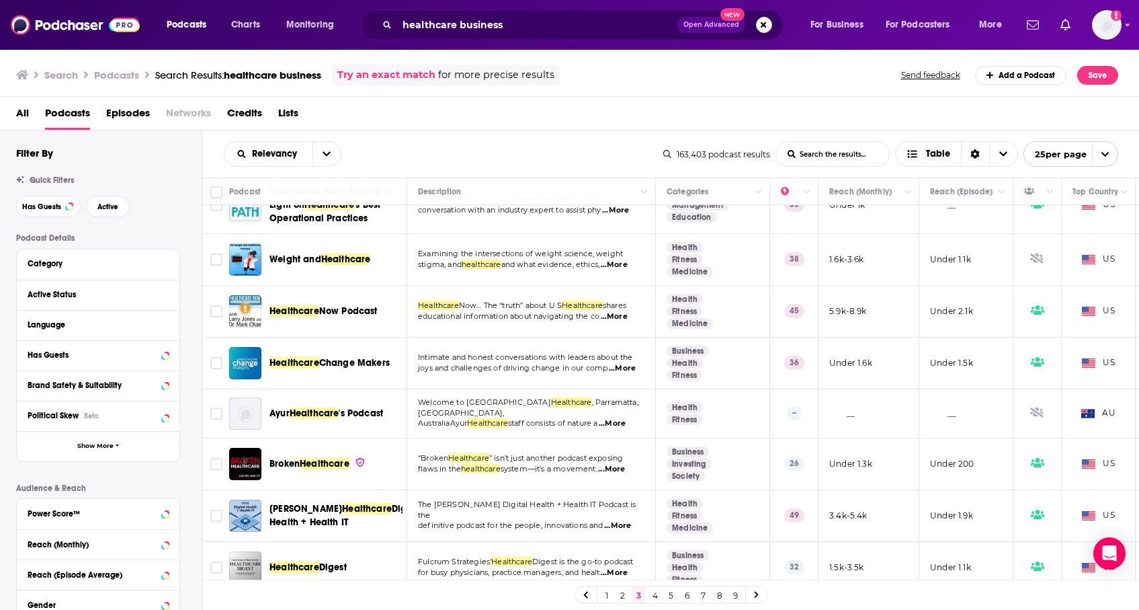
click at [650, 593] on link "4" at bounding box center [655, 595] width 13 height 16
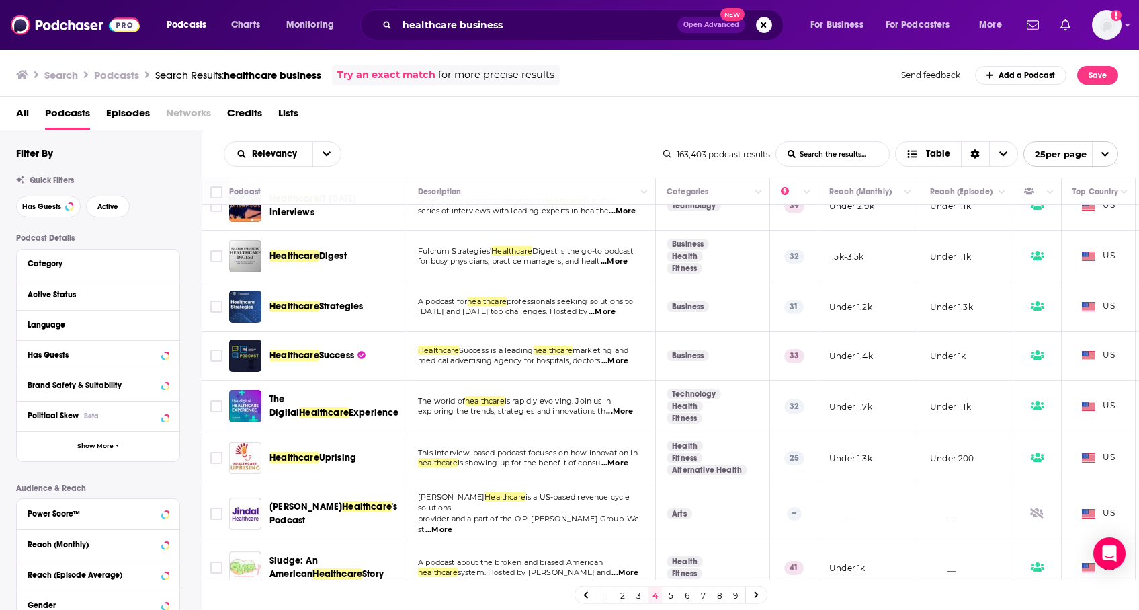
scroll to position [24, 1]
click at [620, 413] on span "...More" at bounding box center [618, 411] width 27 height 11
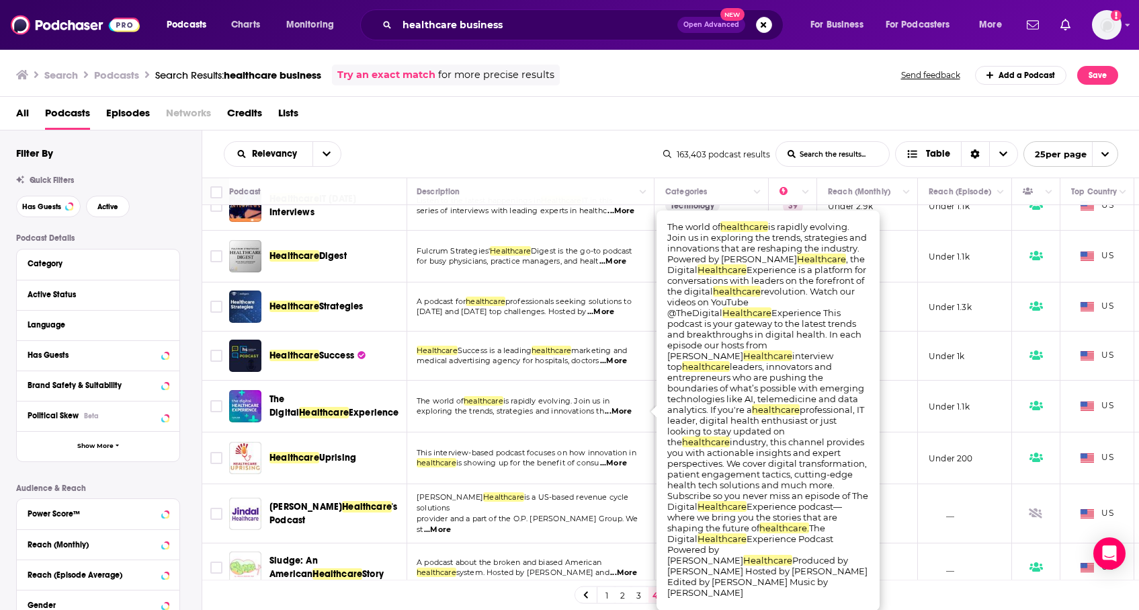
click at [621, 412] on span "...More" at bounding box center [618, 411] width 27 height 11
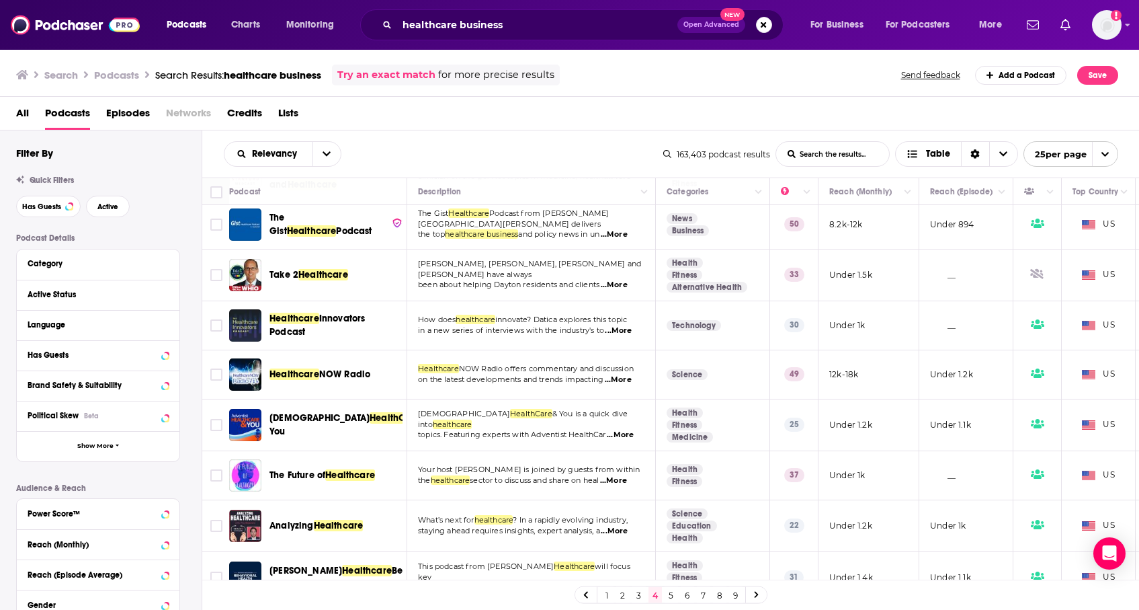
scroll to position [885, 0]
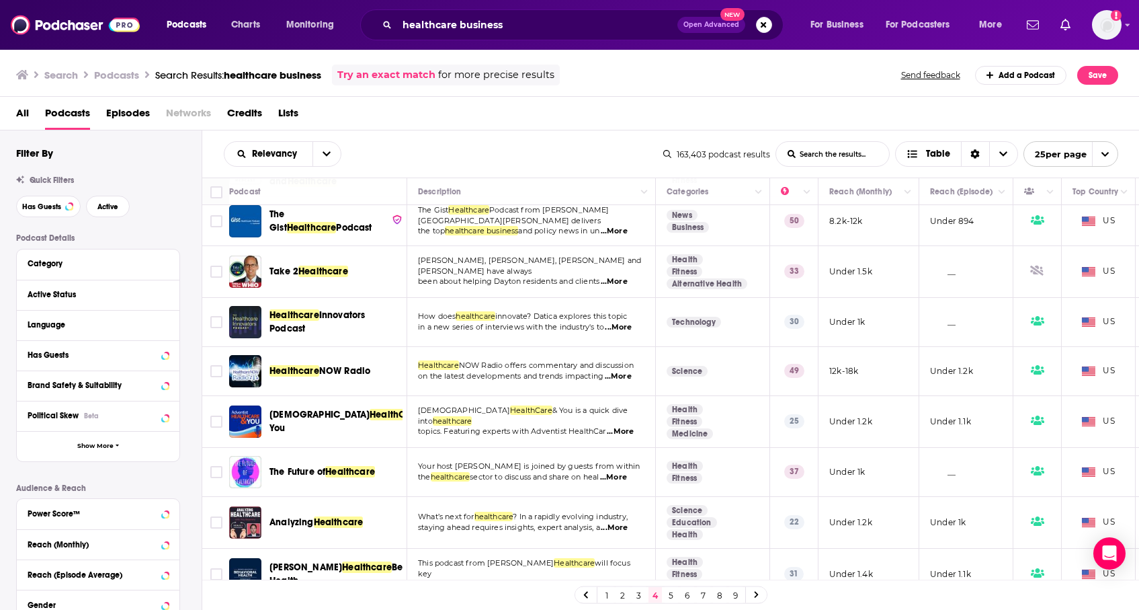
click at [626, 472] on span "...More" at bounding box center [613, 477] width 27 height 11
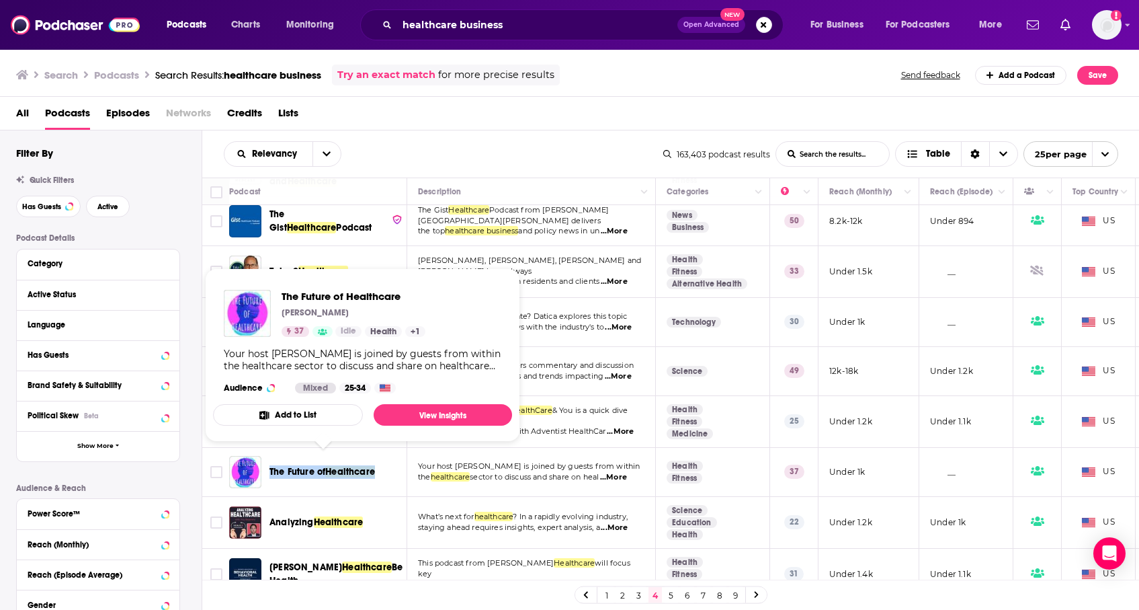
scroll to position [892, 0]
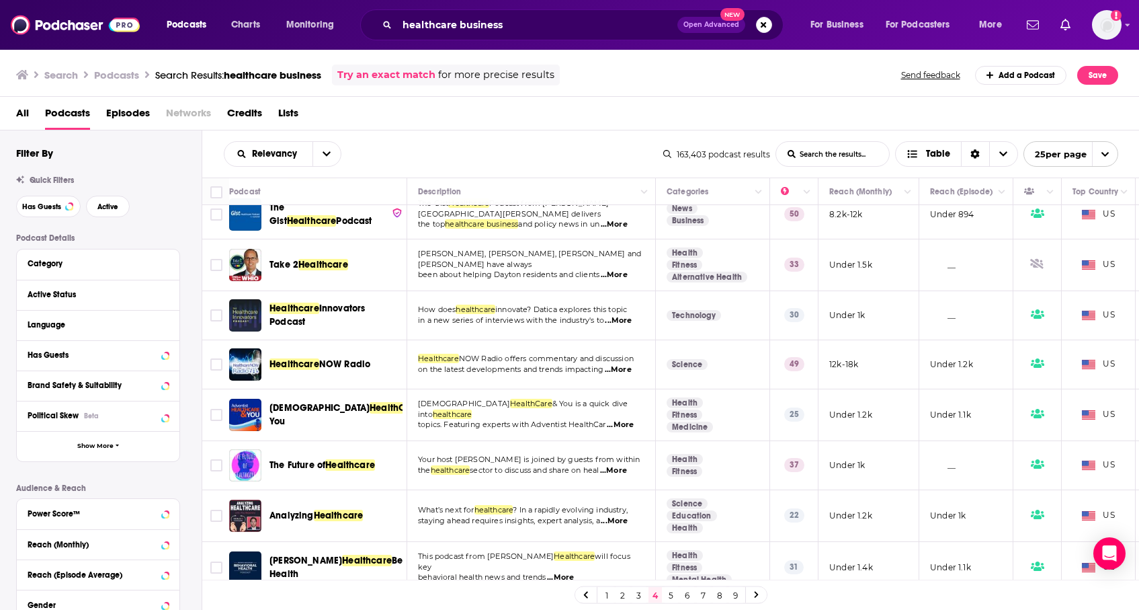
click at [558, 572] on span "...More" at bounding box center [560, 577] width 27 height 11
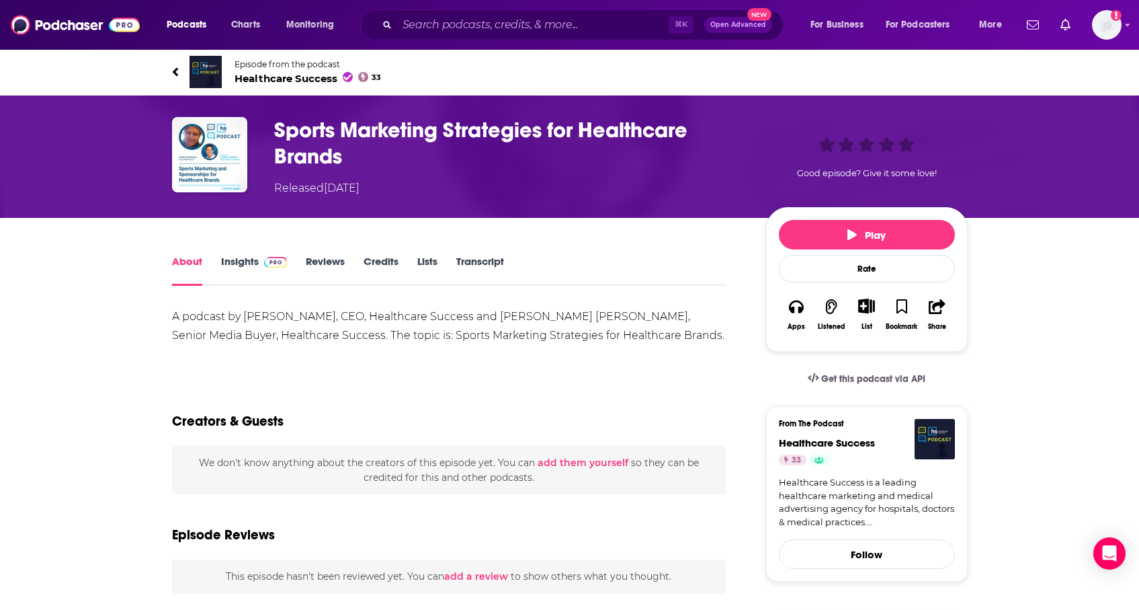
click at [208, 60] on img at bounding box center [206, 72] width 32 height 32
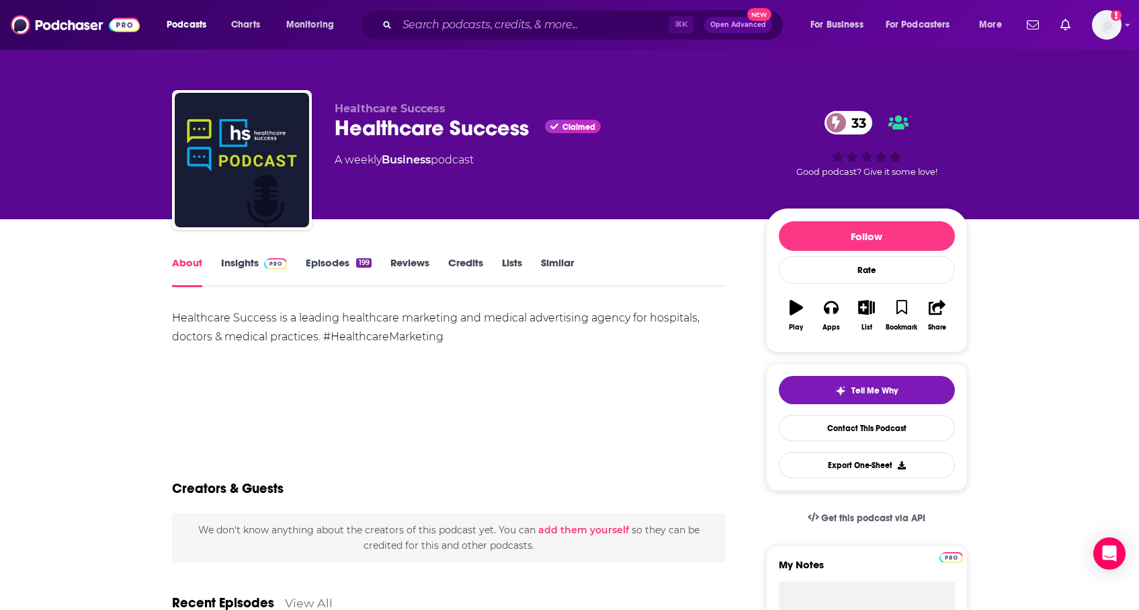
click at [553, 401] on div "Healthcare Success is a leading healthcare marketing and medical advertising ag…" at bounding box center [449, 355] width 554 height 94
click at [242, 267] on link "Insights" at bounding box center [254, 271] width 67 height 31
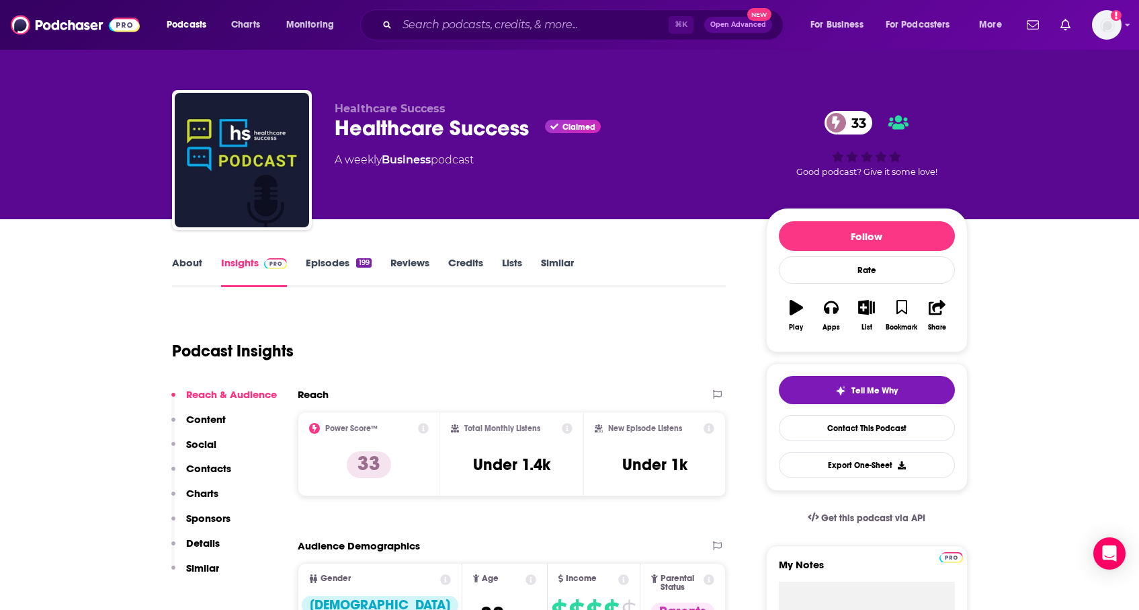
click at [354, 276] on link "Episodes 199" at bounding box center [338, 271] width 65 height 31
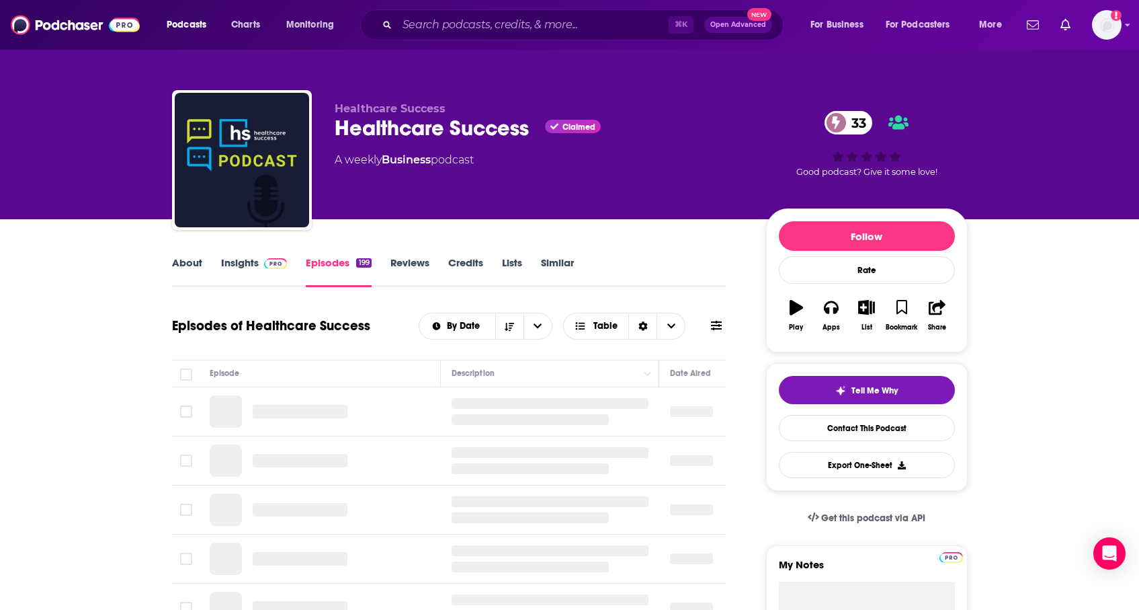
click at [266, 265] on img at bounding box center [276, 263] width 24 height 11
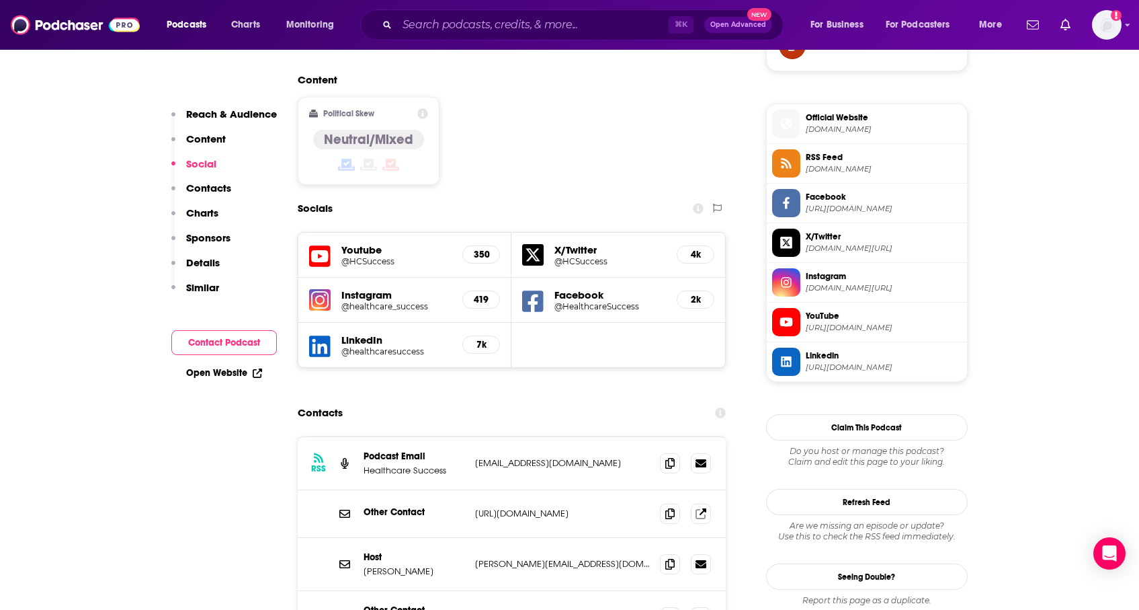
scroll to position [1042, 0]
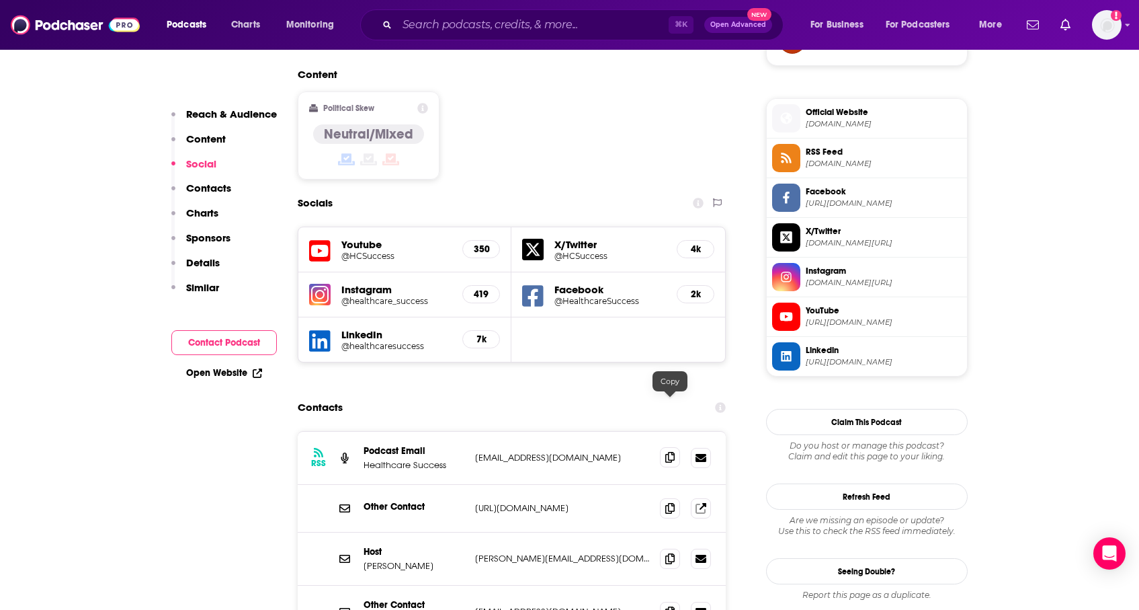
click at [675, 452] on icon at bounding box center [669, 457] width 9 height 11
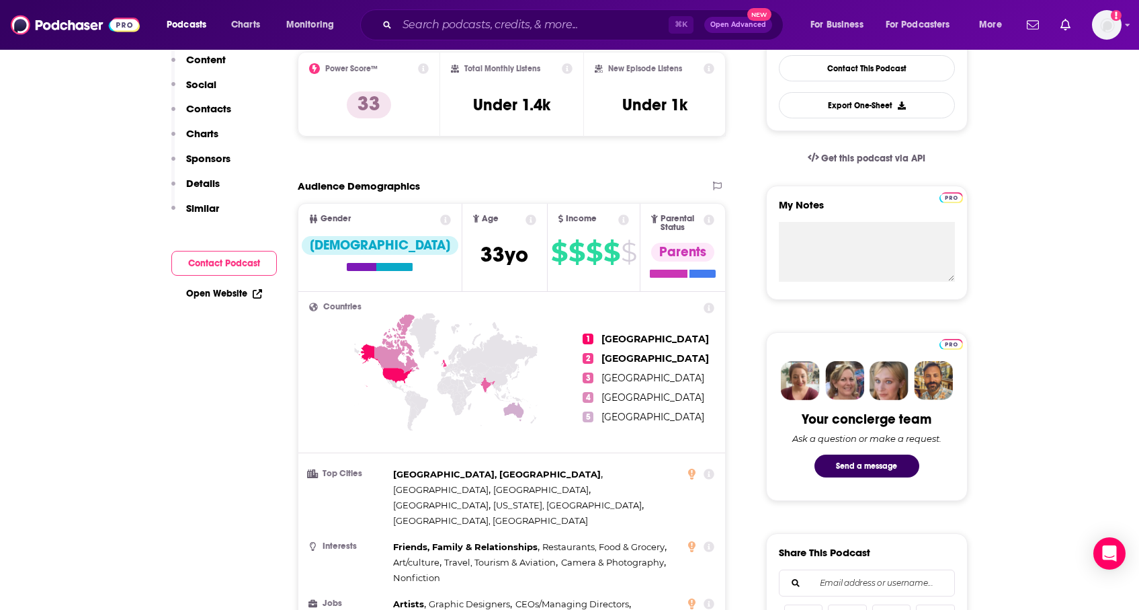
scroll to position [0, 0]
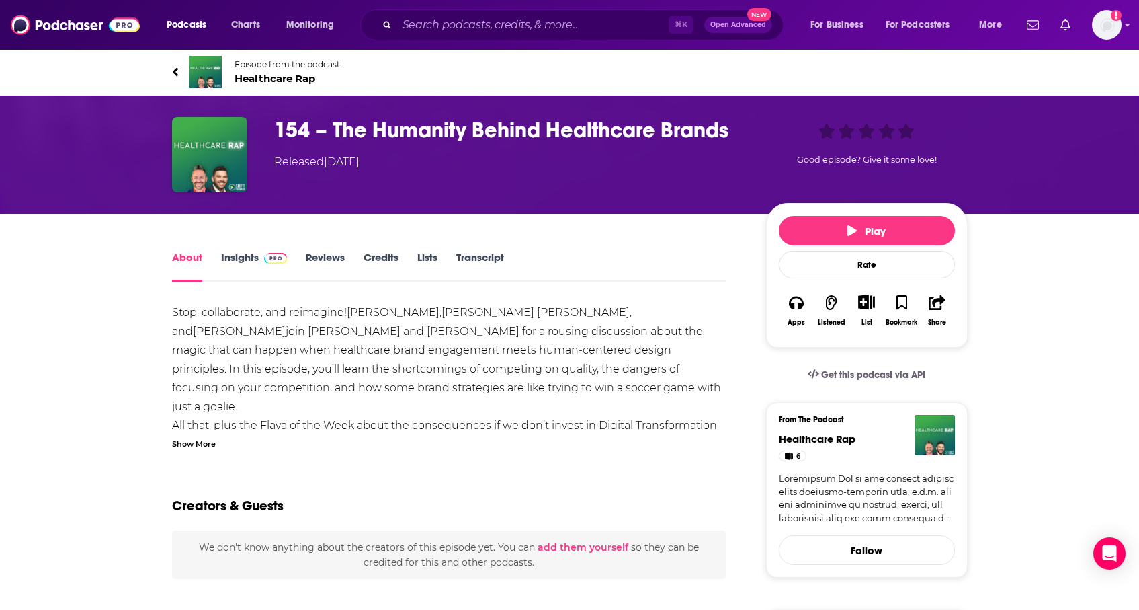
click at [210, 69] on img at bounding box center [206, 72] width 32 height 32
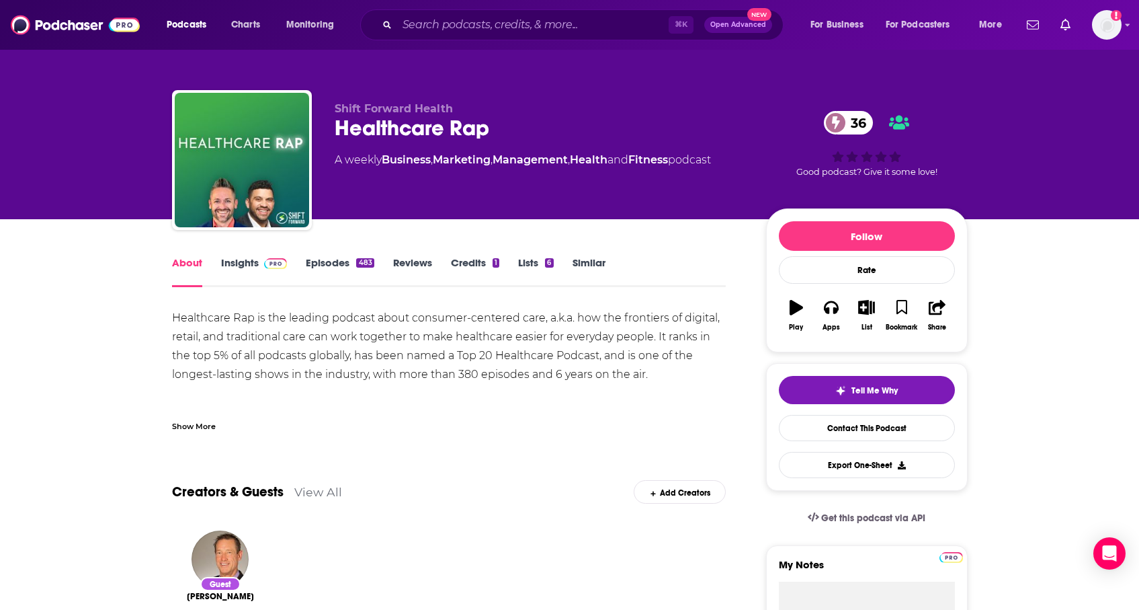
click at [239, 274] on link "Insights" at bounding box center [254, 271] width 67 height 31
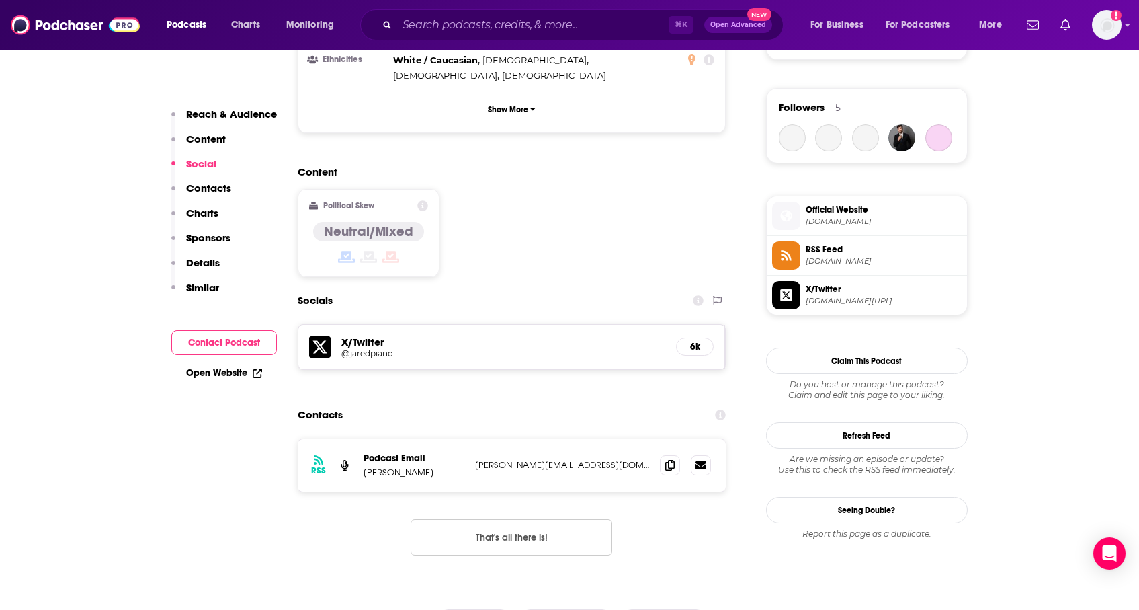
scroll to position [952, 0]
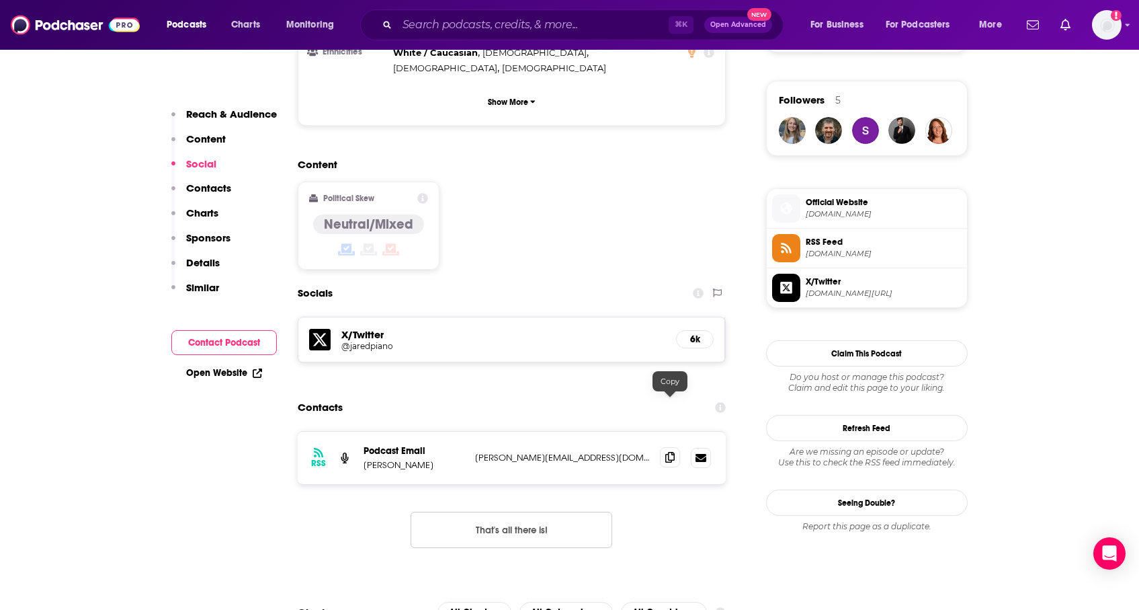
click at [670, 452] on icon at bounding box center [669, 457] width 9 height 11
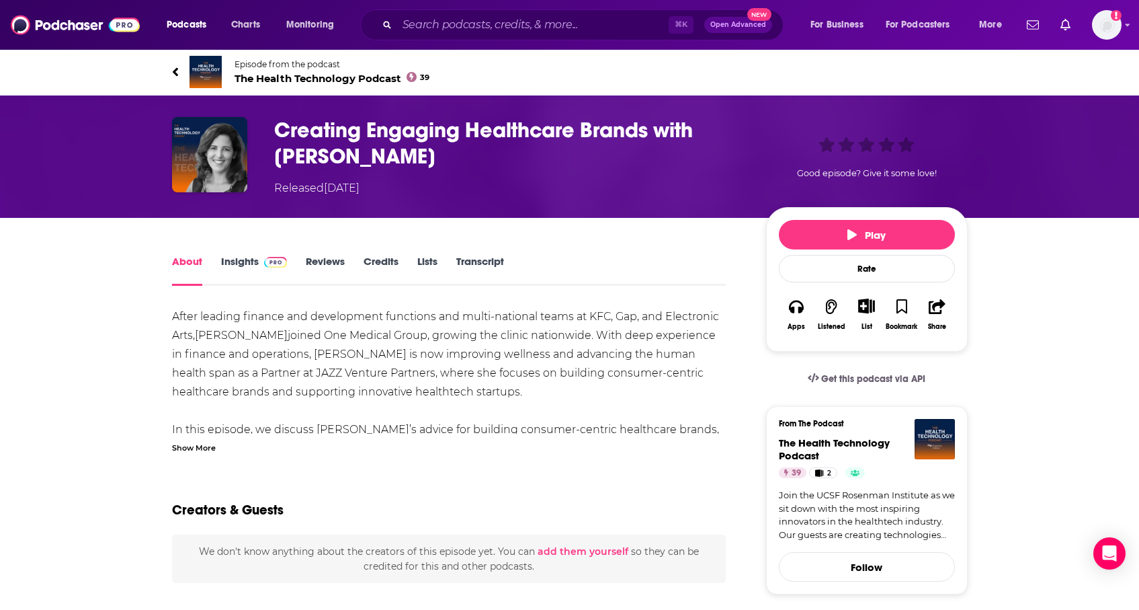
click at [211, 75] on img at bounding box center [206, 72] width 32 height 32
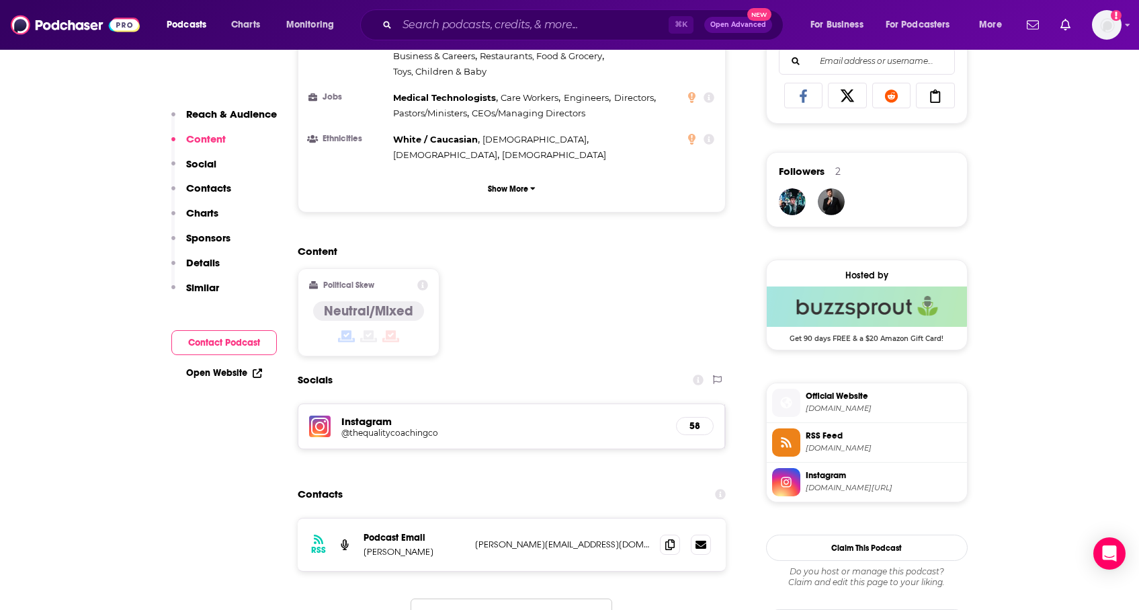
scroll to position [895, 0]
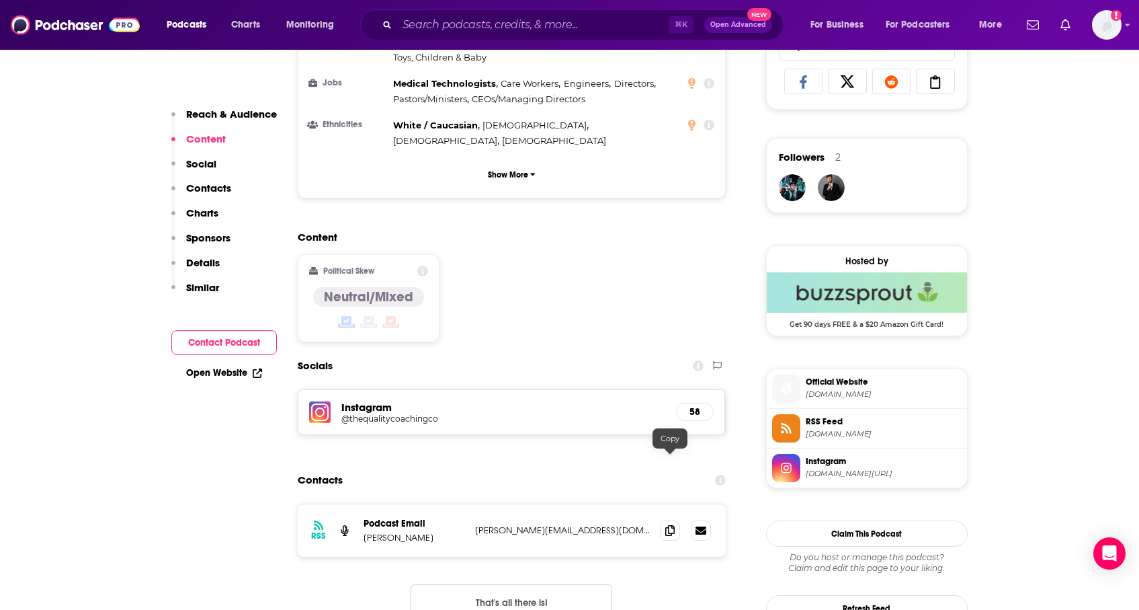
click at [681, 520] on div at bounding box center [685, 530] width 51 height 20
click at [670, 524] on icon at bounding box center [669, 529] width 9 height 11
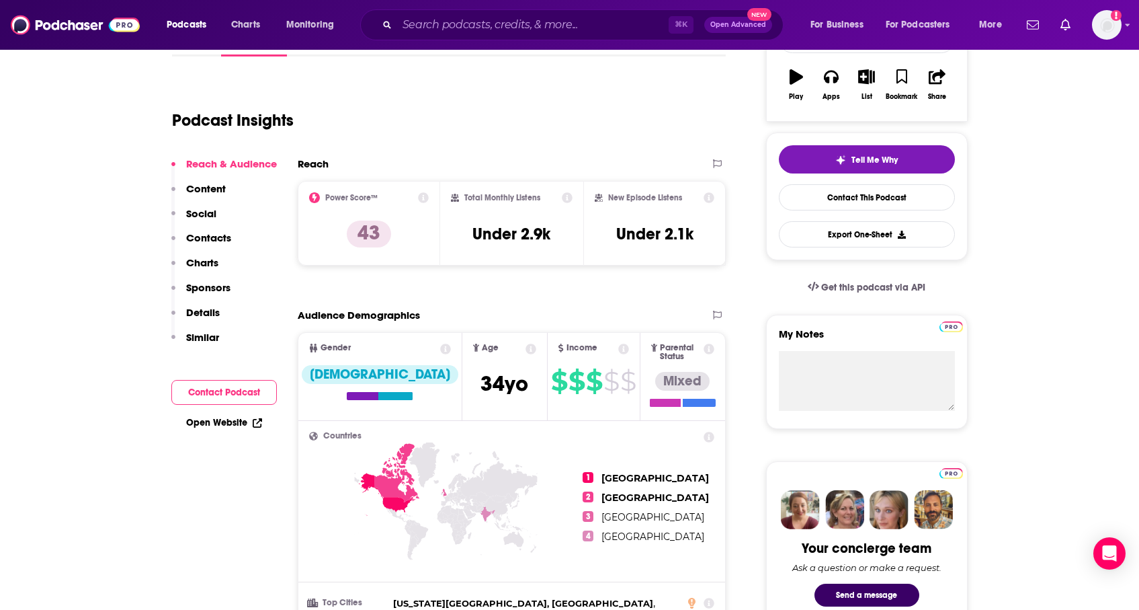
scroll to position [0, 0]
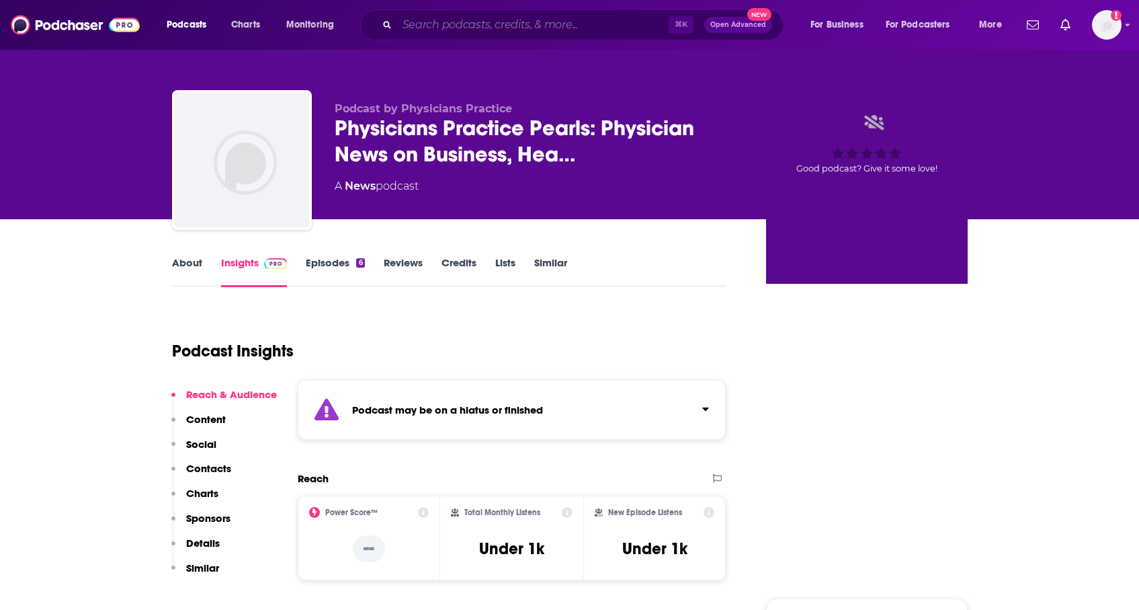
click at [495, 34] on input "Search podcasts, credits, & more..." at bounding box center [533, 25] width 272 height 22
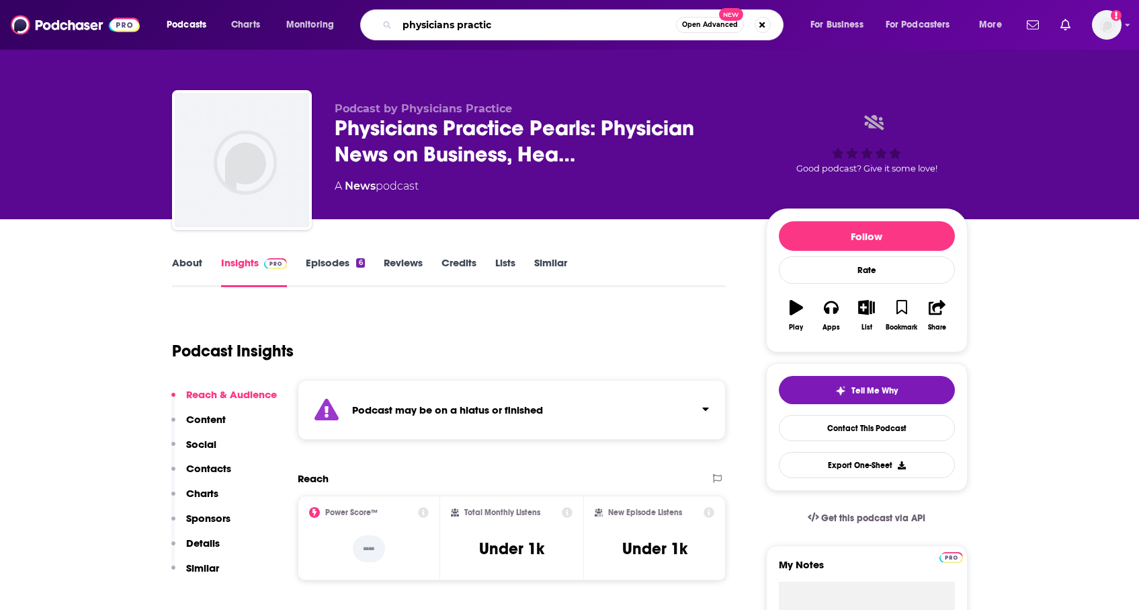
type input "physicians practice"
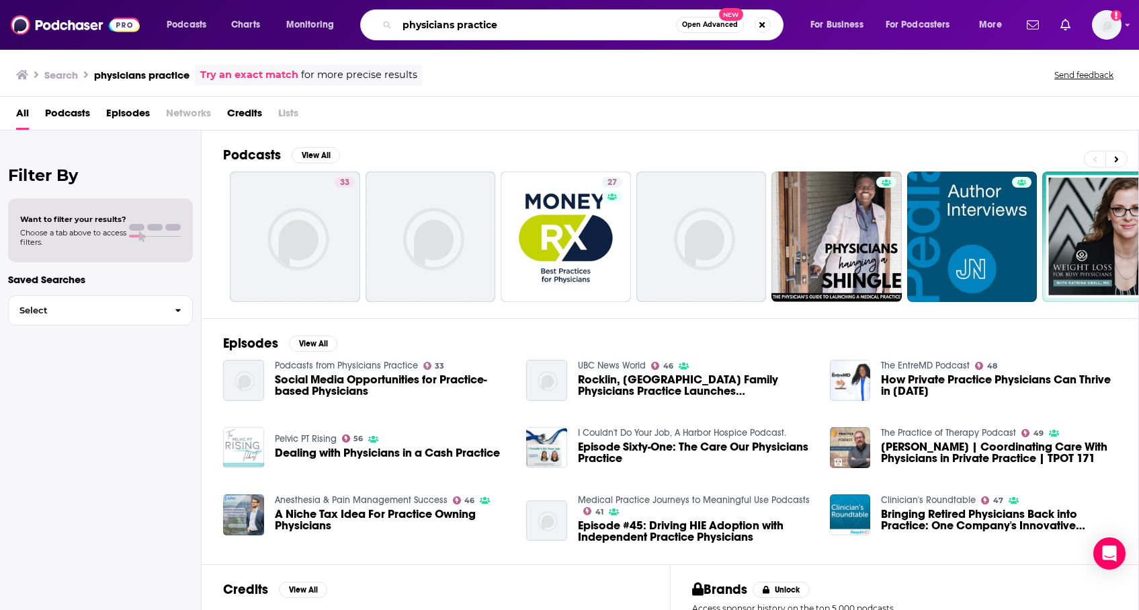
click at [517, 29] on input "physicians practice" at bounding box center [536, 25] width 279 height 22
click at [474, 27] on input "physicians practice" at bounding box center [536, 25] width 279 height 22
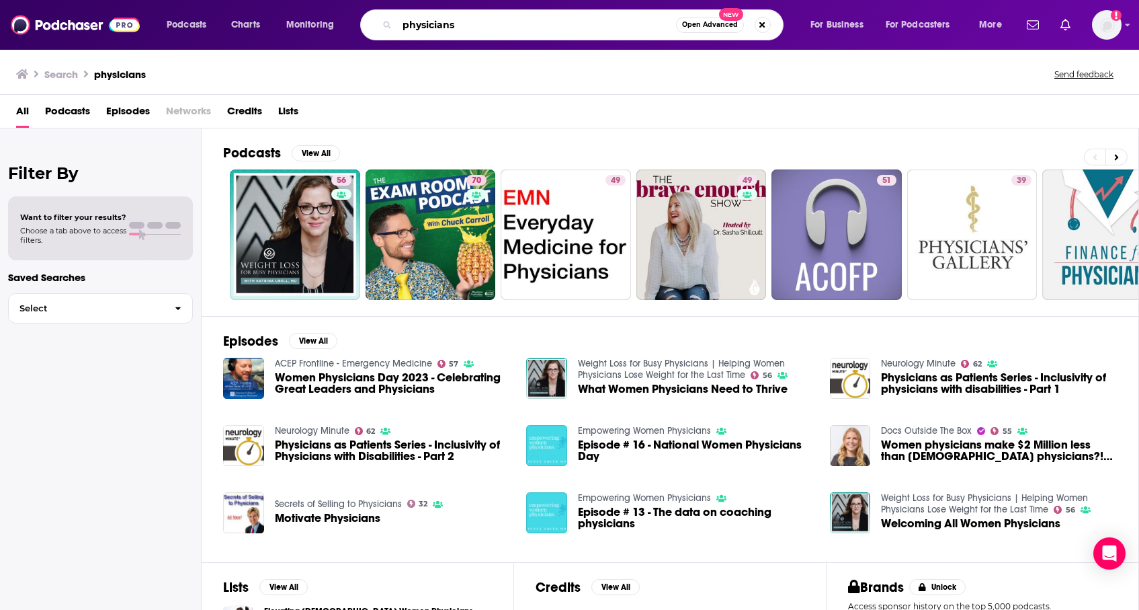
drag, startPoint x: 515, startPoint y: 22, endPoint x: 332, endPoint y: 22, distance: 183.5
click at [332, 22] on div "Podcasts Charts Monitoring physicians Open Advanced New For Business For Podcas…" at bounding box center [586, 24] width 858 height 31
type input "healthcare brands"
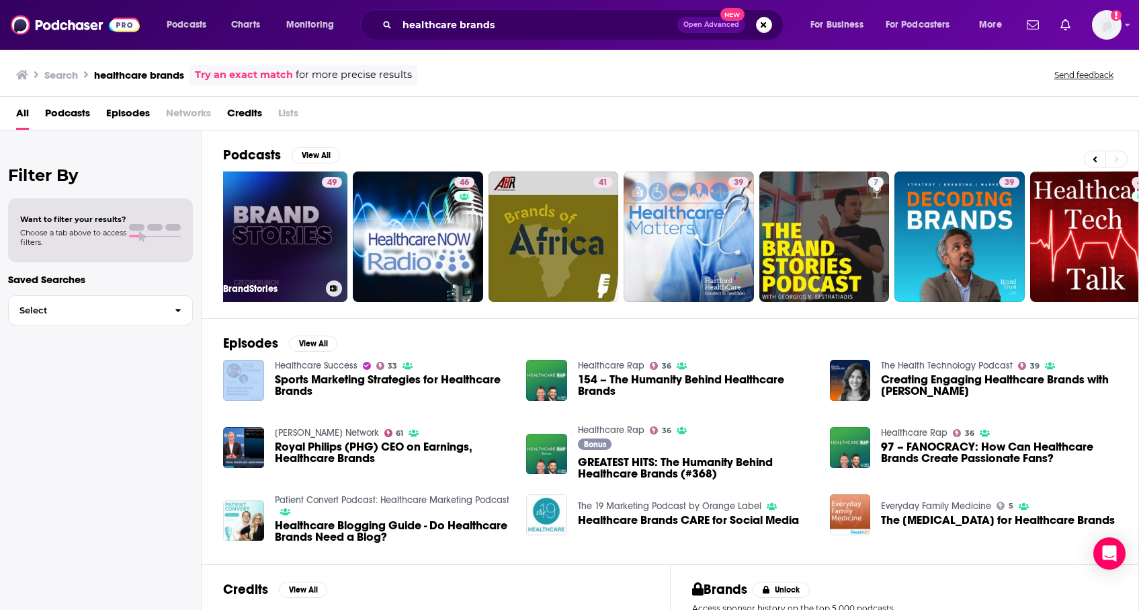
scroll to position [0, 319]
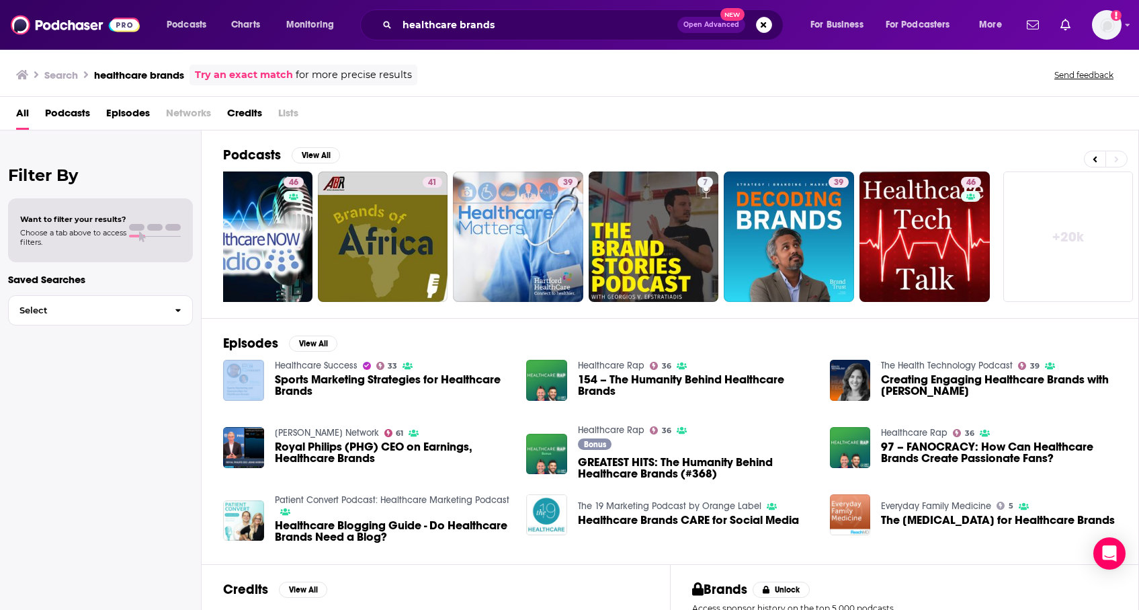
click at [76, 110] on span "Podcasts" at bounding box center [67, 116] width 45 height 28
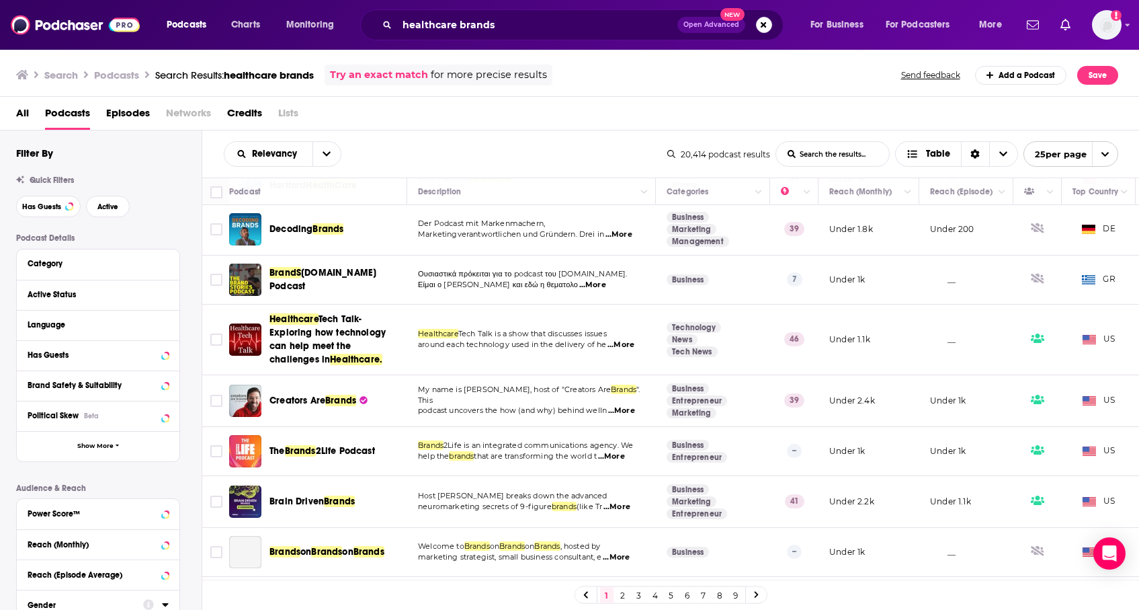
scroll to position [321, 0]
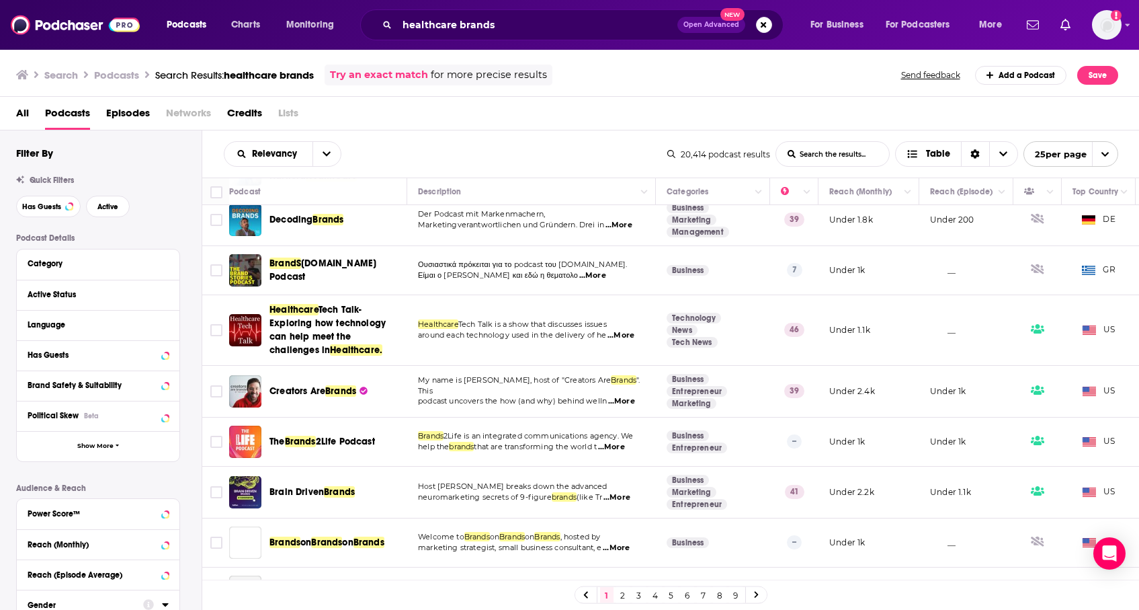
click at [624, 407] on span "...More" at bounding box center [621, 401] width 27 height 11
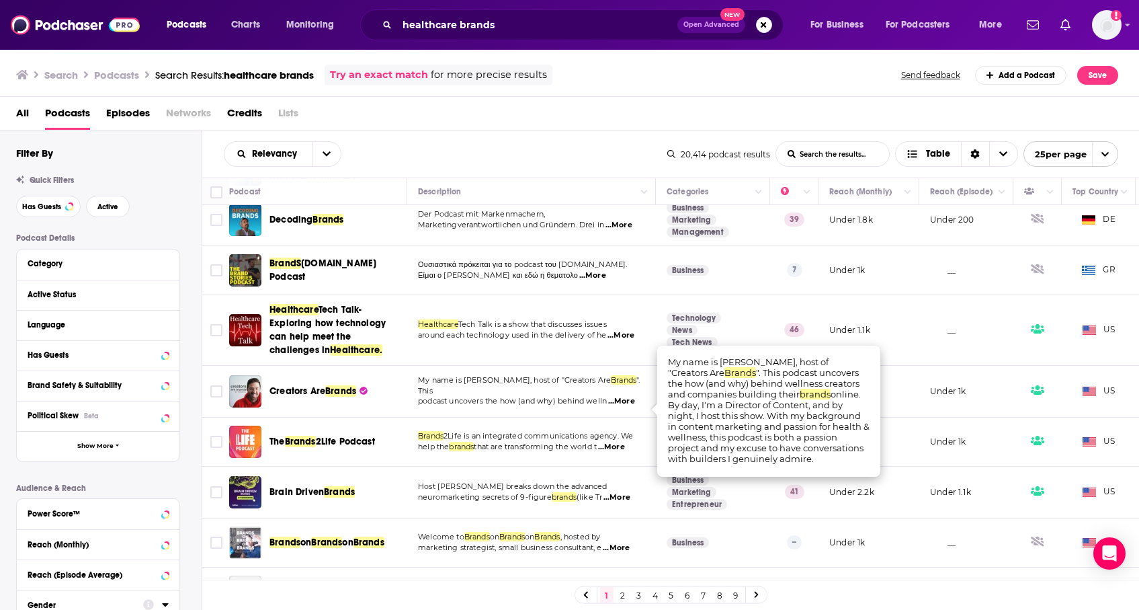
click at [624, 407] on span "...More" at bounding box center [621, 401] width 27 height 11
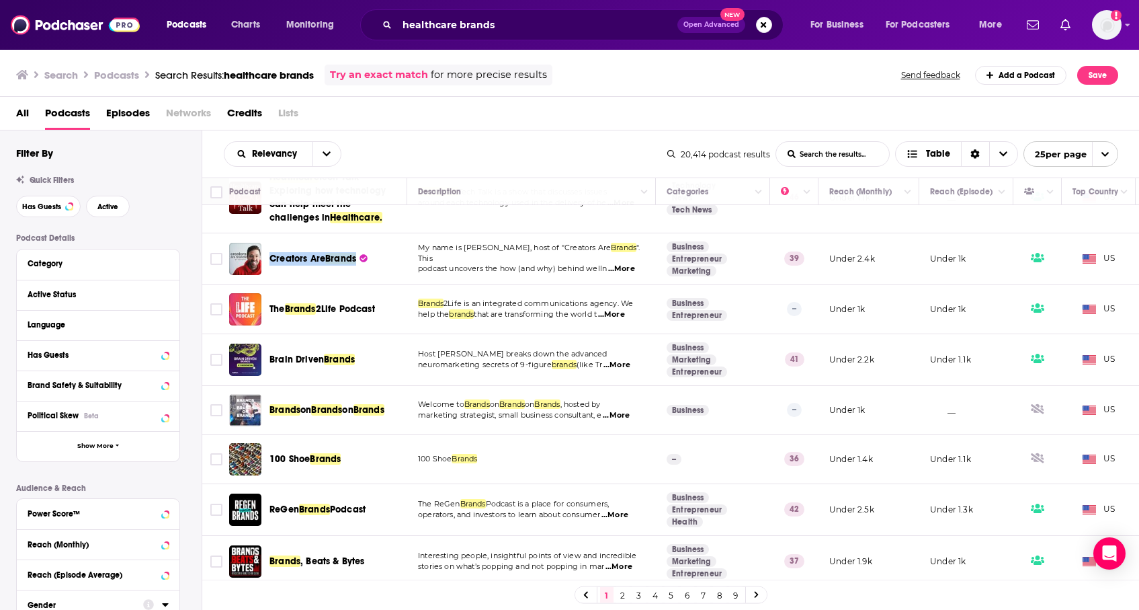
scroll to position [466, 0]
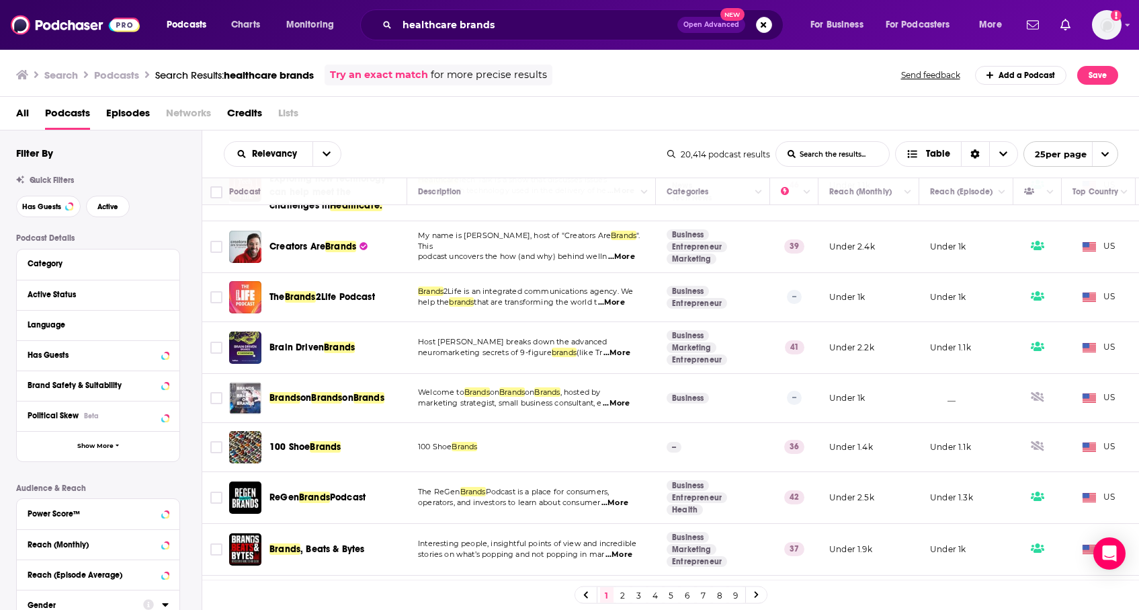
click at [623, 358] on span "...More" at bounding box center [617, 352] width 27 height 11
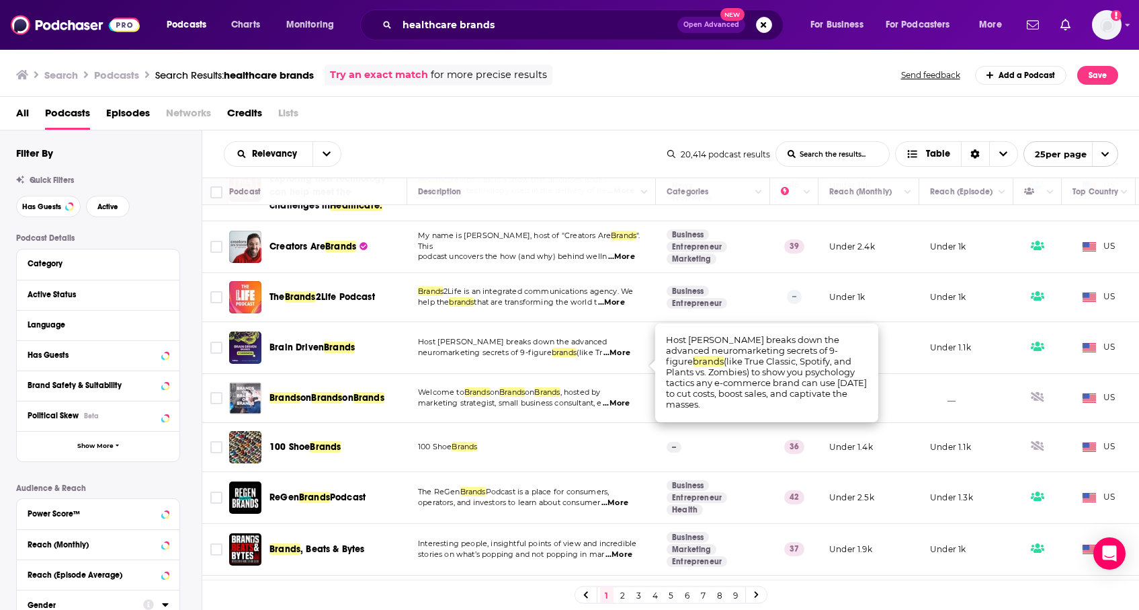
click at [623, 358] on span "...More" at bounding box center [617, 352] width 27 height 11
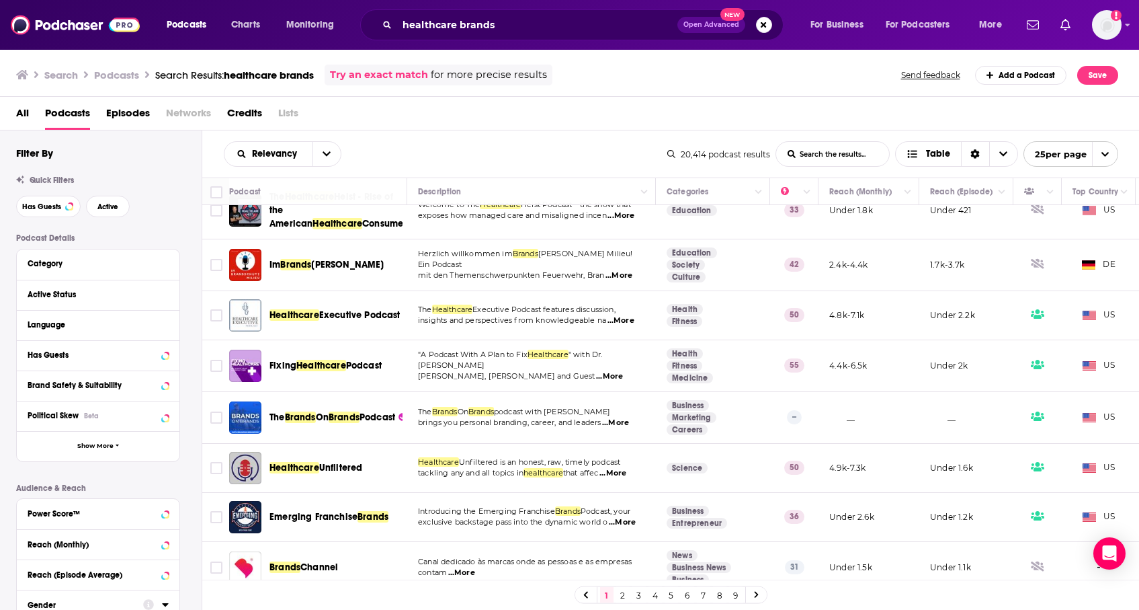
scroll to position [983, 0]
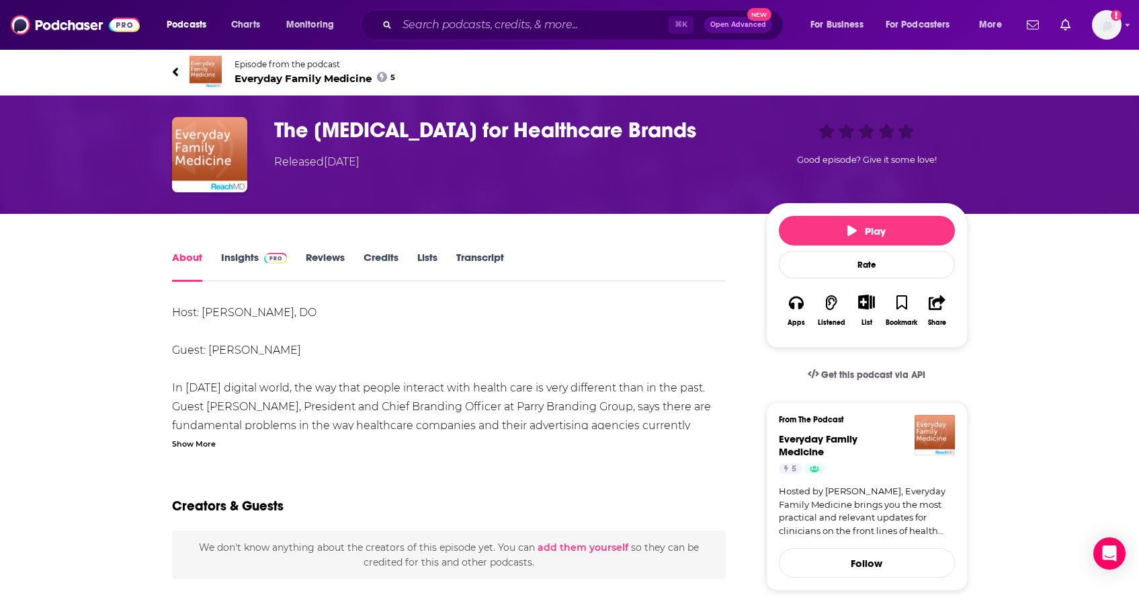
click at [201, 58] on img at bounding box center [206, 72] width 32 height 32
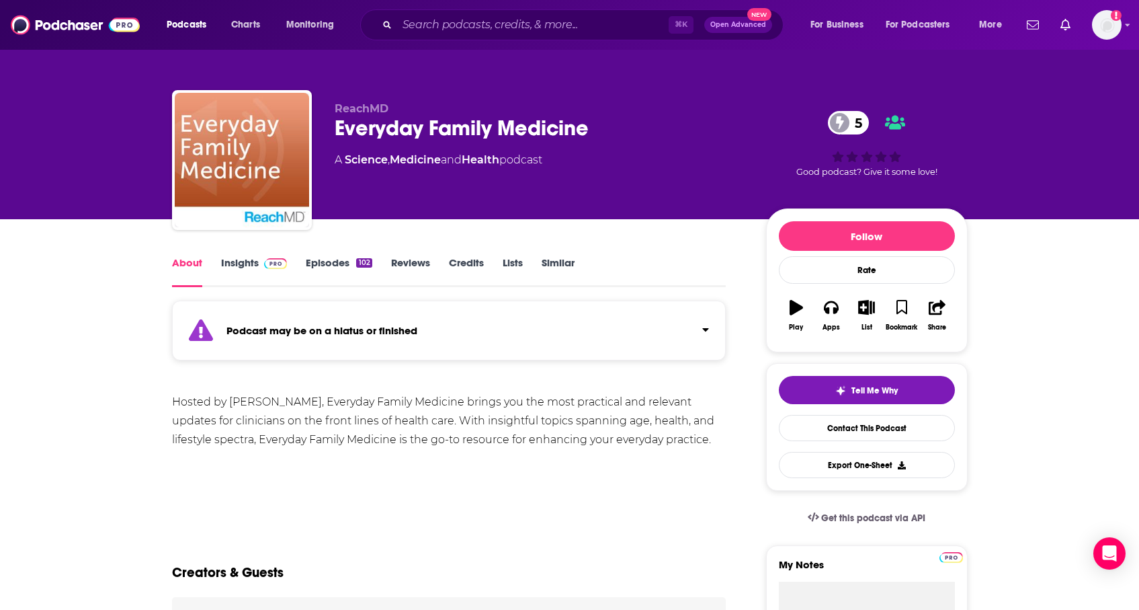
click at [557, 257] on link "Similar" at bounding box center [558, 271] width 33 height 31
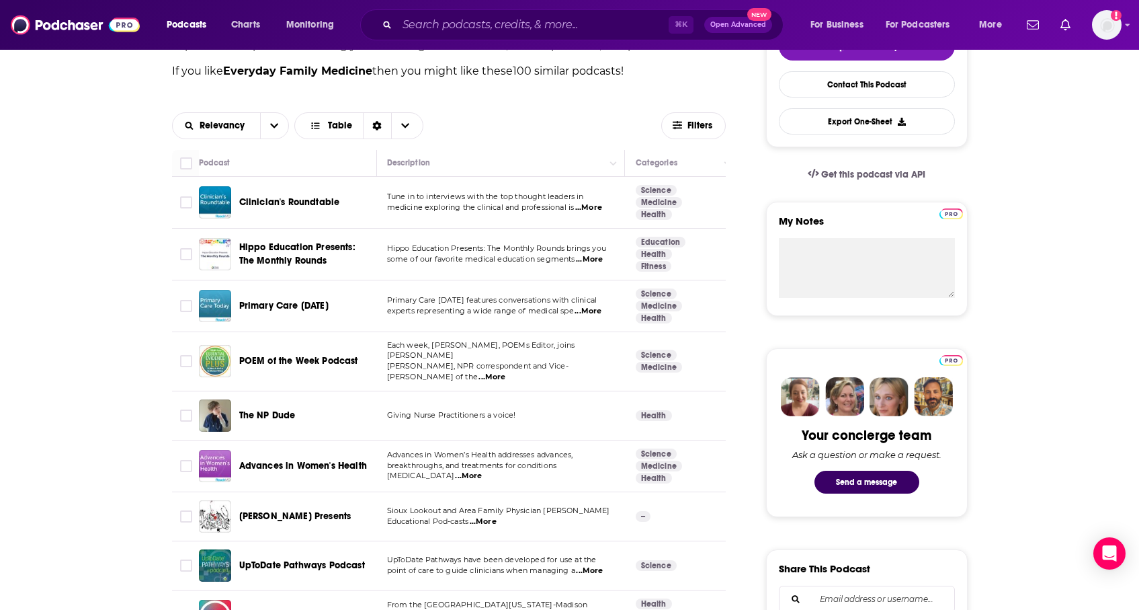
scroll to position [345, 0]
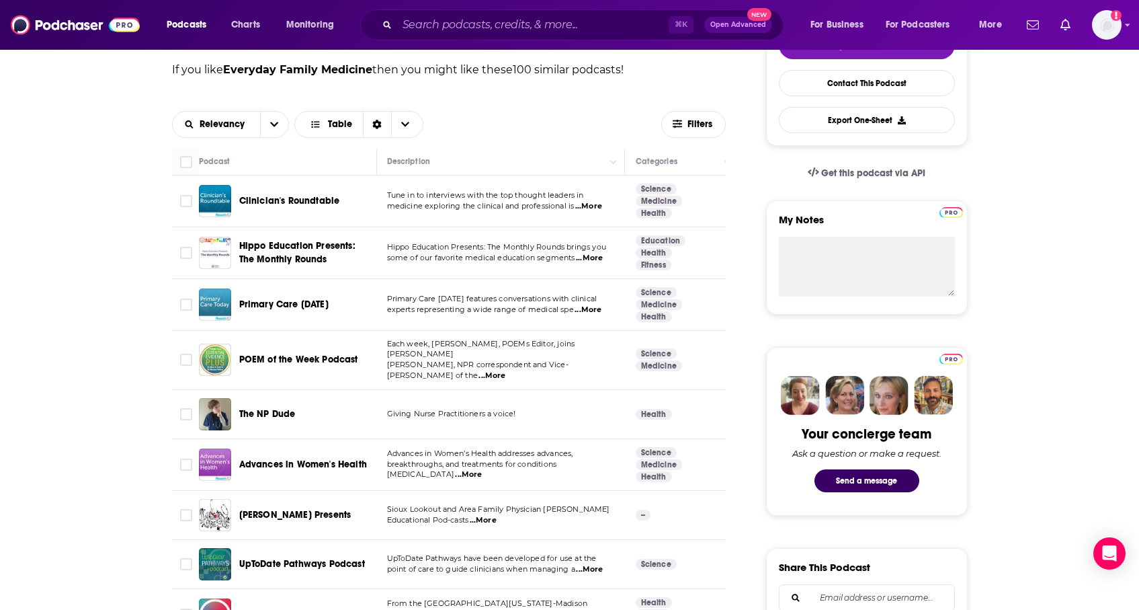
click at [581, 308] on span "...More" at bounding box center [588, 309] width 27 height 11
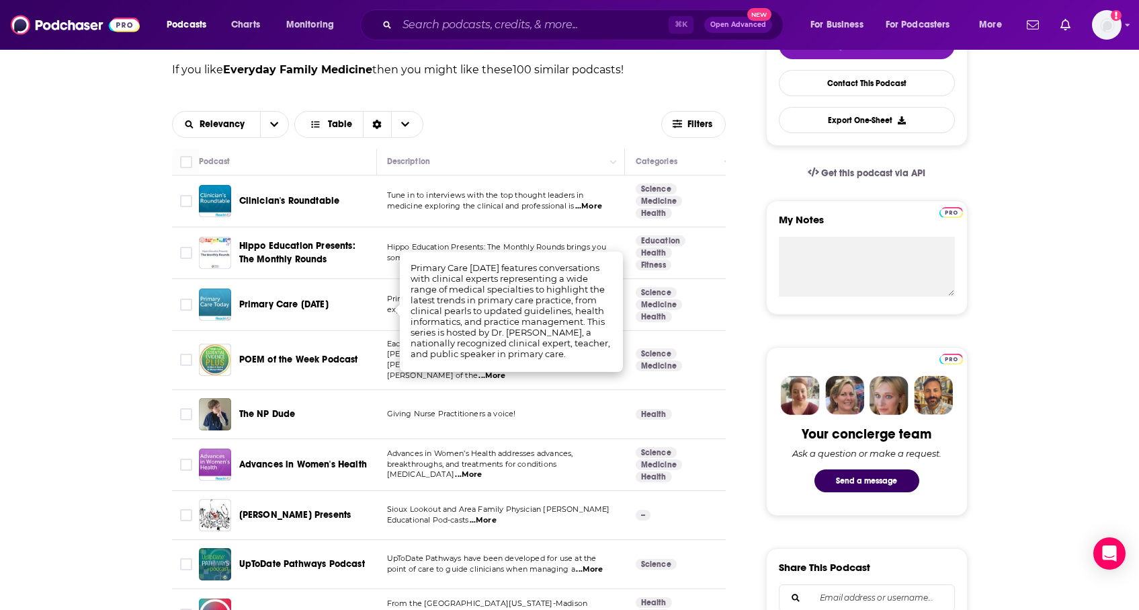
click at [625, 308] on td "Science Medicine Health" at bounding box center [682, 305] width 114 height 52
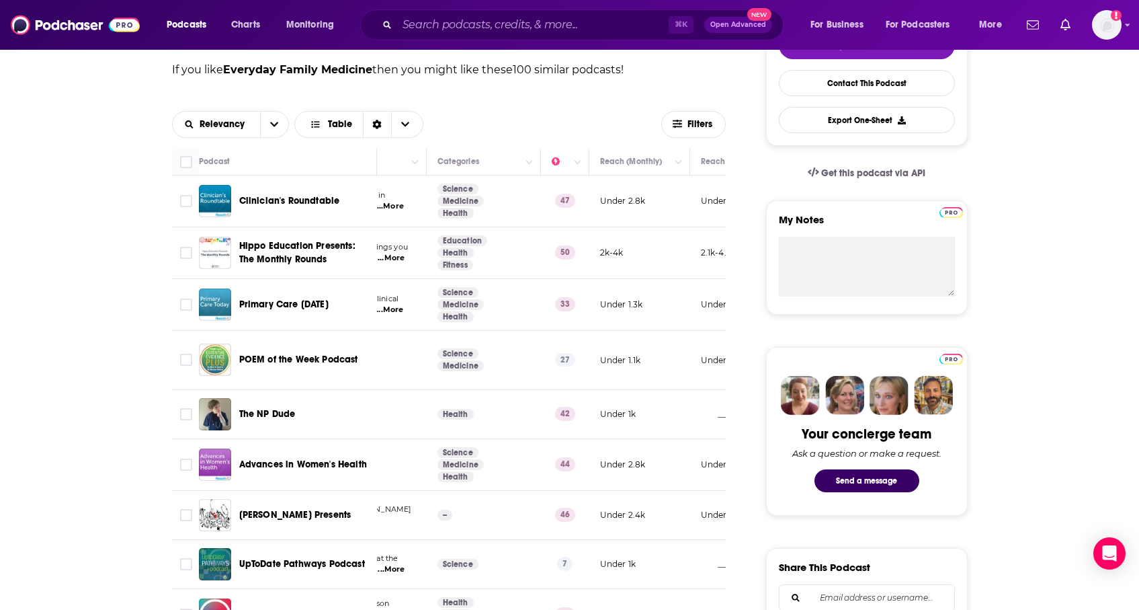
scroll to position [0, 207]
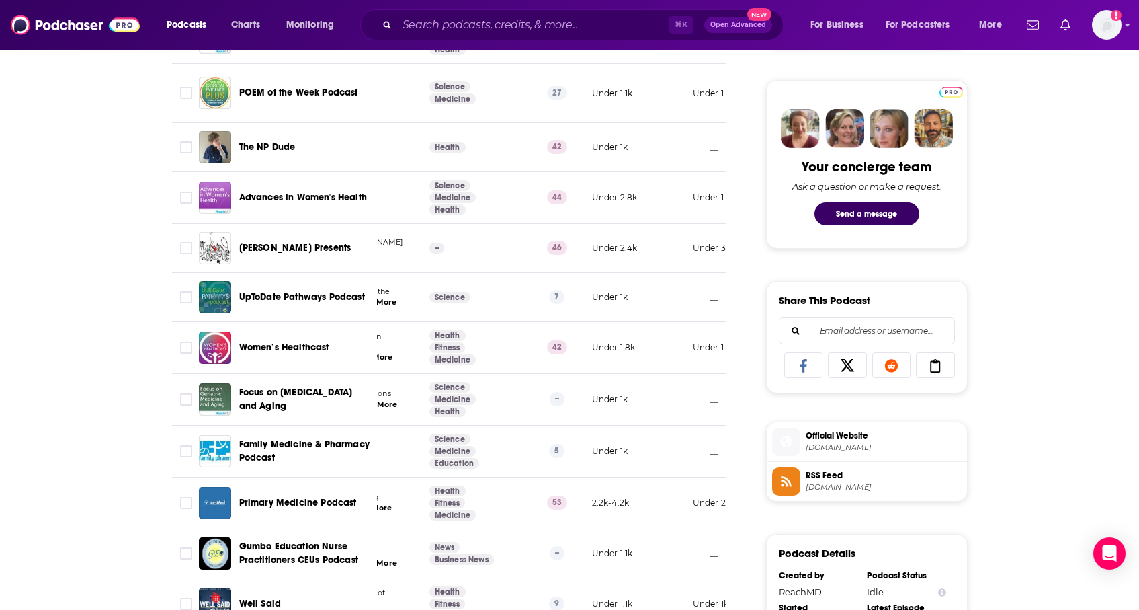
scroll to position [675, 0]
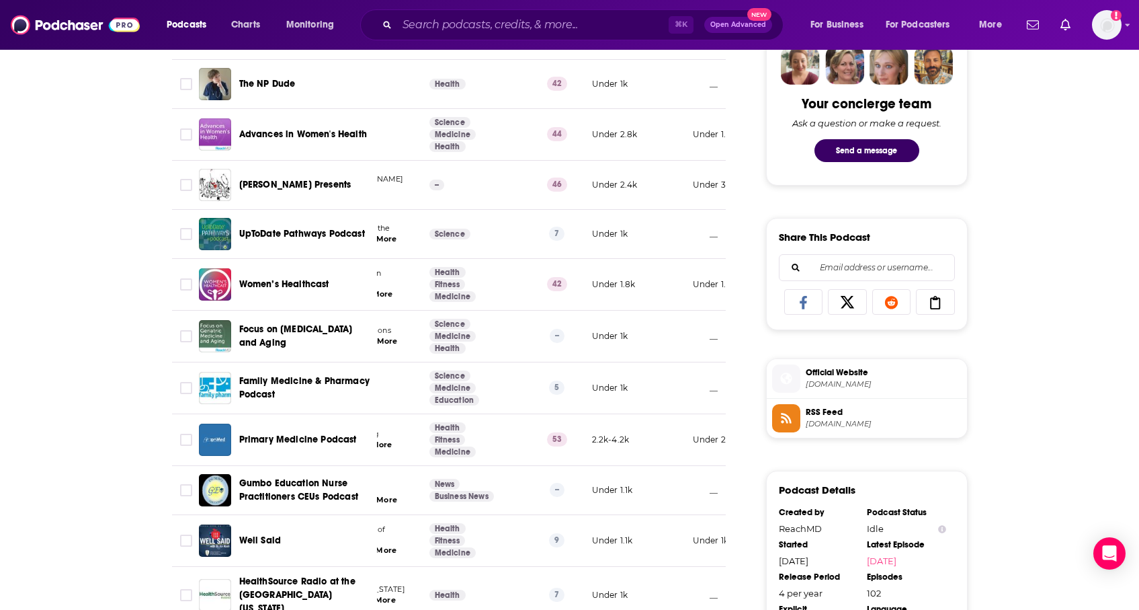
click at [512, 36] on div "⌘ K Open Advanced New" at bounding box center [571, 24] width 423 height 31
click at [514, 30] on input "Search podcasts, credits, & more..." at bounding box center [533, 25] width 272 height 22
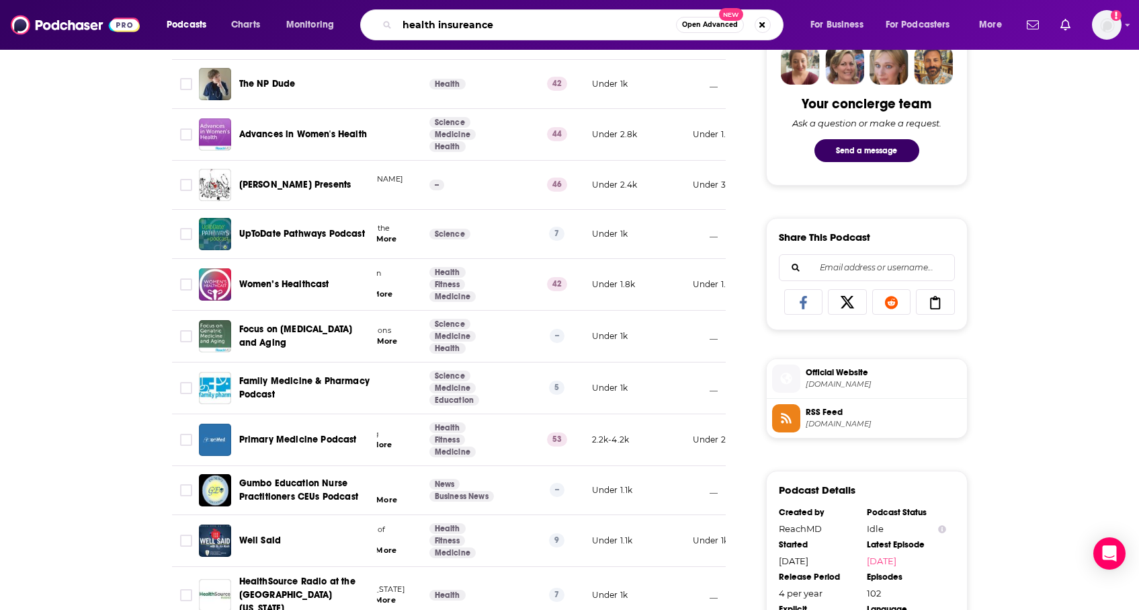
type input "health insureance"
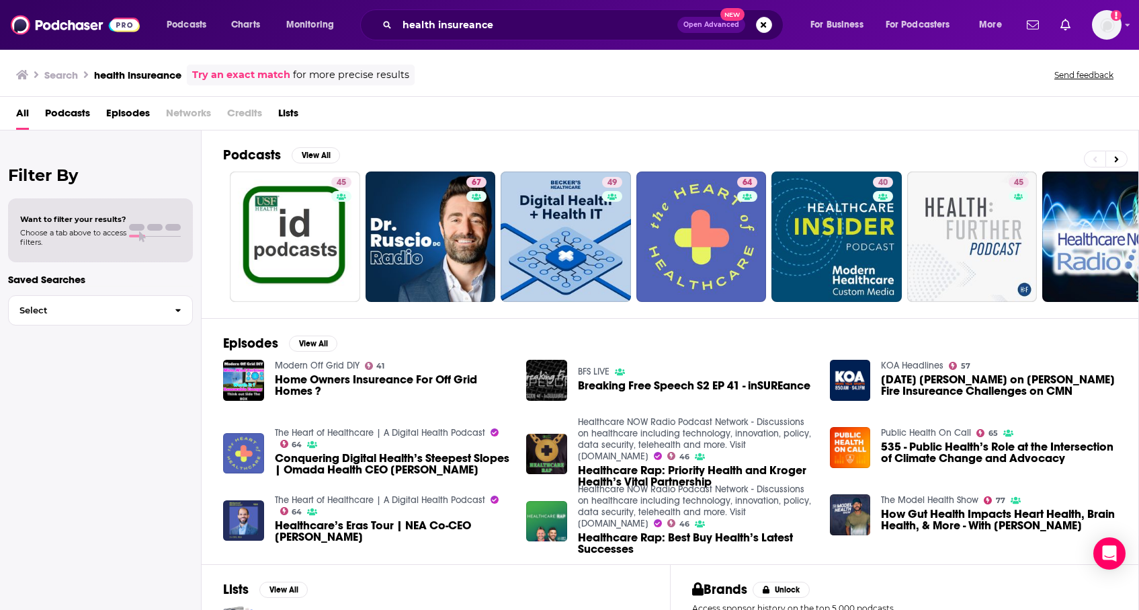
click at [81, 110] on span "Podcasts" at bounding box center [67, 116] width 45 height 28
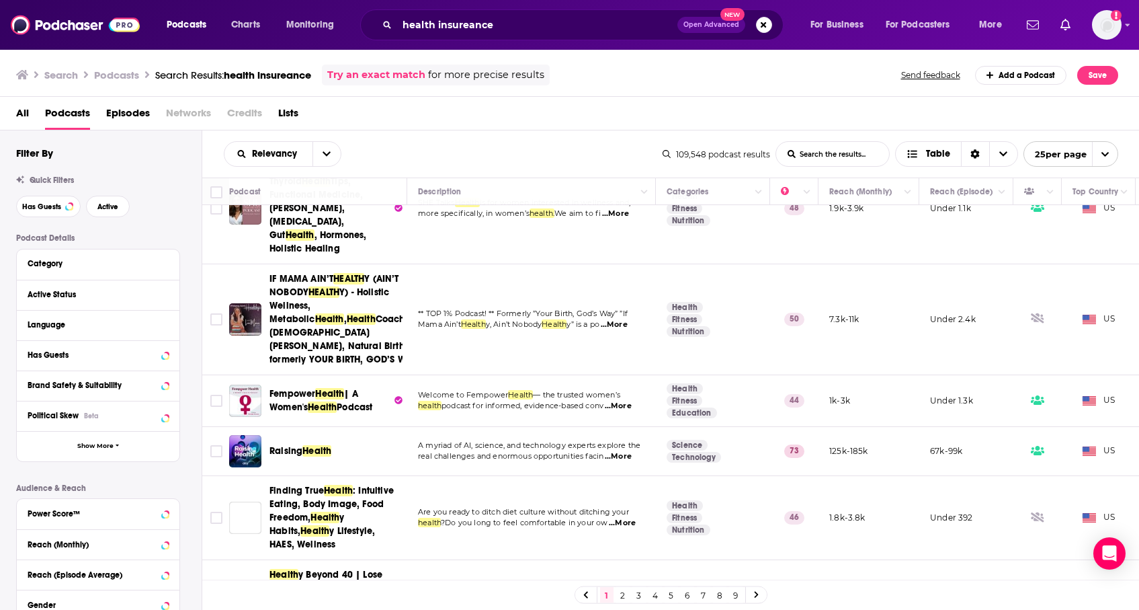
scroll to position [819, 0]
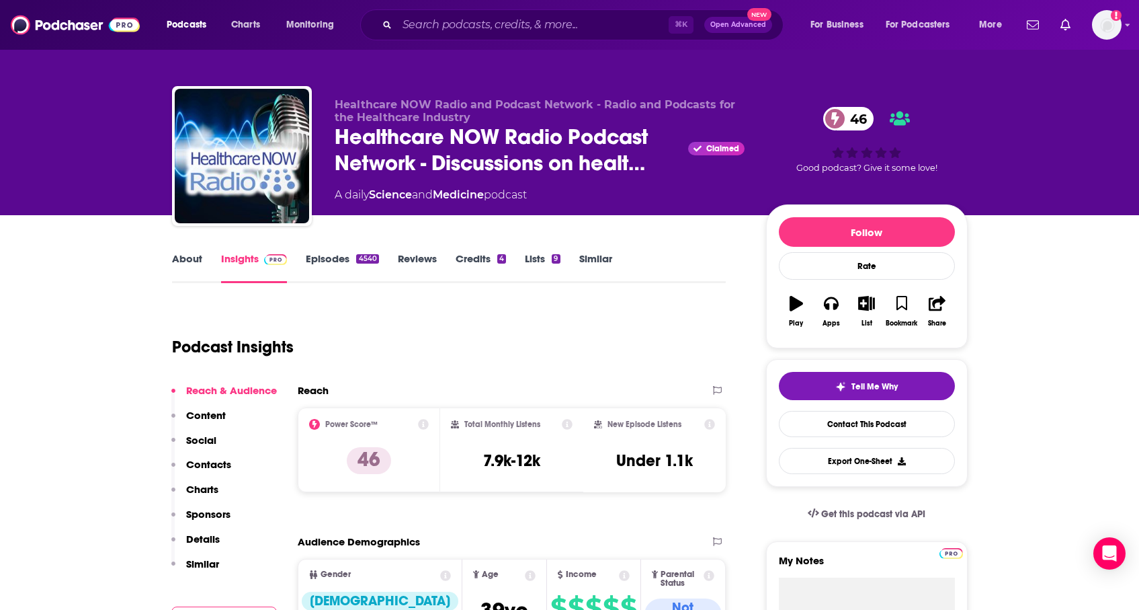
scroll to position [3, 0]
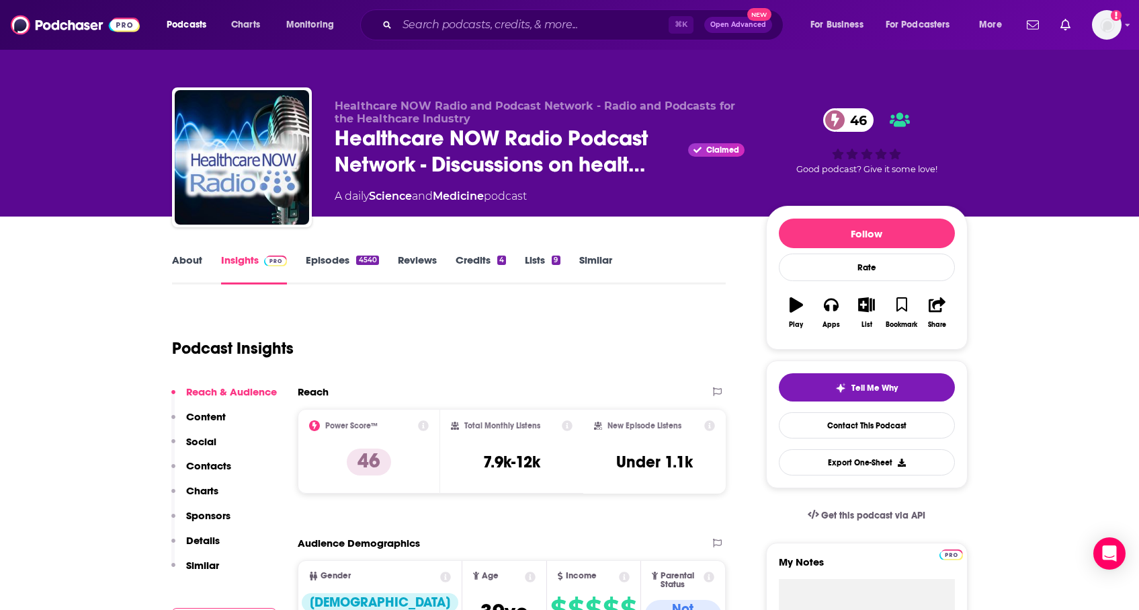
click at [190, 259] on link "About" at bounding box center [187, 268] width 30 height 31
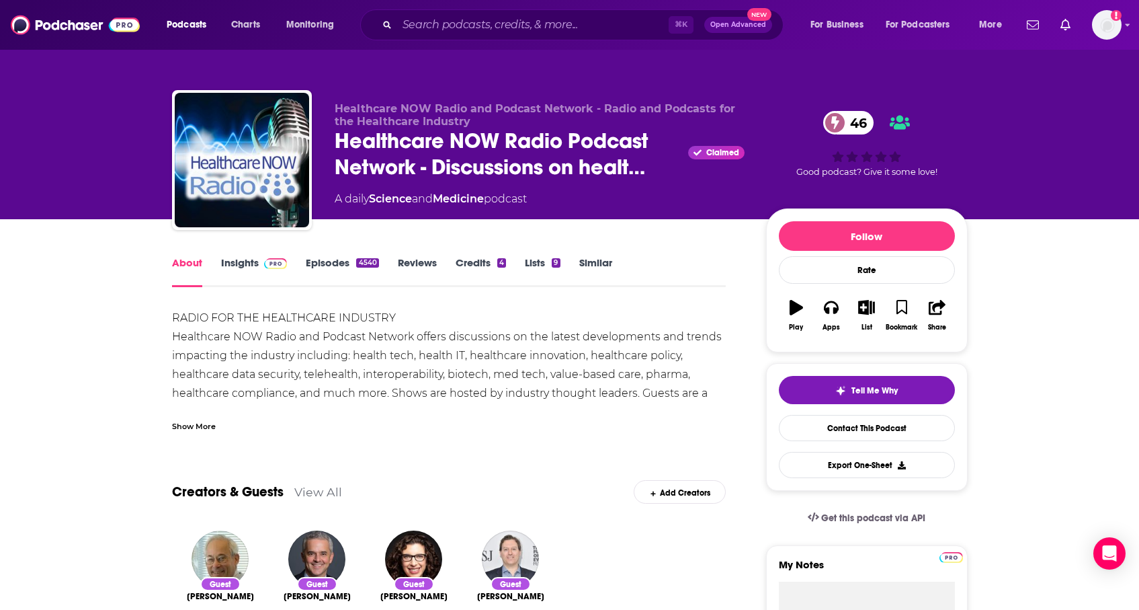
click at [194, 424] on div "Show More" at bounding box center [194, 425] width 44 height 13
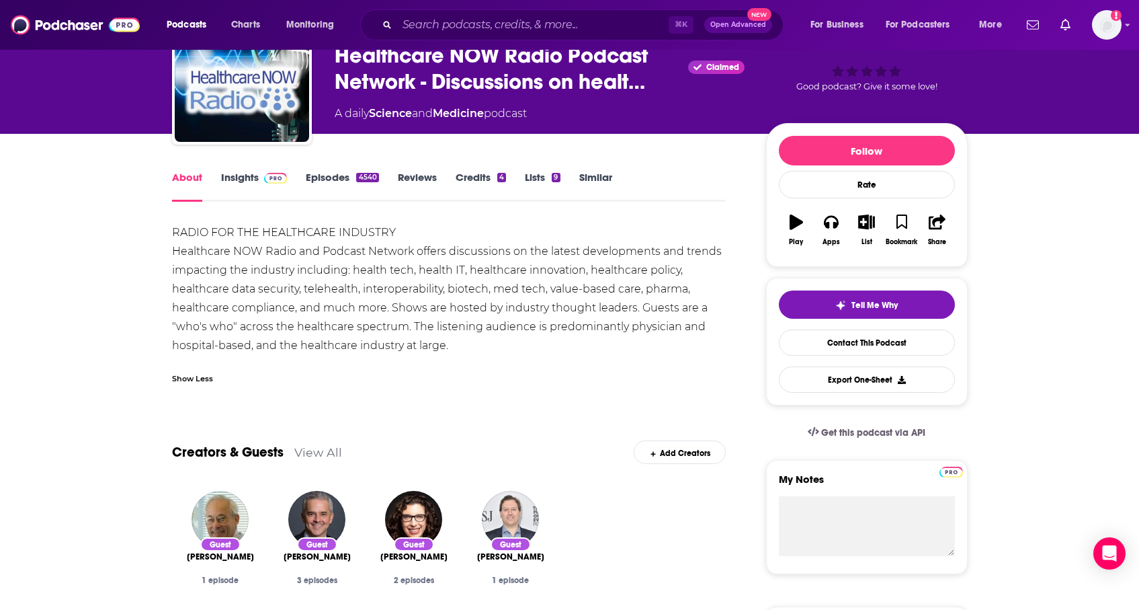
scroll to position [87, 0]
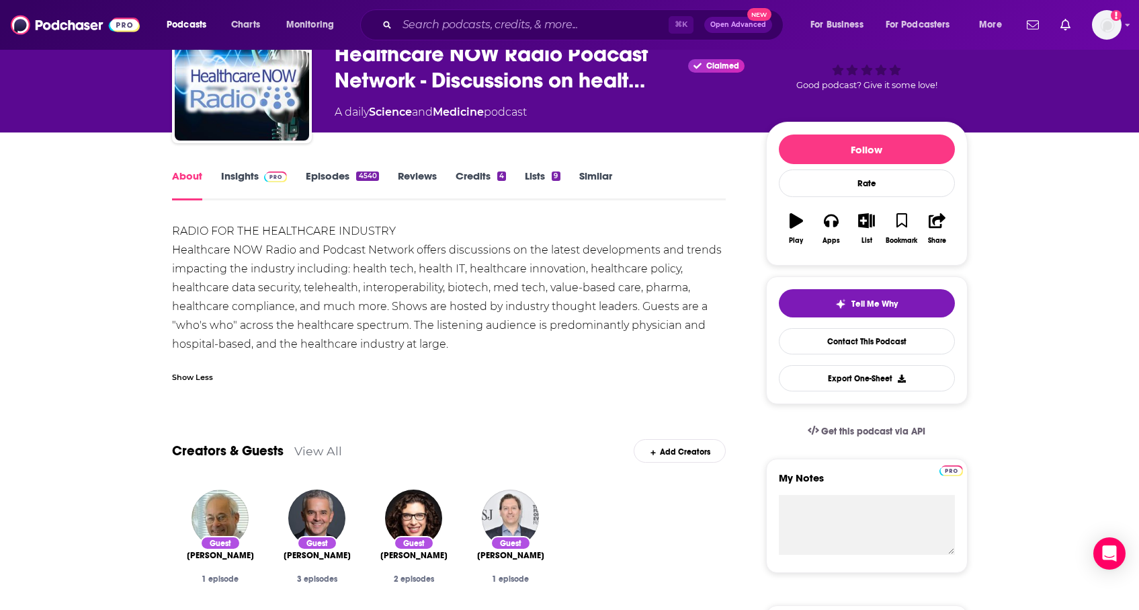
click at [345, 183] on link "Episodes 4540" at bounding box center [342, 184] width 73 height 31
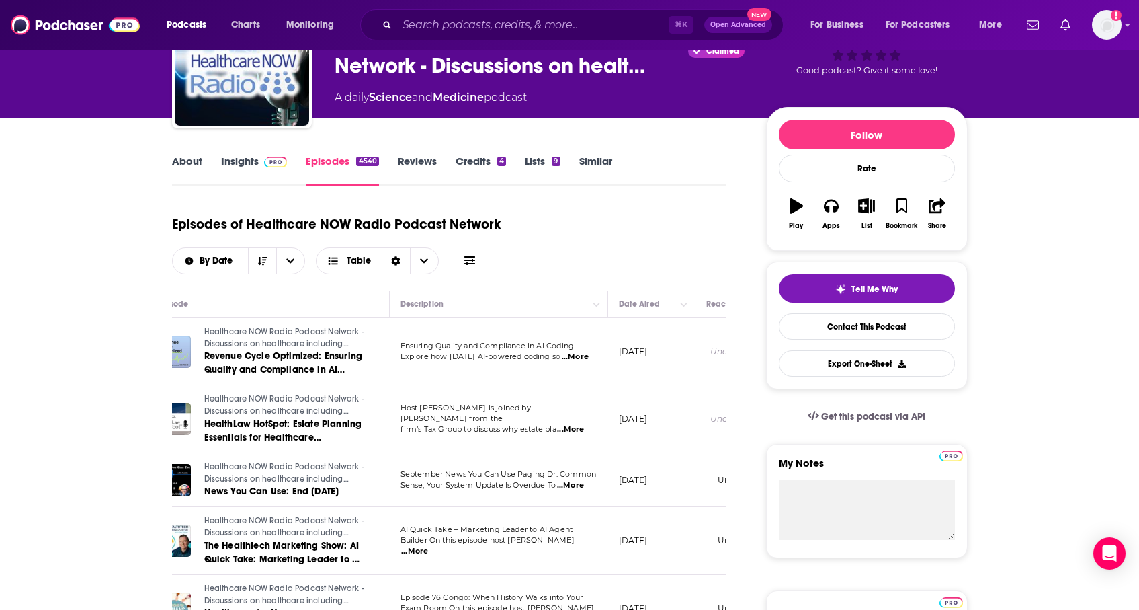
scroll to position [0, 53]
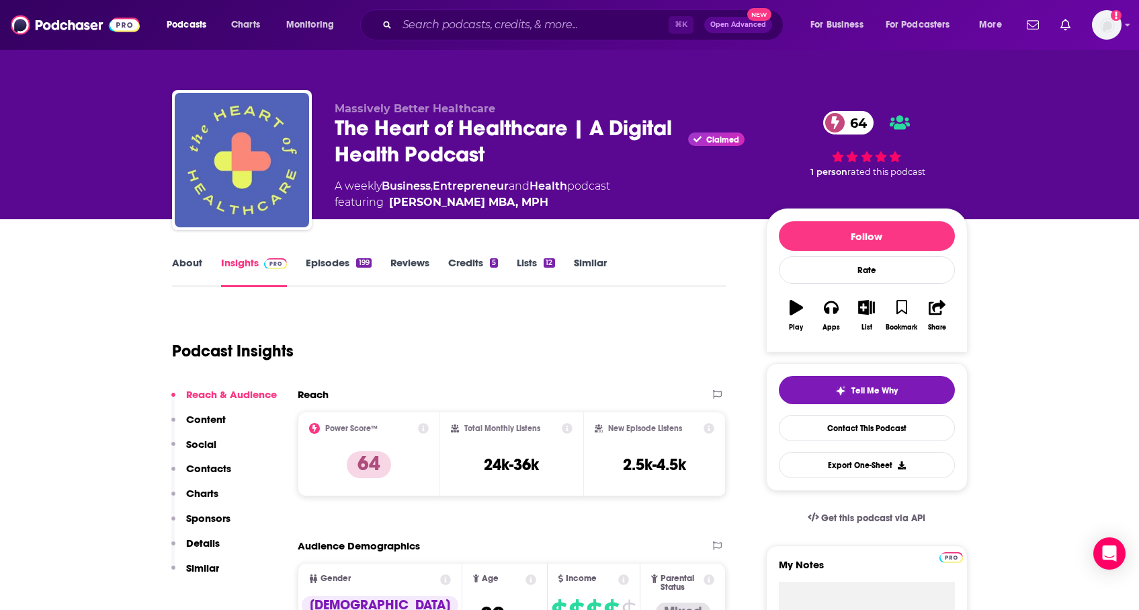
click at [181, 269] on link "About" at bounding box center [187, 271] width 30 height 31
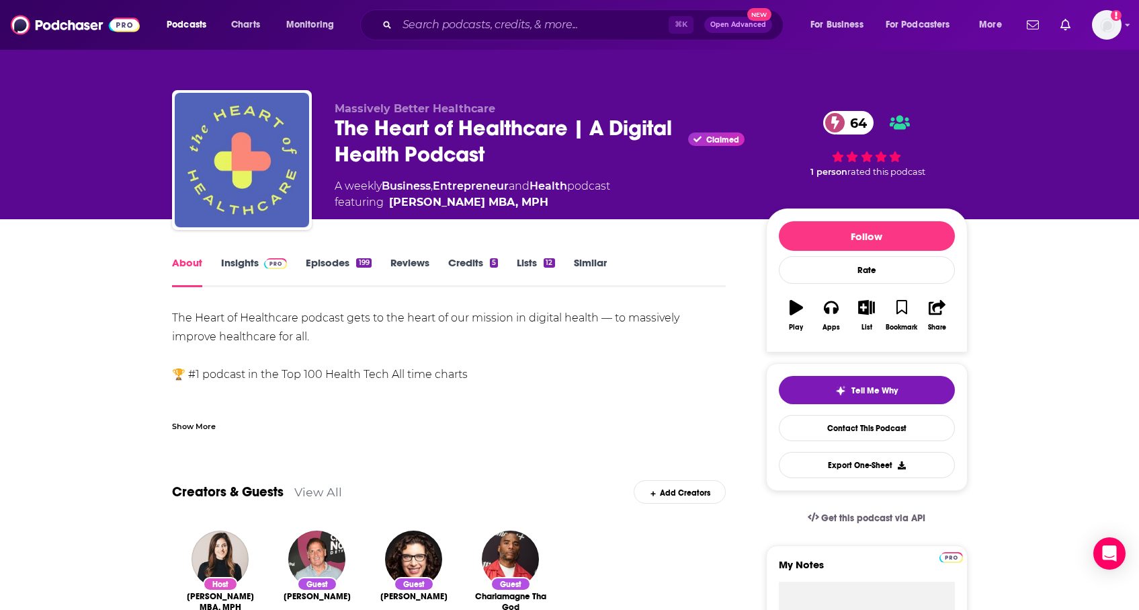
click at [238, 270] on link "Insights" at bounding box center [254, 271] width 67 height 31
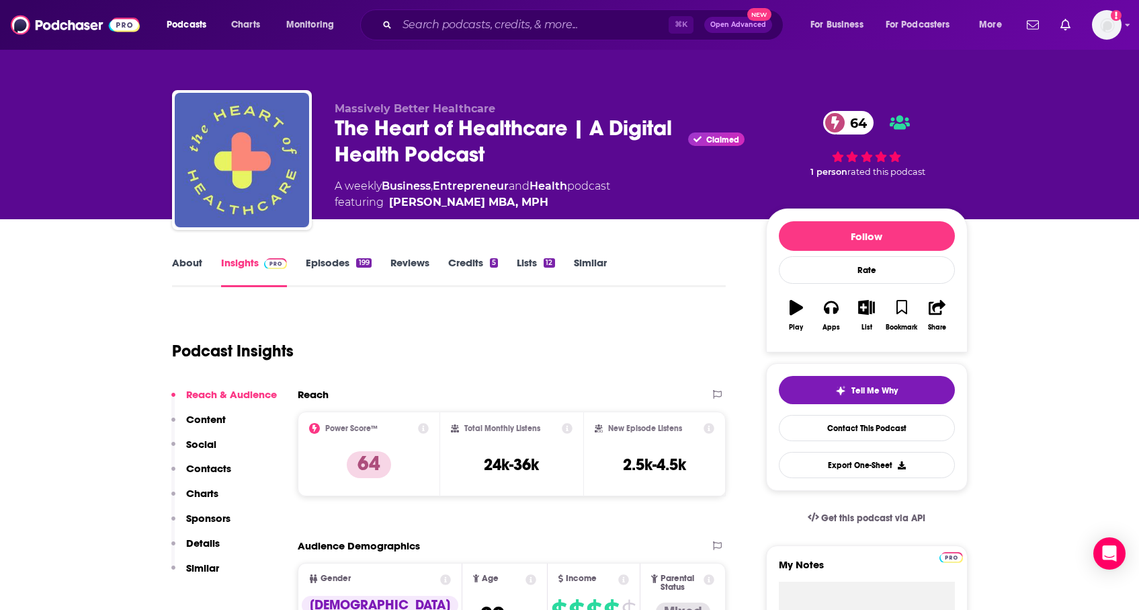
click at [354, 263] on link "Episodes 199" at bounding box center [338, 271] width 65 height 31
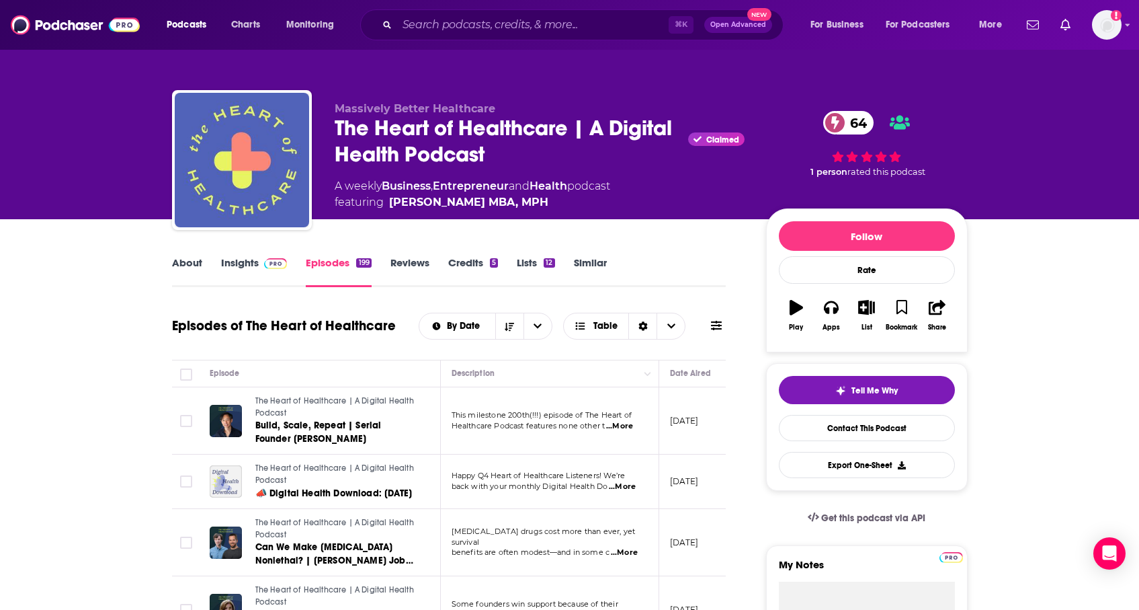
click at [251, 258] on link "Insights" at bounding box center [254, 271] width 67 height 31
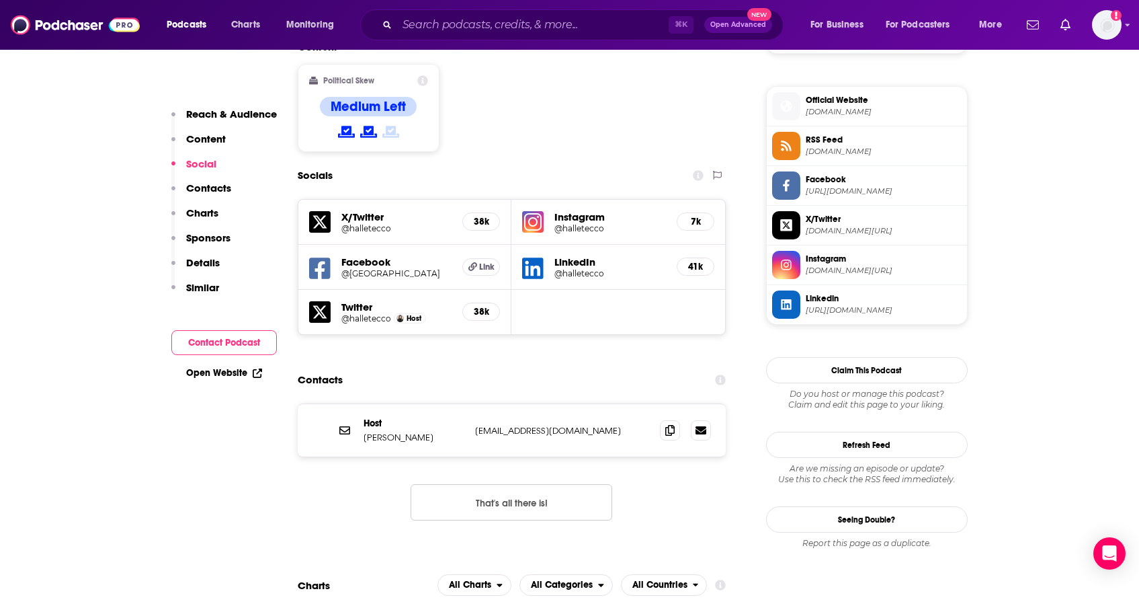
scroll to position [1065, 0]
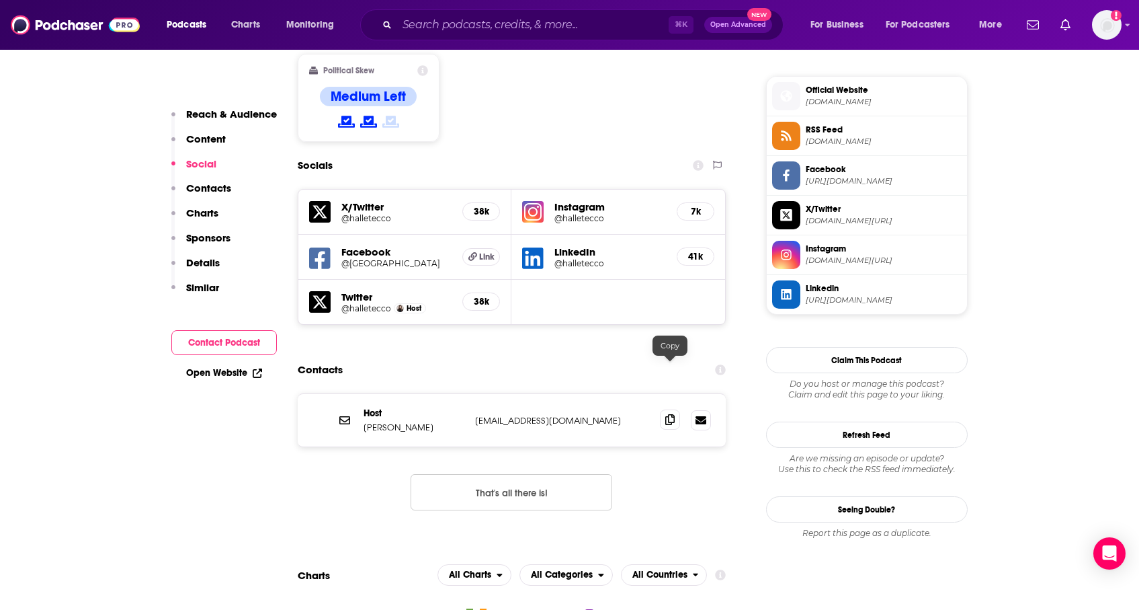
click at [666, 414] on icon at bounding box center [669, 419] width 9 height 11
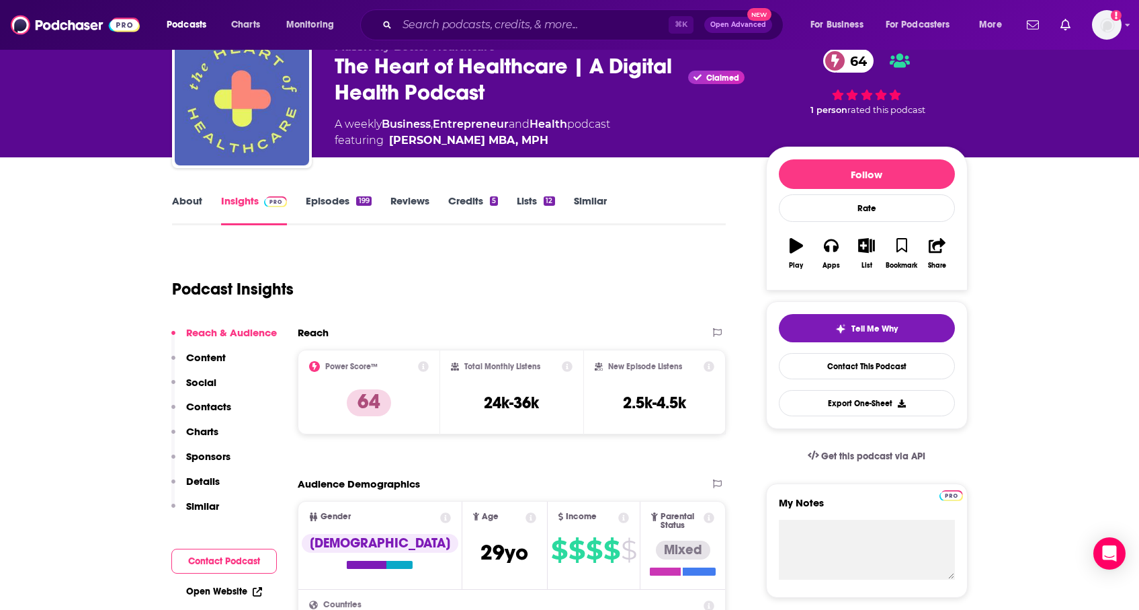
scroll to position [0, 0]
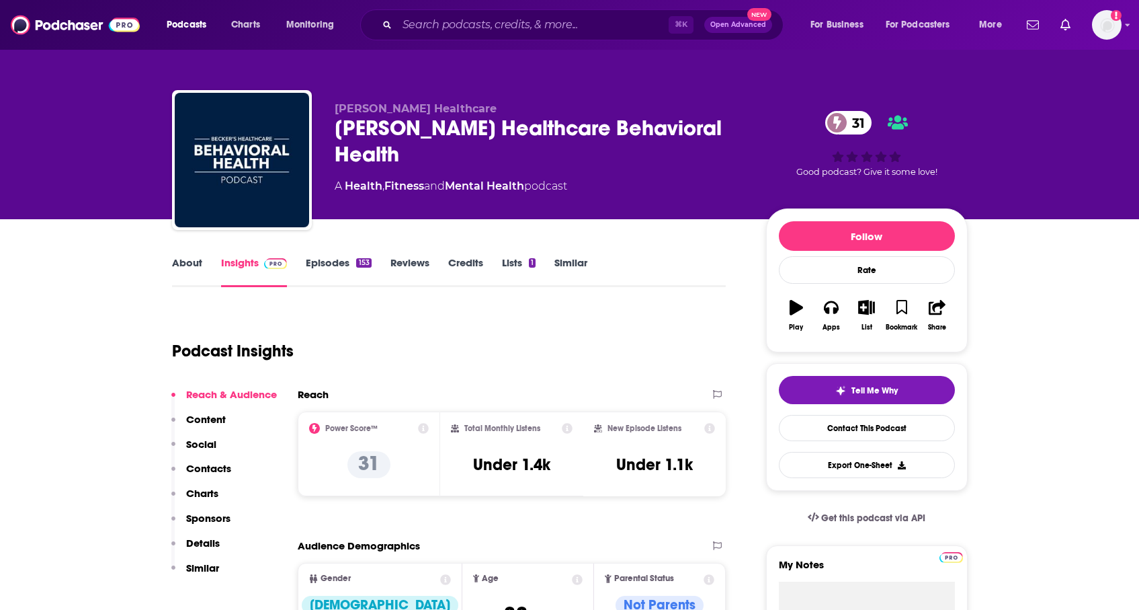
click at [196, 259] on link "About" at bounding box center [187, 271] width 30 height 31
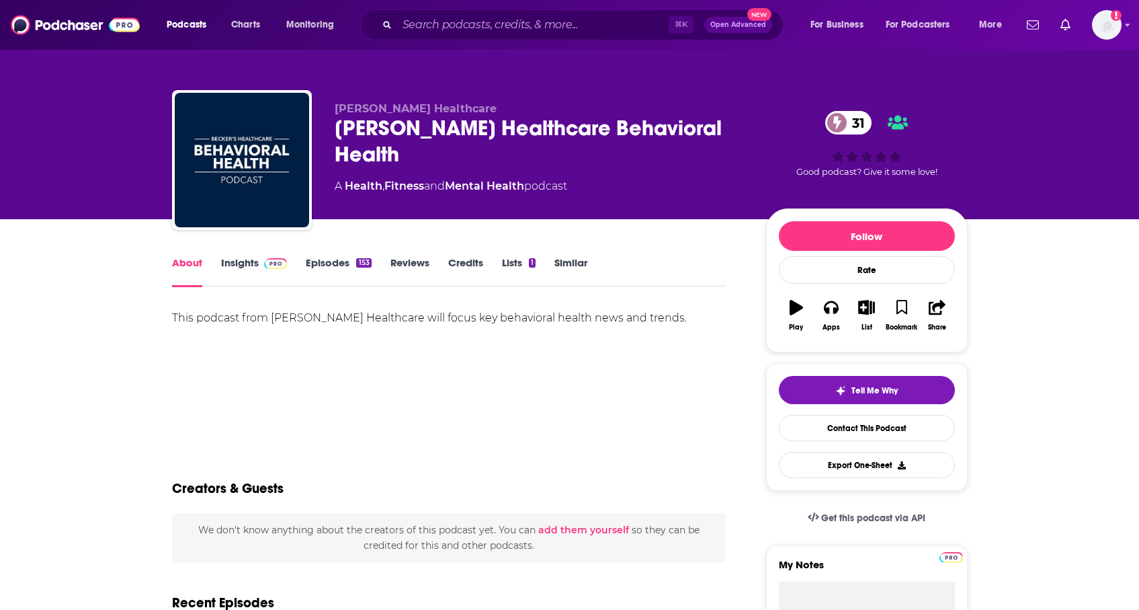
click at [246, 265] on link "Insights" at bounding box center [254, 271] width 67 height 31
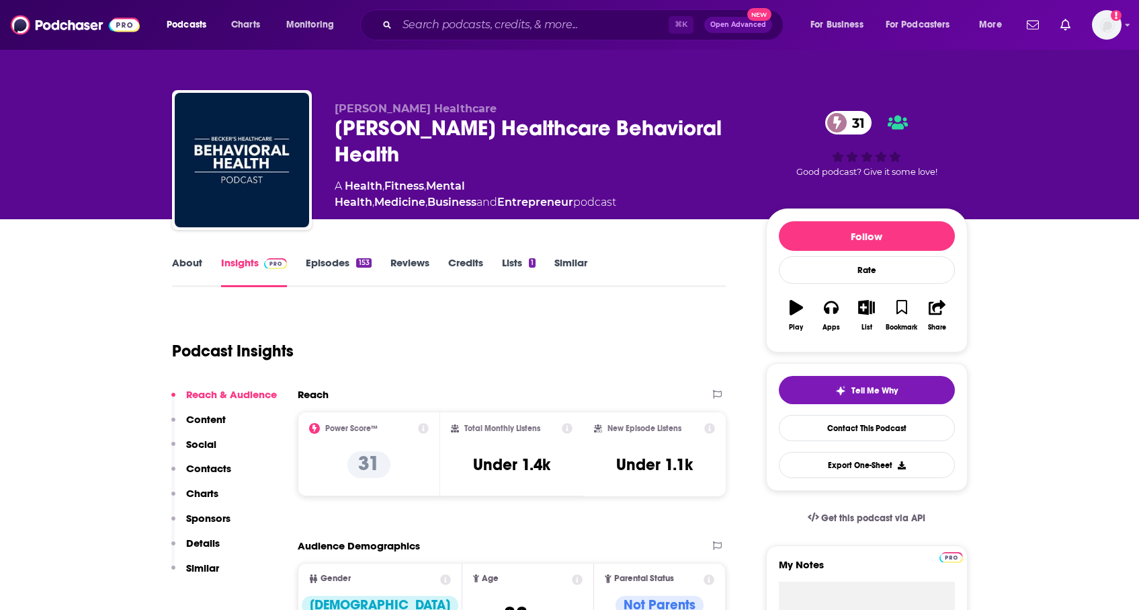
click at [362, 264] on div "153" at bounding box center [363, 262] width 15 height 9
